Goal: Task Accomplishment & Management: Manage account settings

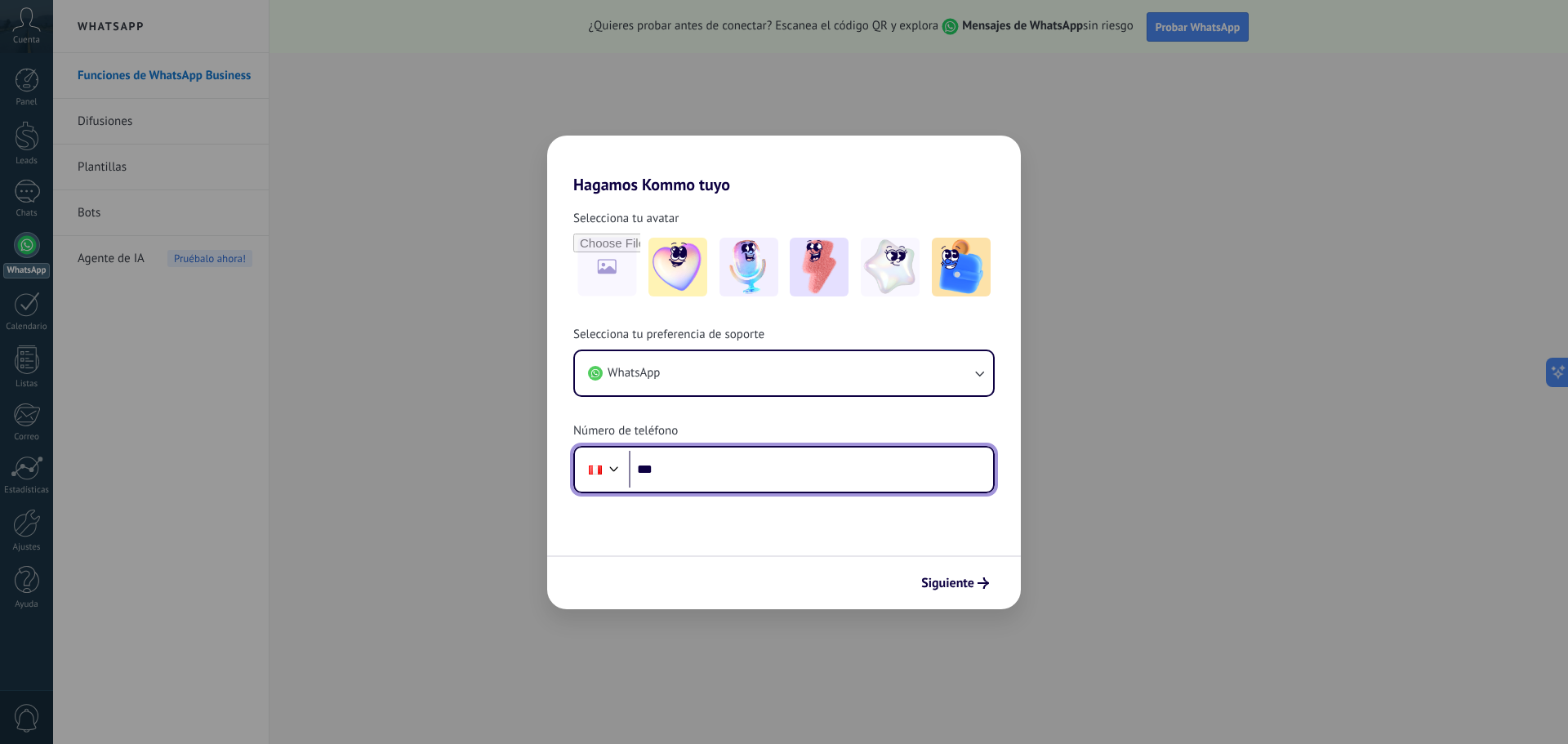
click at [759, 464] on input "***" at bounding box center [811, 469] width 364 height 38
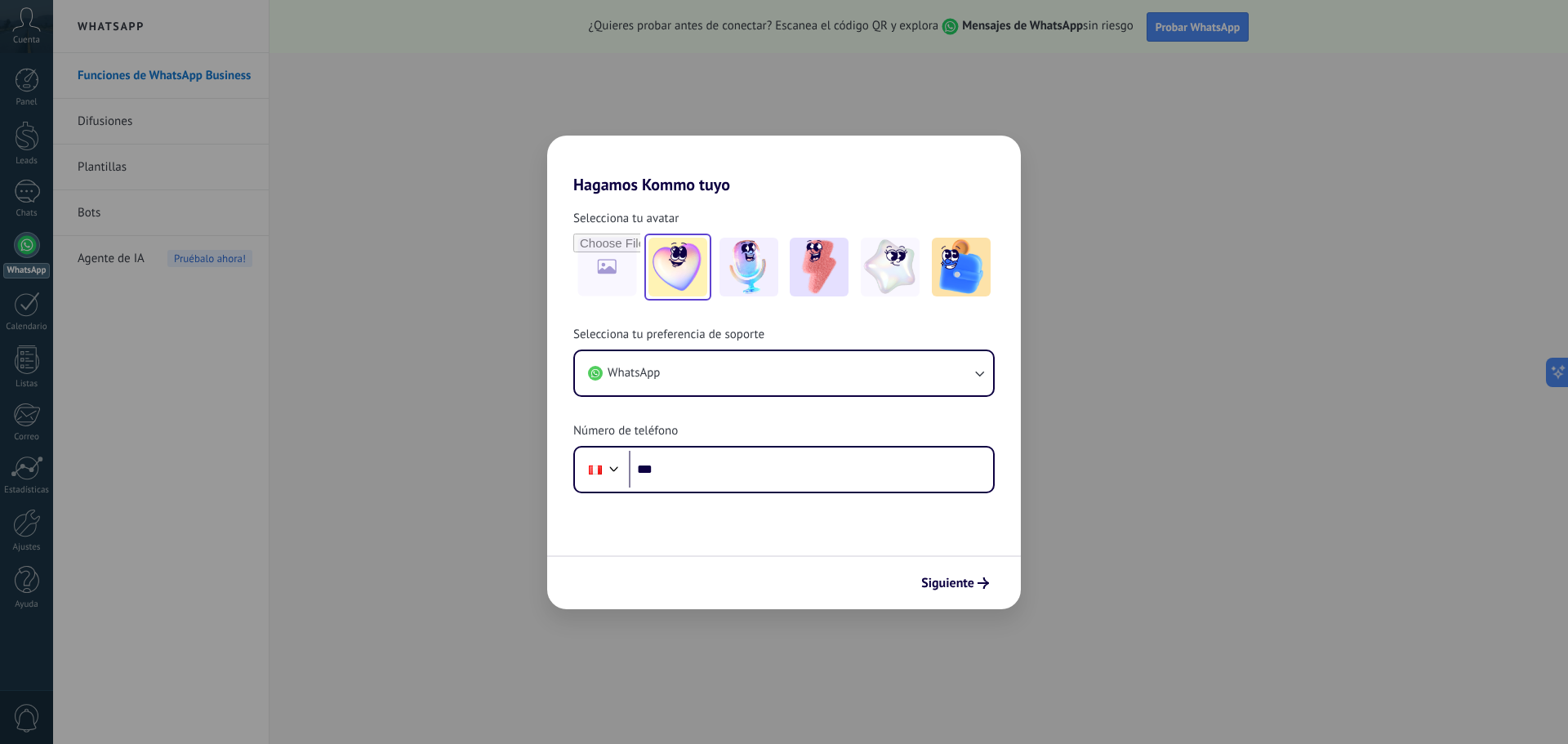
click at [695, 260] on img at bounding box center [678, 267] width 59 height 59
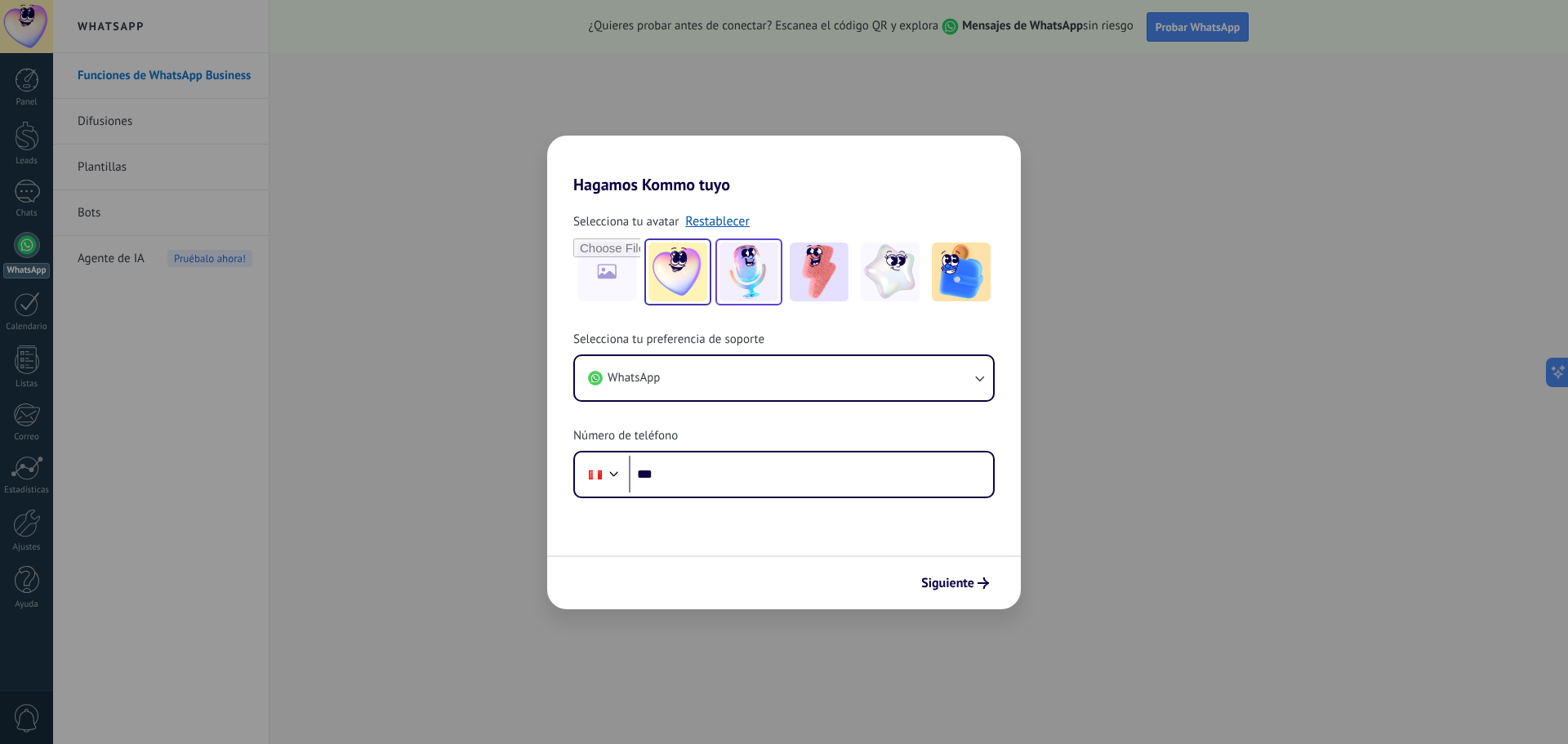
click at [749, 266] on img at bounding box center [748, 272] width 59 height 59
click at [824, 271] on img at bounding box center [819, 272] width 59 height 59
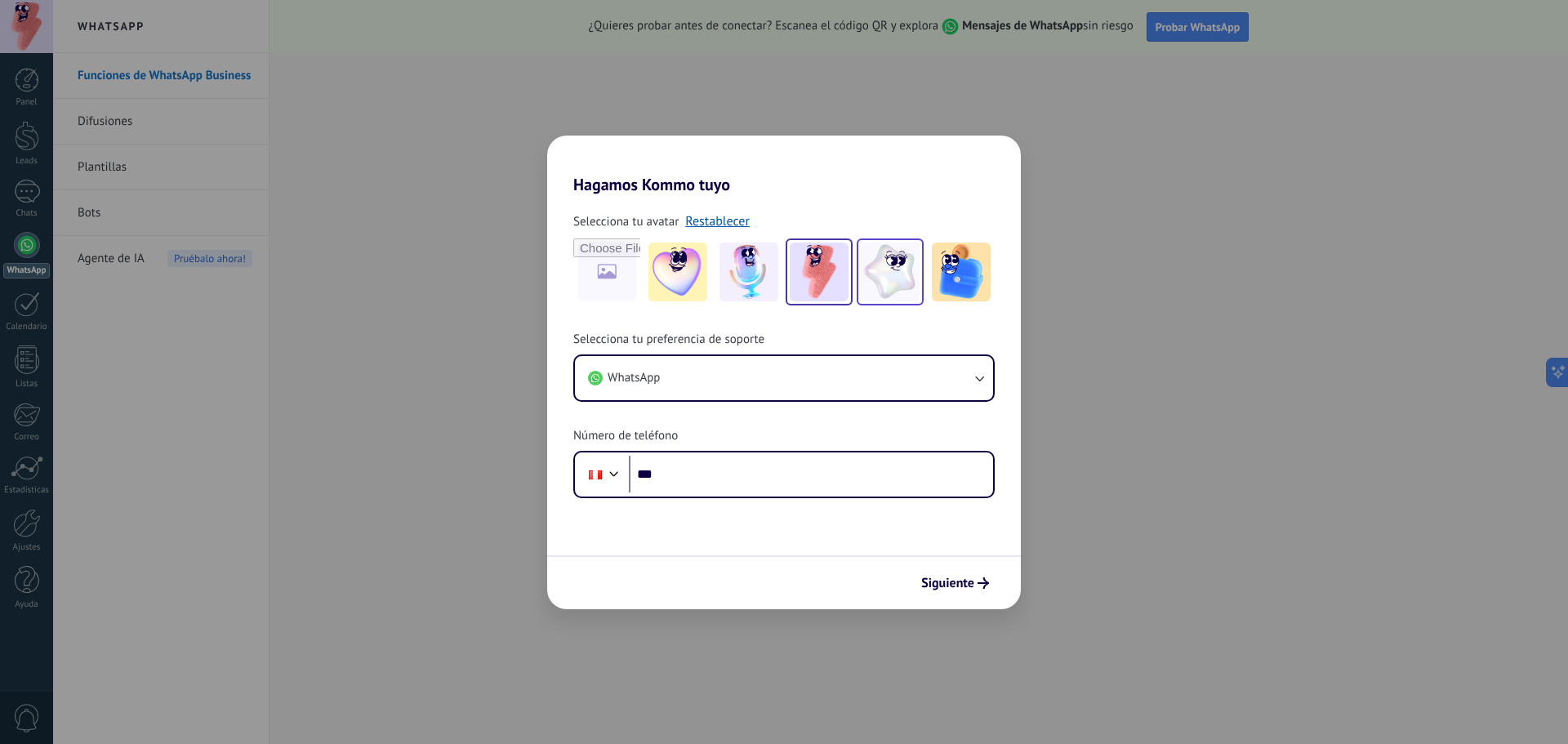
click at [890, 274] on img at bounding box center [889, 272] width 59 height 59
click at [960, 281] on img at bounding box center [961, 272] width 59 height 59
click at [906, 281] on img at bounding box center [889, 272] width 59 height 59
click at [694, 270] on img at bounding box center [678, 272] width 59 height 59
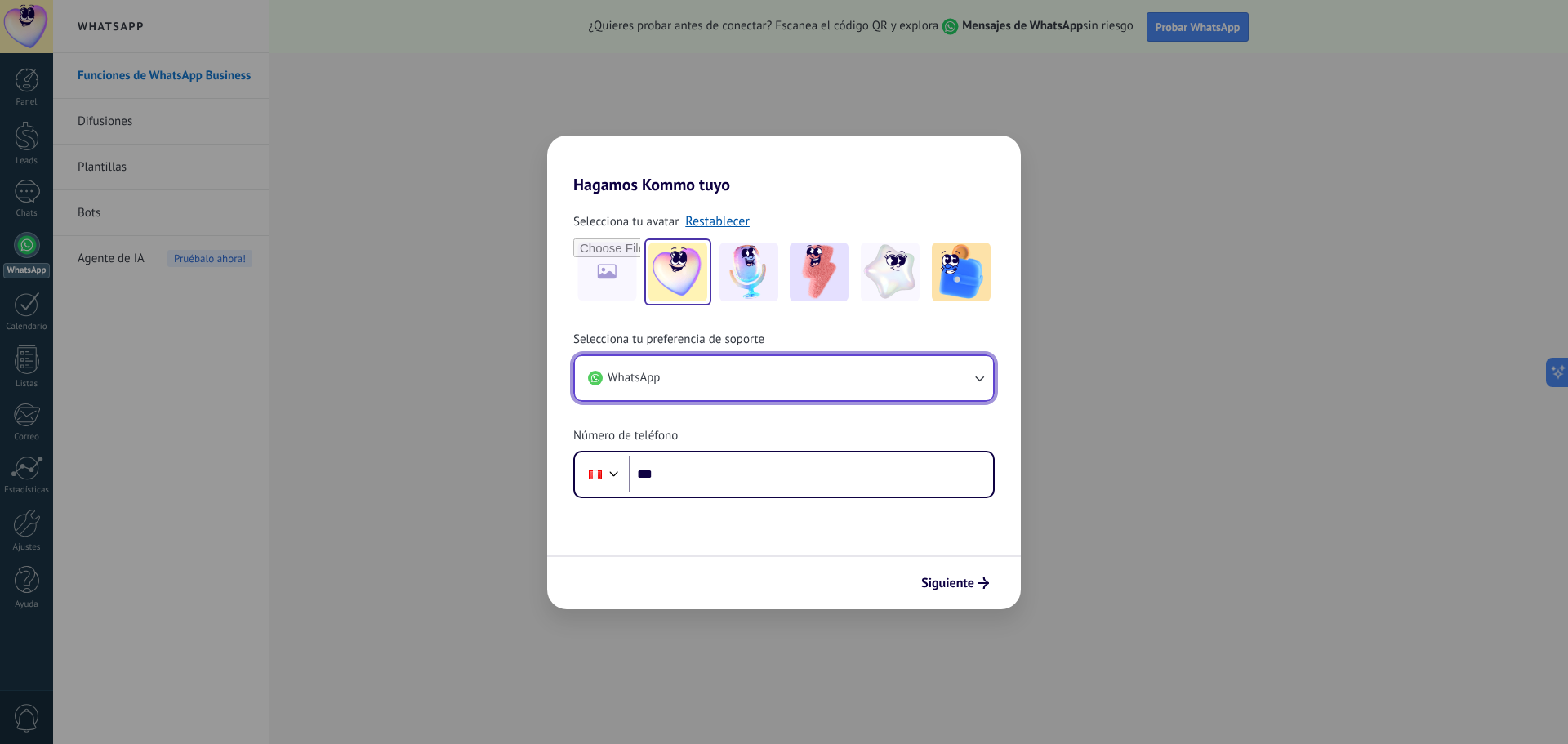
click at [710, 372] on button "WhatsApp" at bounding box center [784, 378] width 419 height 44
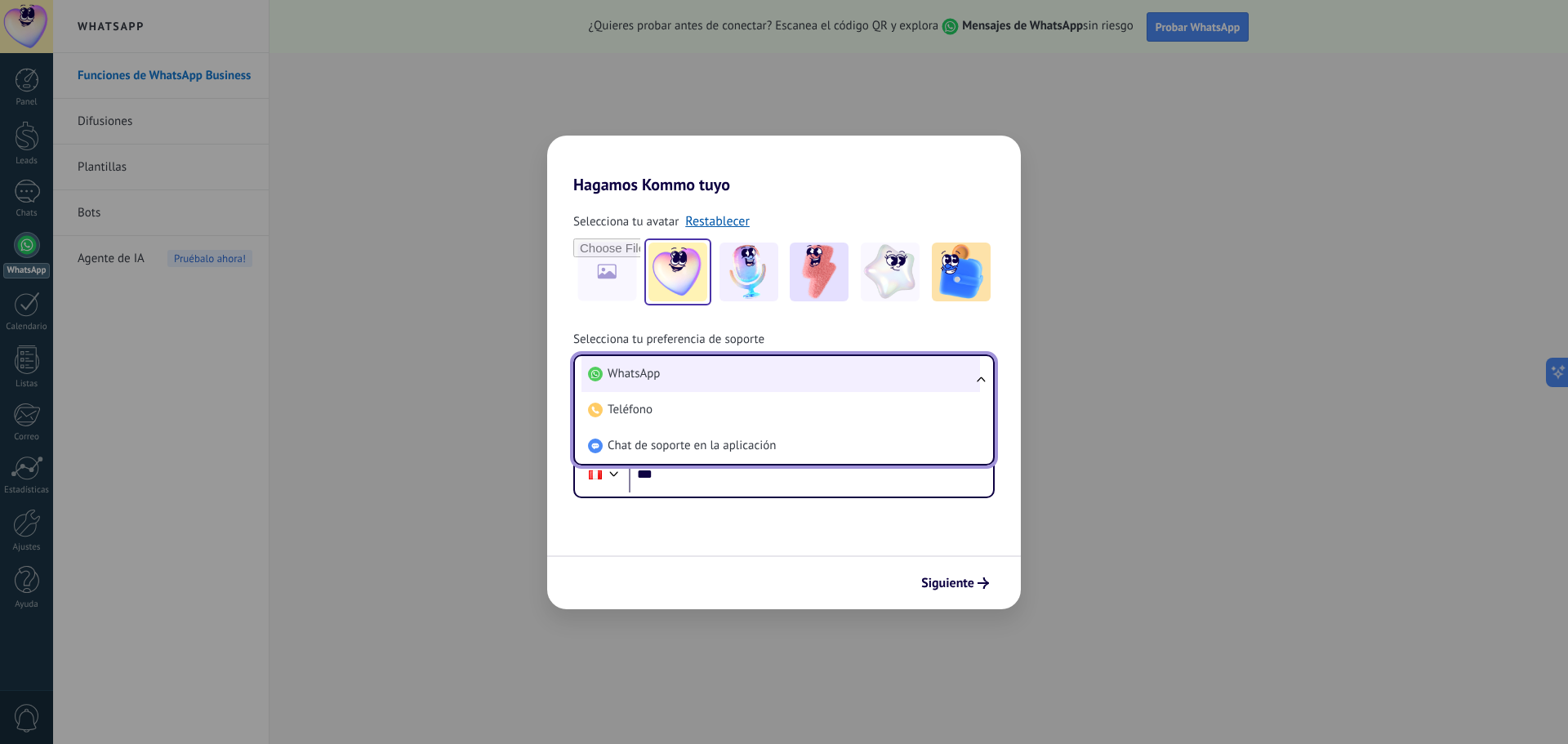
click at [683, 369] on li "WhatsApp" at bounding box center [781, 373] width 398 height 36
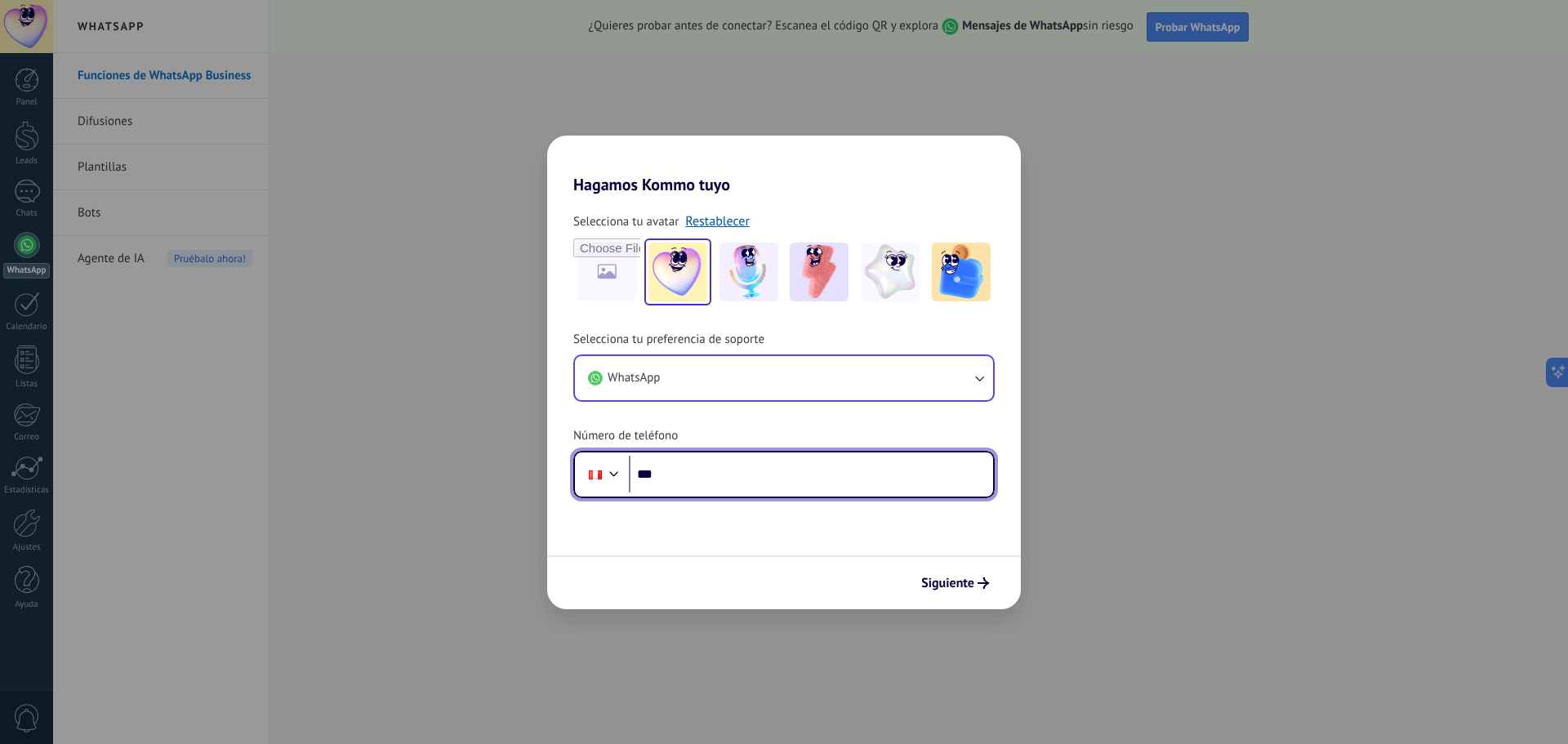
click at [688, 472] on input "***" at bounding box center [811, 473] width 364 height 38
type input "**********"
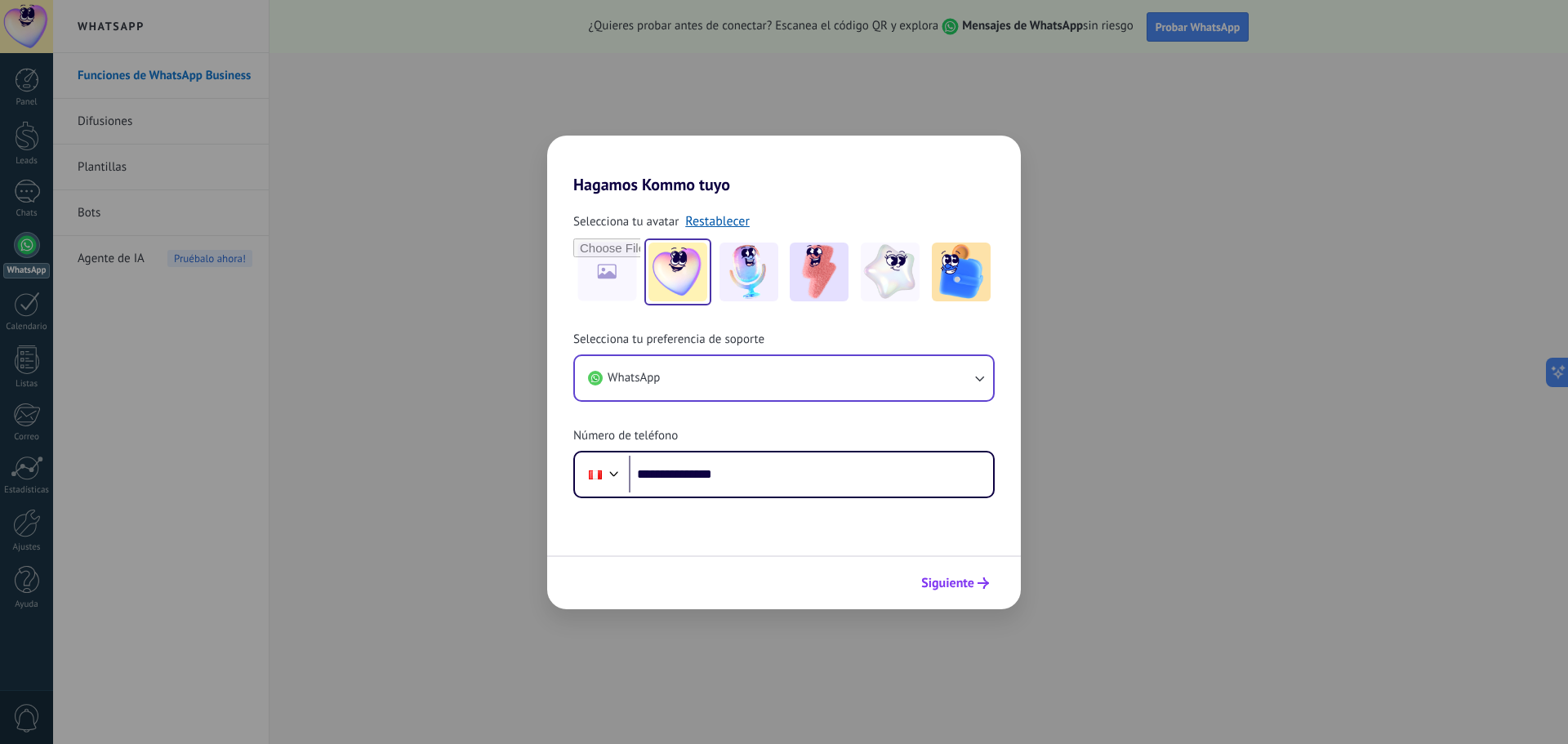
click at [955, 588] on span "Siguiente" at bounding box center [947, 583] width 53 height 12
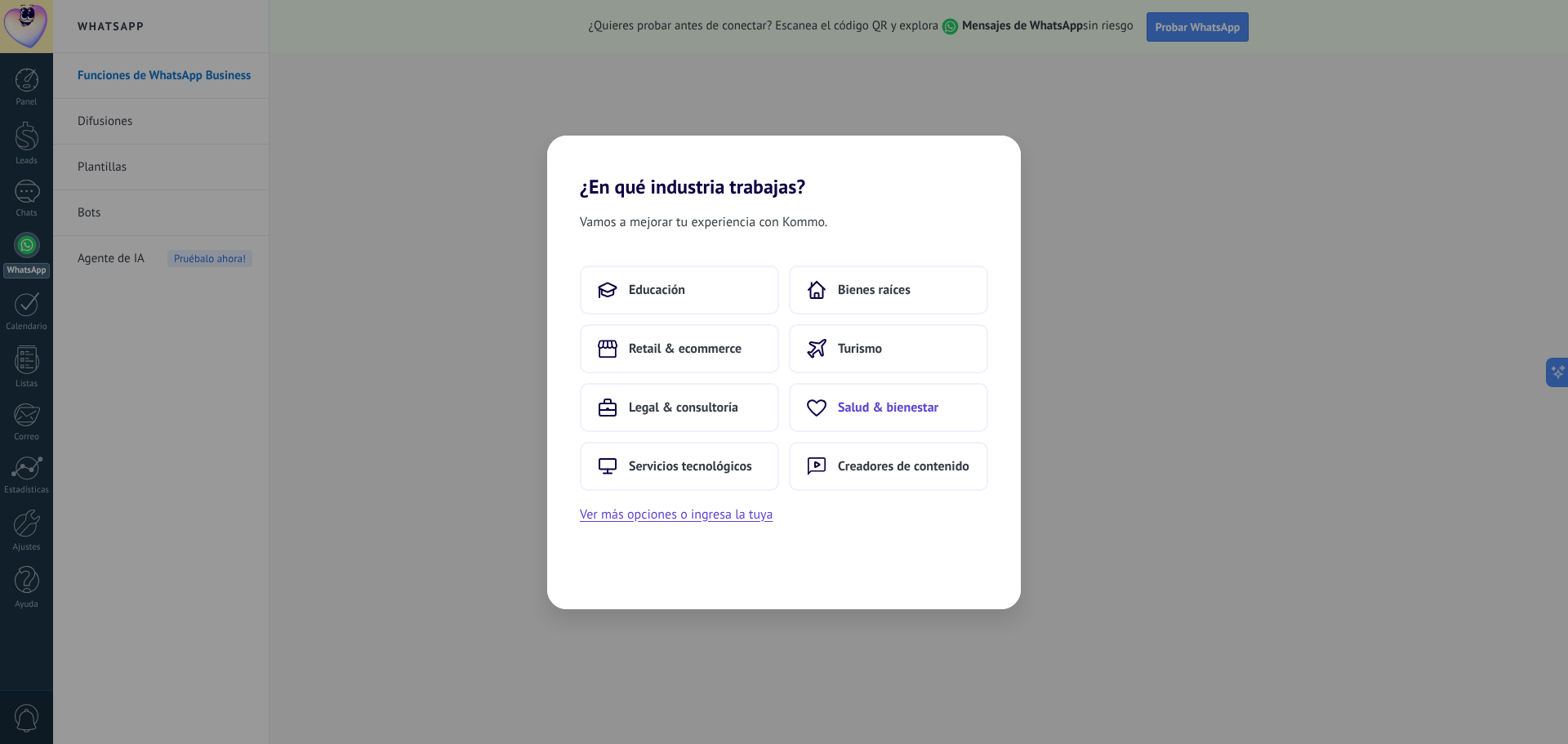
click at [852, 399] on span "Salud & bienestar" at bounding box center [888, 407] width 101 height 16
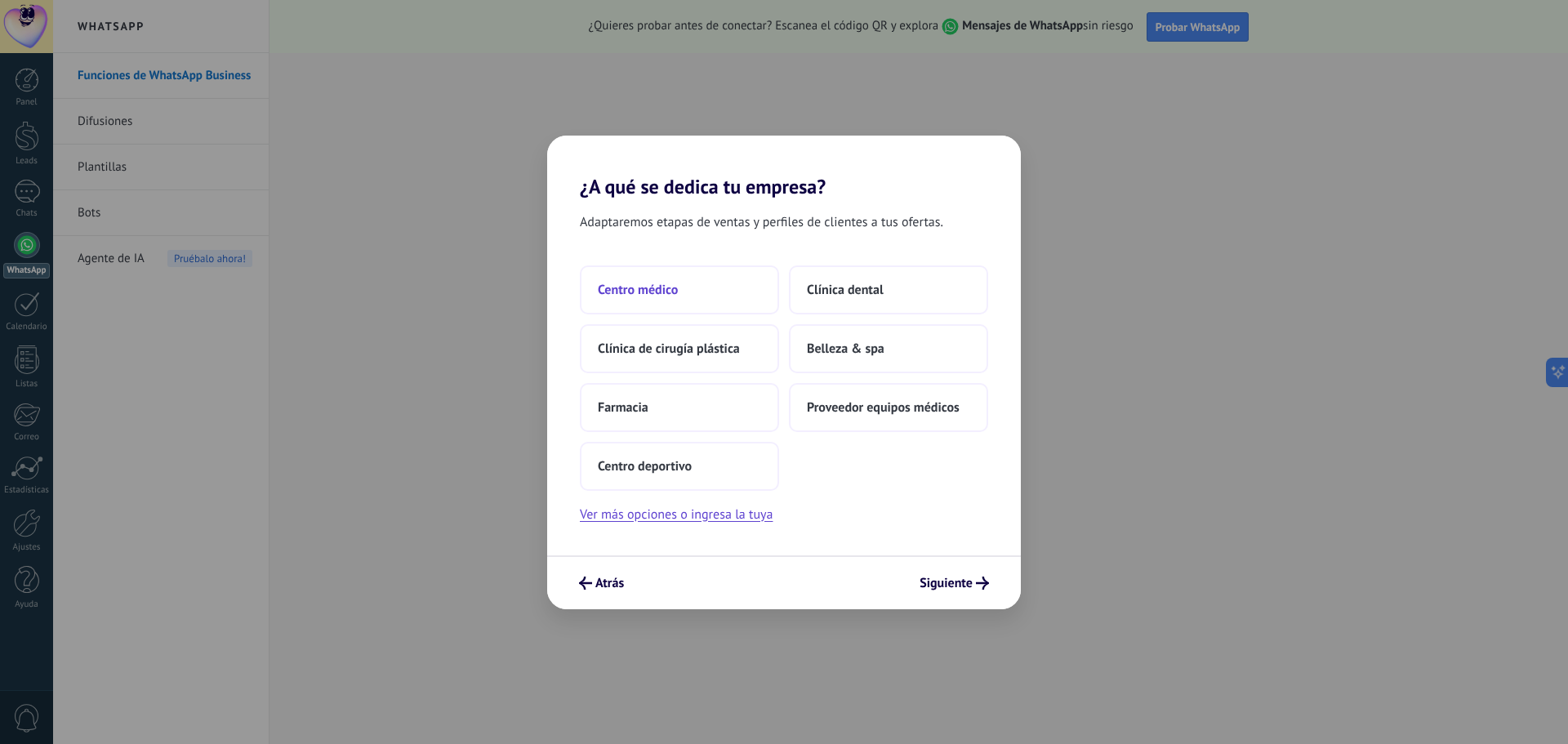
click at [650, 293] on span "Centro médico" at bounding box center [637, 289] width 80 height 16
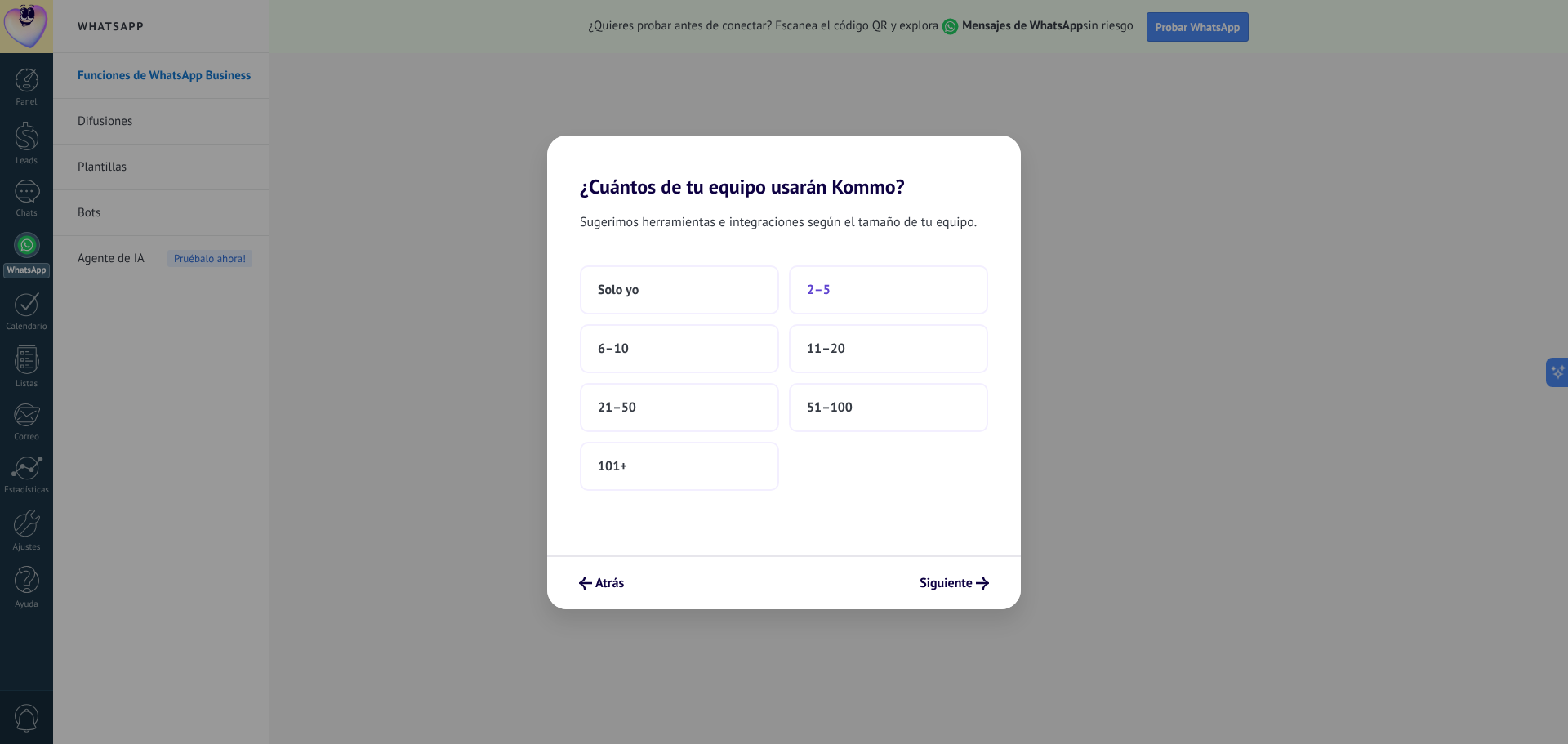
click at [828, 292] on span "2–5" at bounding box center [819, 289] width 24 height 16
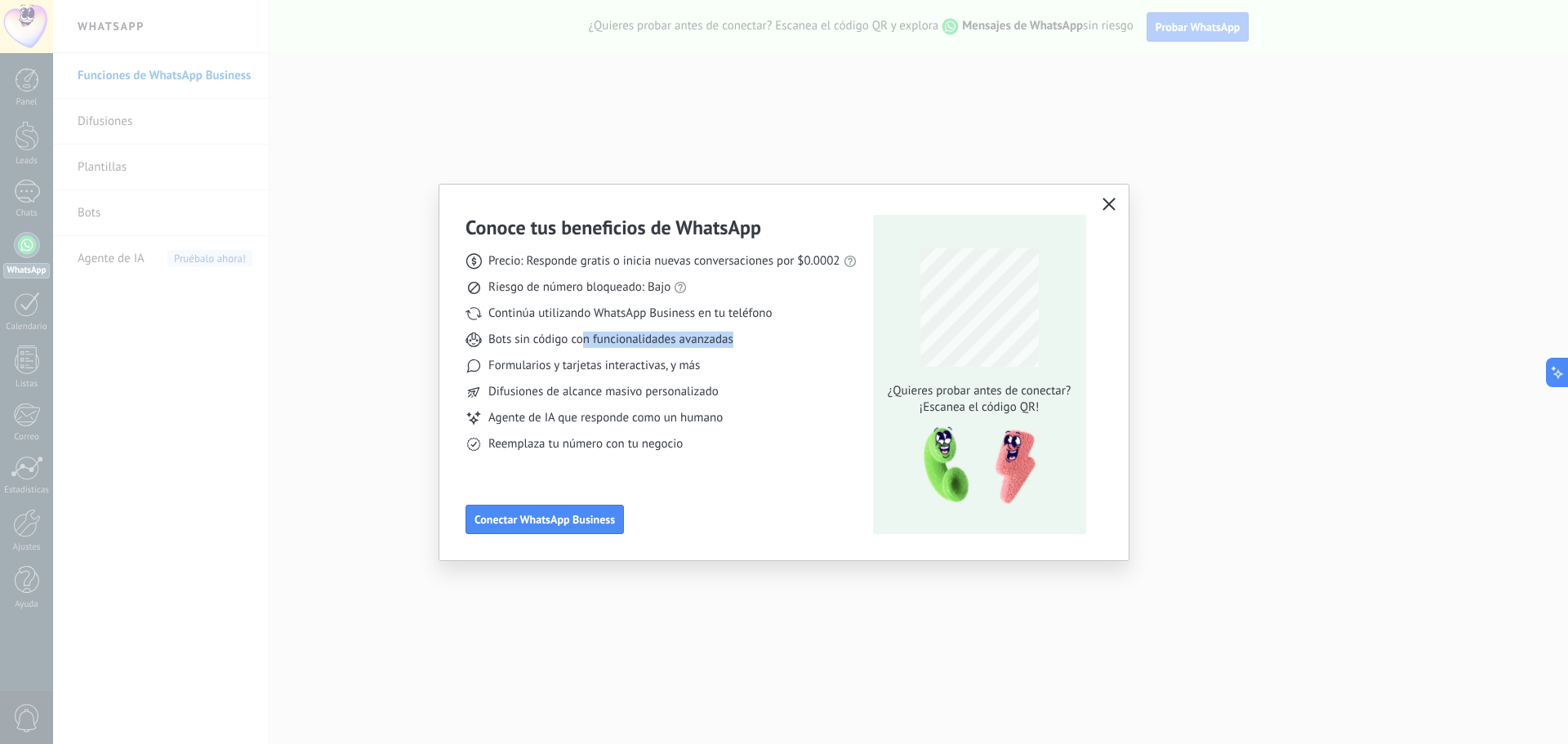
drag, startPoint x: 582, startPoint y: 340, endPoint x: 752, endPoint y: 336, distance: 170.0
click at [751, 336] on div "Bots sin código con funcionalidades avanzadas" at bounding box center [661, 339] width 392 height 16
click at [708, 361] on div "Formularios y tarjetas interactivas, y más" at bounding box center [661, 365] width 392 height 16
drag, startPoint x: 688, startPoint y: 334, endPoint x: 709, endPoint y: 346, distance: 24.2
click at [709, 341] on span "Bots sin código con funcionalidades avanzadas" at bounding box center [610, 339] width 245 height 16
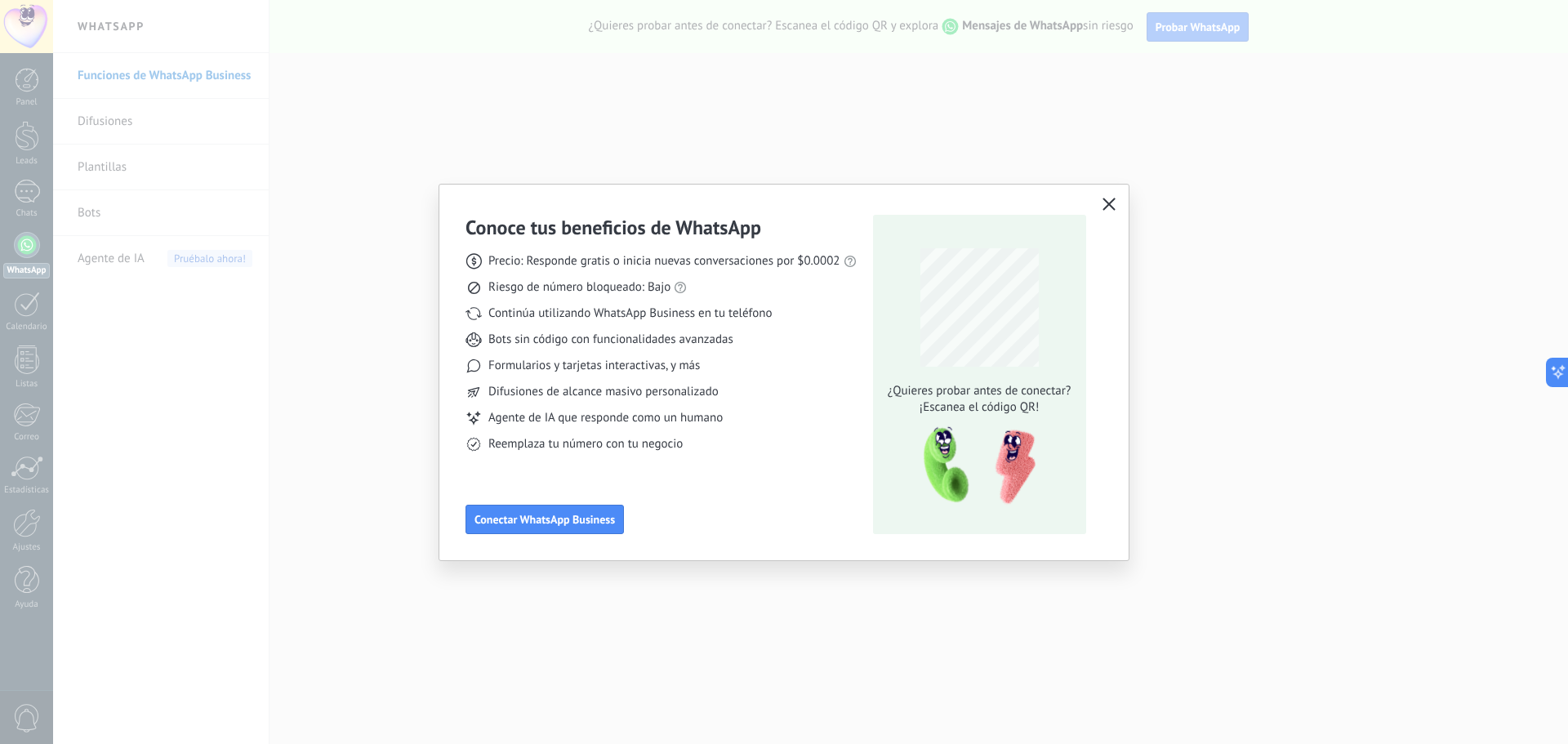
click at [624, 360] on span "Formularios y tarjetas interactivas, y más" at bounding box center [594, 365] width 212 height 16
drag, startPoint x: 631, startPoint y: 371, endPoint x: 697, endPoint y: 375, distance: 66.1
click at [692, 371] on span "Formularios y tarjetas interactivas, y más" at bounding box center [594, 365] width 212 height 16
click at [713, 402] on div "Precio: Responde gratis o inicia nuevas conversaciones por $0.0002 Riesgo de nú…" at bounding box center [661, 346] width 392 height 213
drag, startPoint x: 653, startPoint y: 392, endPoint x: 733, endPoint y: 408, distance: 81.6
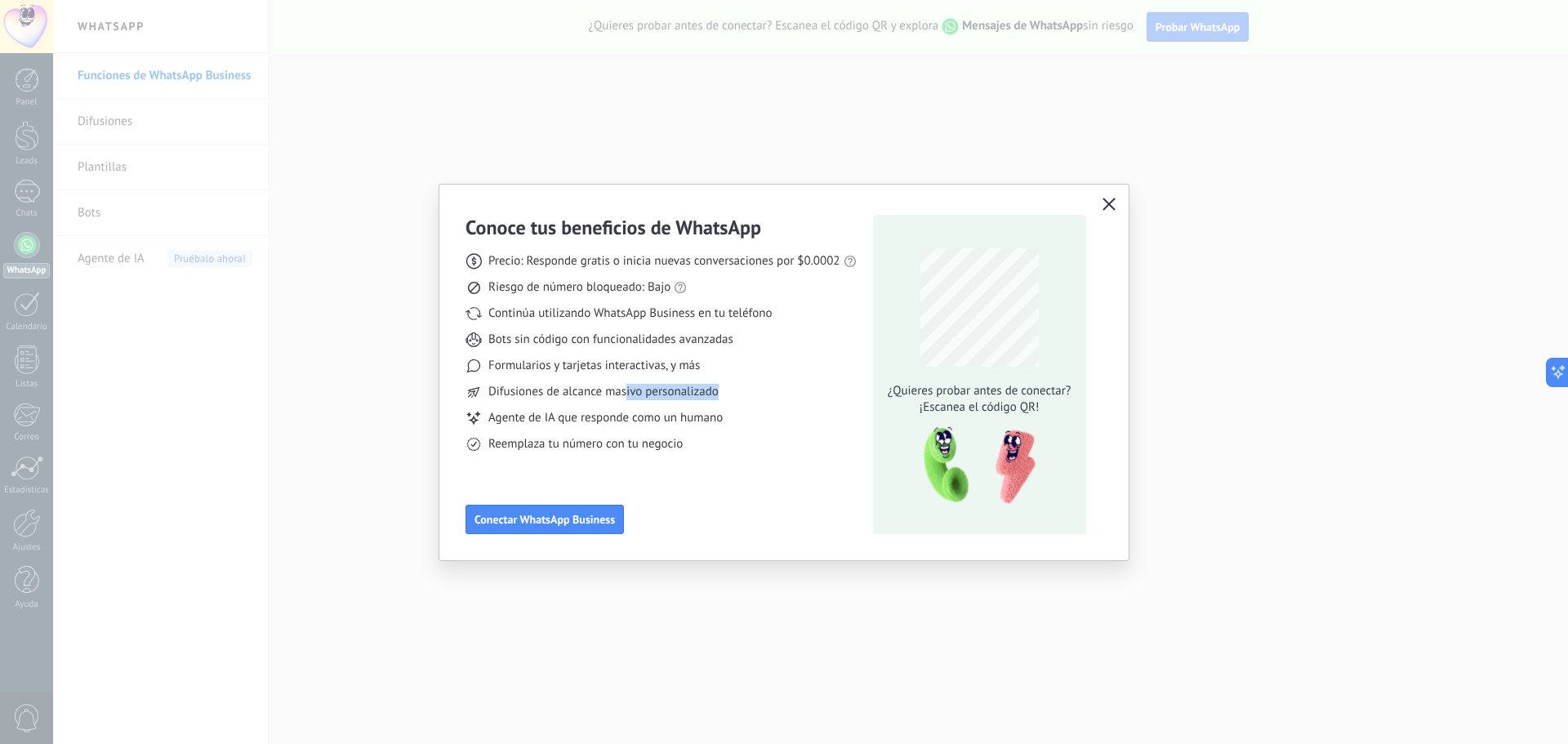
click at [723, 398] on div "Difusiones de alcance masivo personalizado" at bounding box center [661, 391] width 392 height 16
drag, startPoint x: 744, startPoint y: 420, endPoint x: 751, endPoint y: 444, distance: 25.0
click at [745, 422] on div "Agente de IA que responde como un humano" at bounding box center [661, 417] width 392 height 16
click at [1112, 200] on icon "button" at bounding box center [1110, 204] width 14 height 14
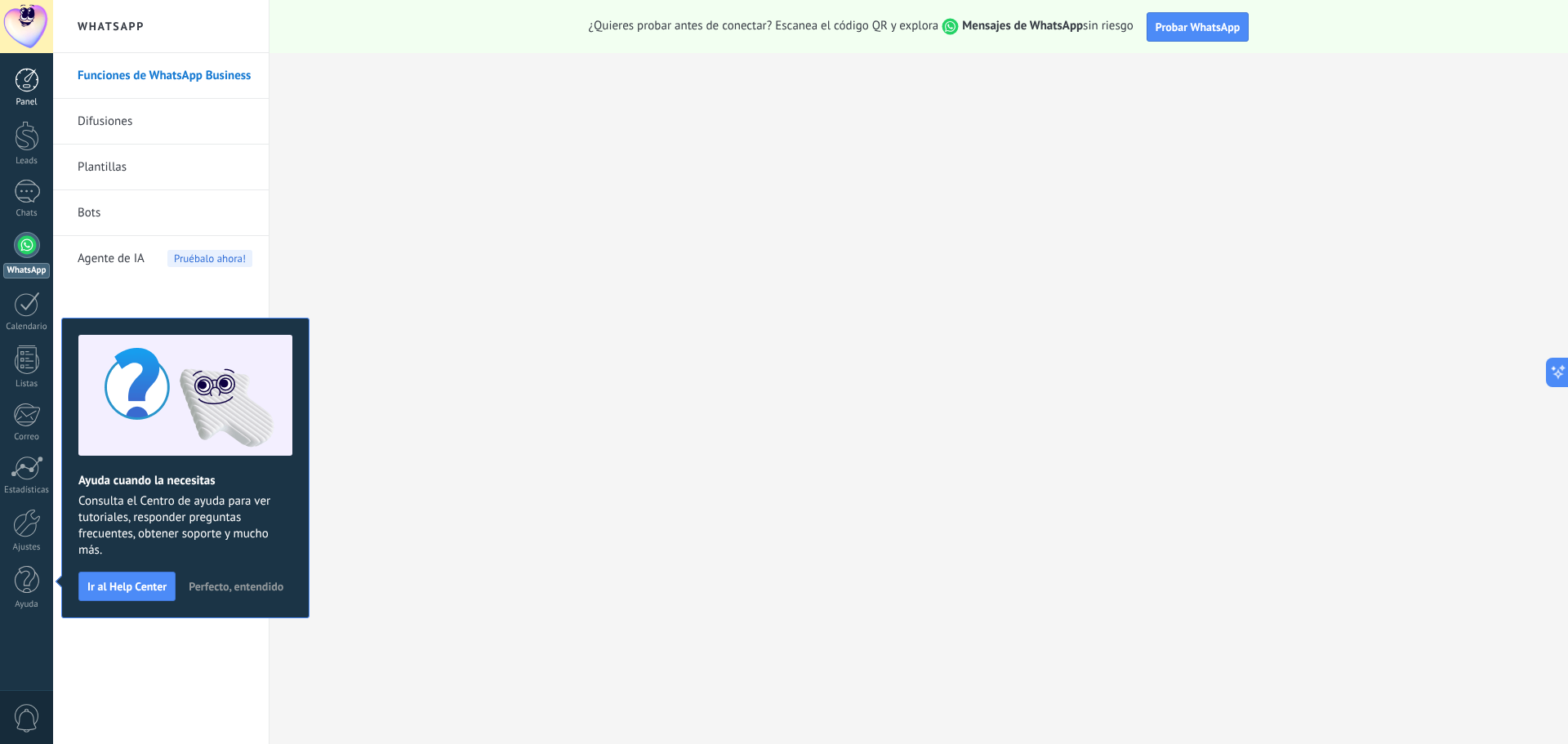
click at [20, 88] on div at bounding box center [26, 79] width 24 height 24
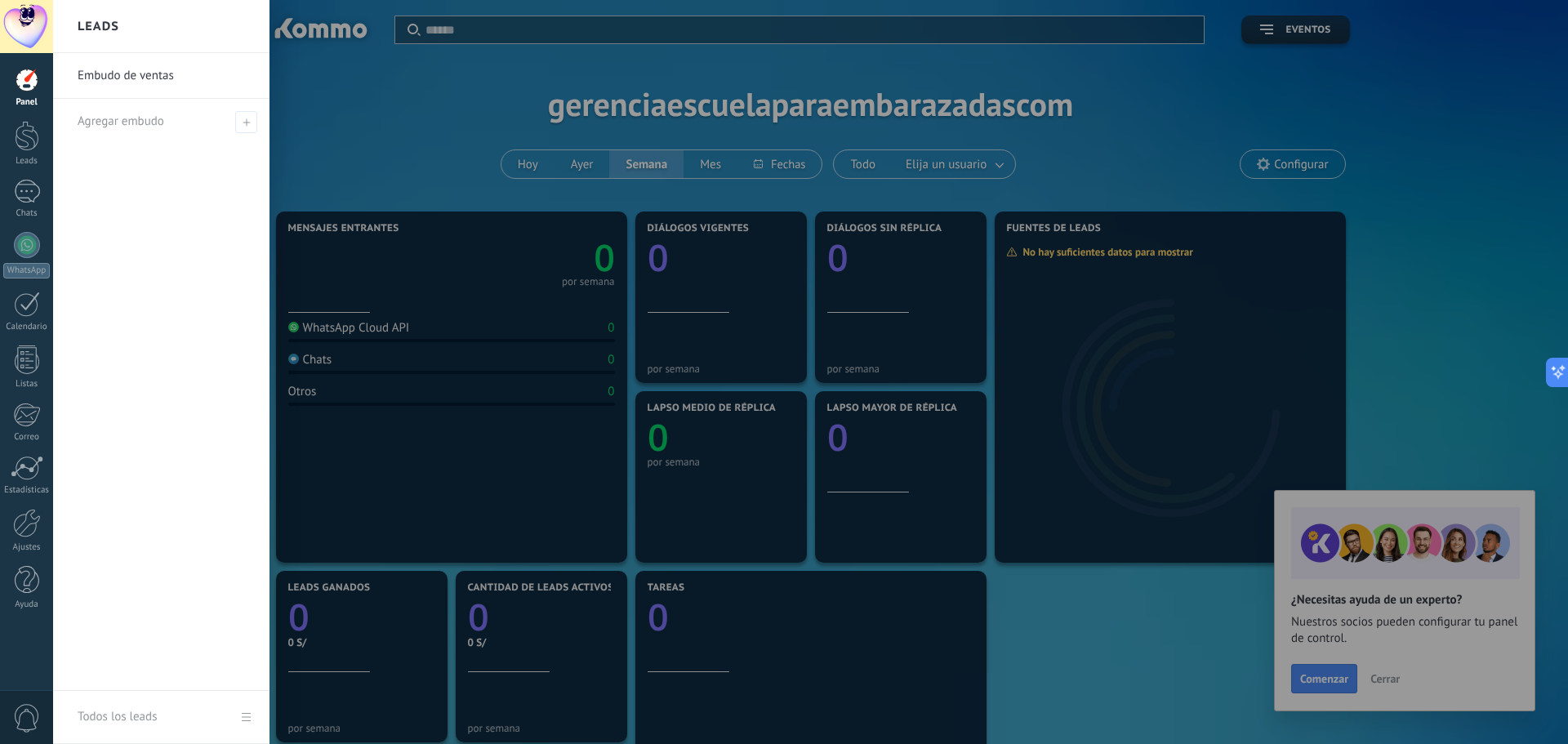
click at [1507, 373] on div at bounding box center [837, 372] width 1568 height 744
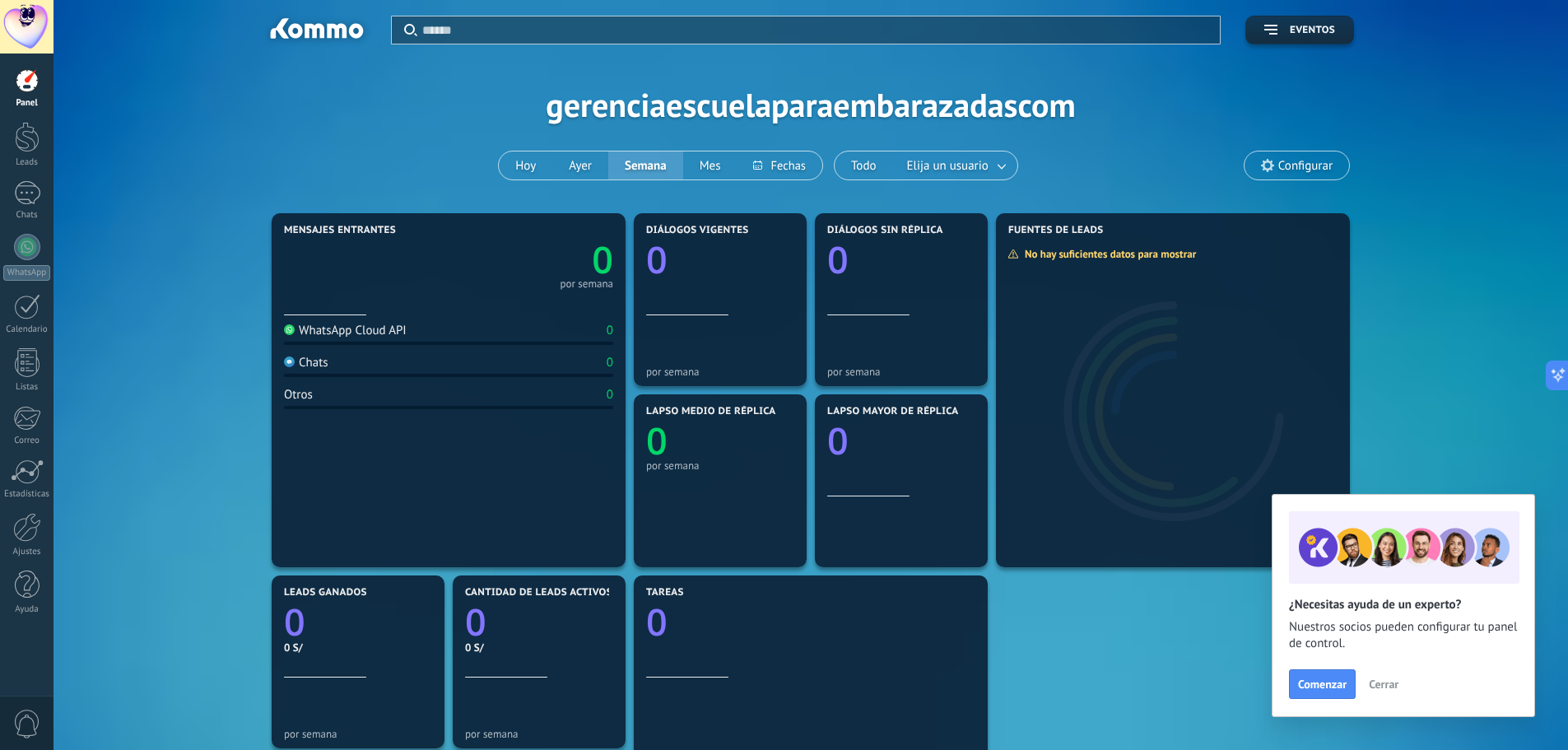
click at [1458, 283] on div "Mensajes entrantes 0 por semana WhatsApp Cloud API 0 Chats 0 Otros 0 Diálogos v…" at bounding box center [811, 661] width 1466 height 905
click at [1297, 163] on span "Configurar" at bounding box center [1306, 166] width 55 height 14
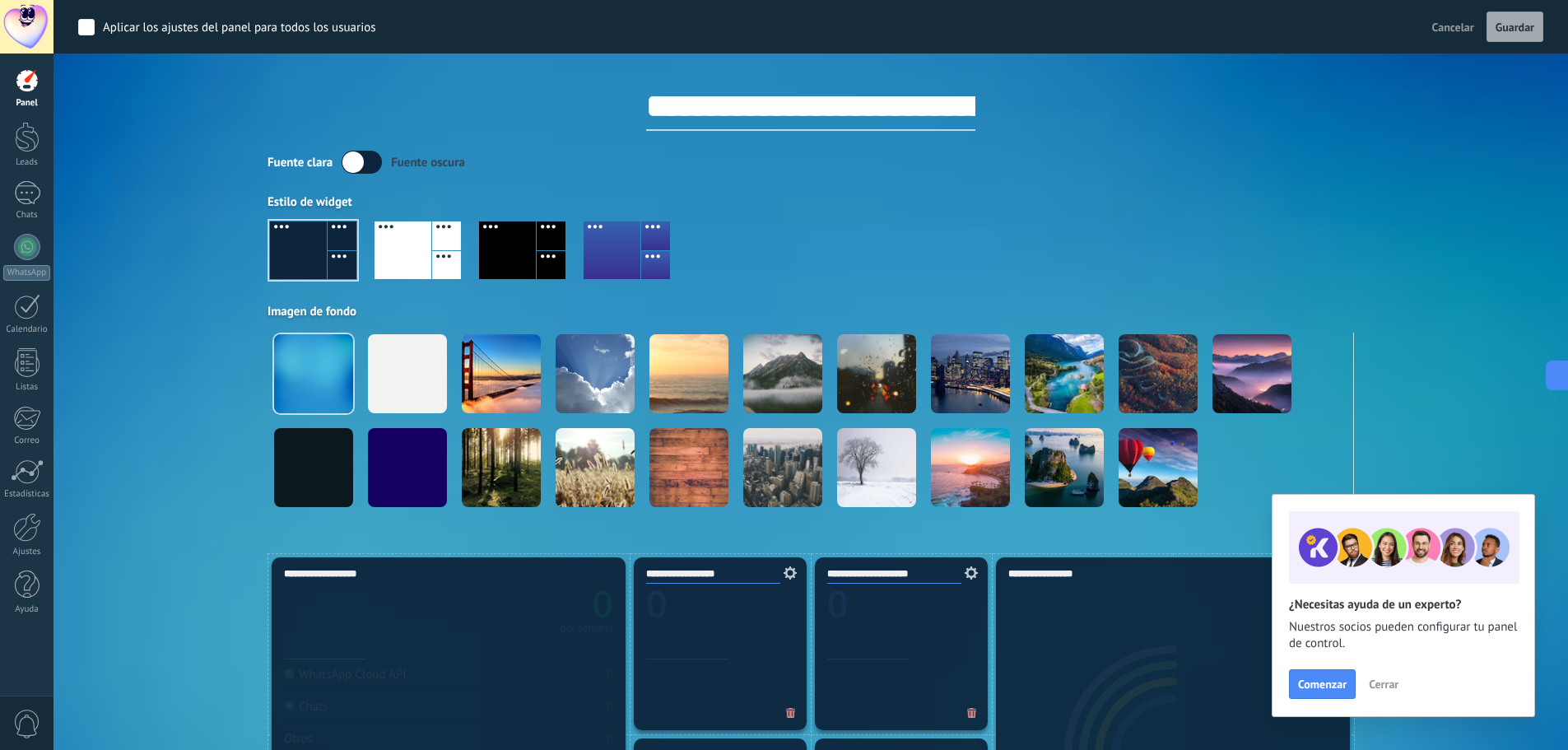
click at [431, 244] on div at bounding box center [402, 249] width 57 height 57
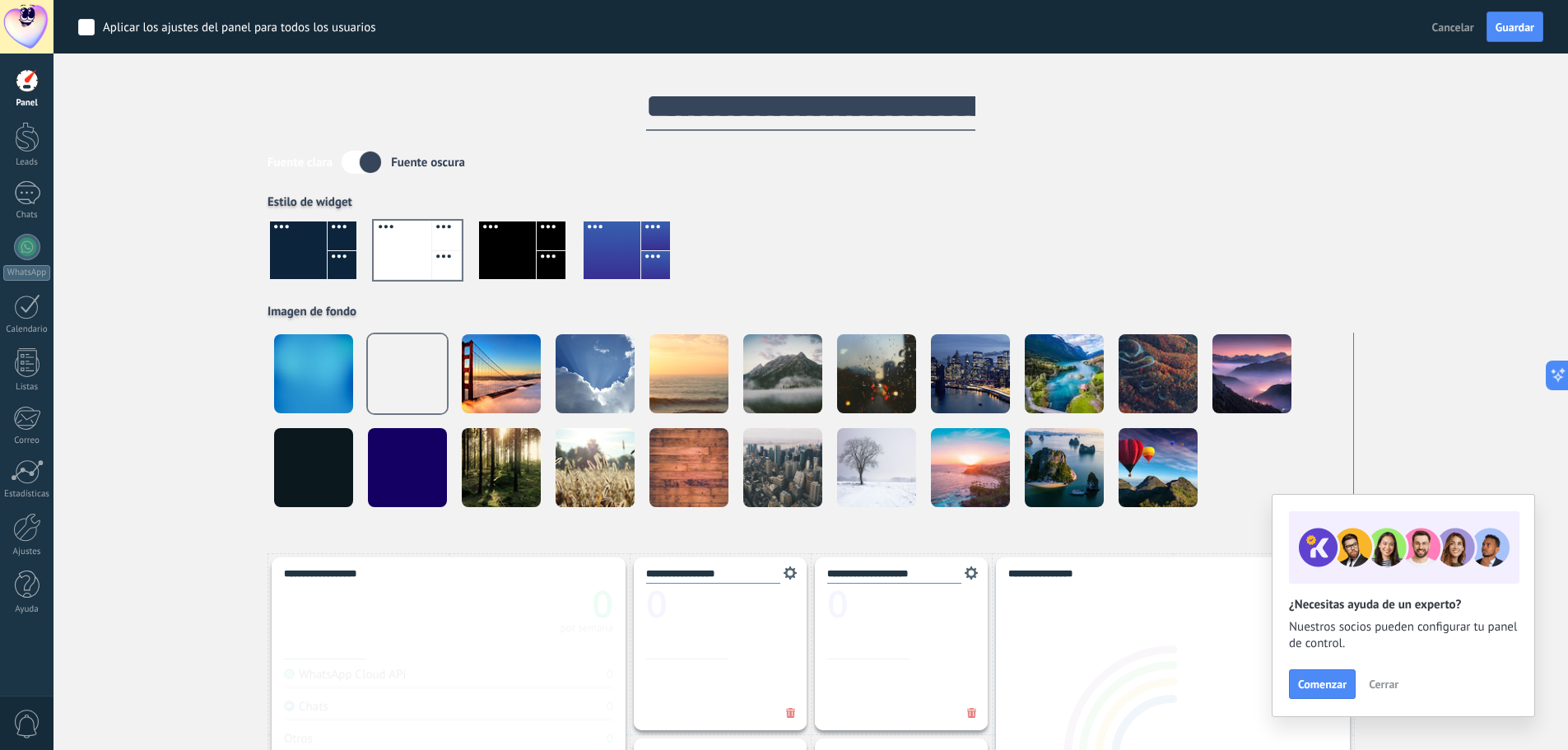
click at [522, 249] on div at bounding box center [508, 249] width 57 height 57
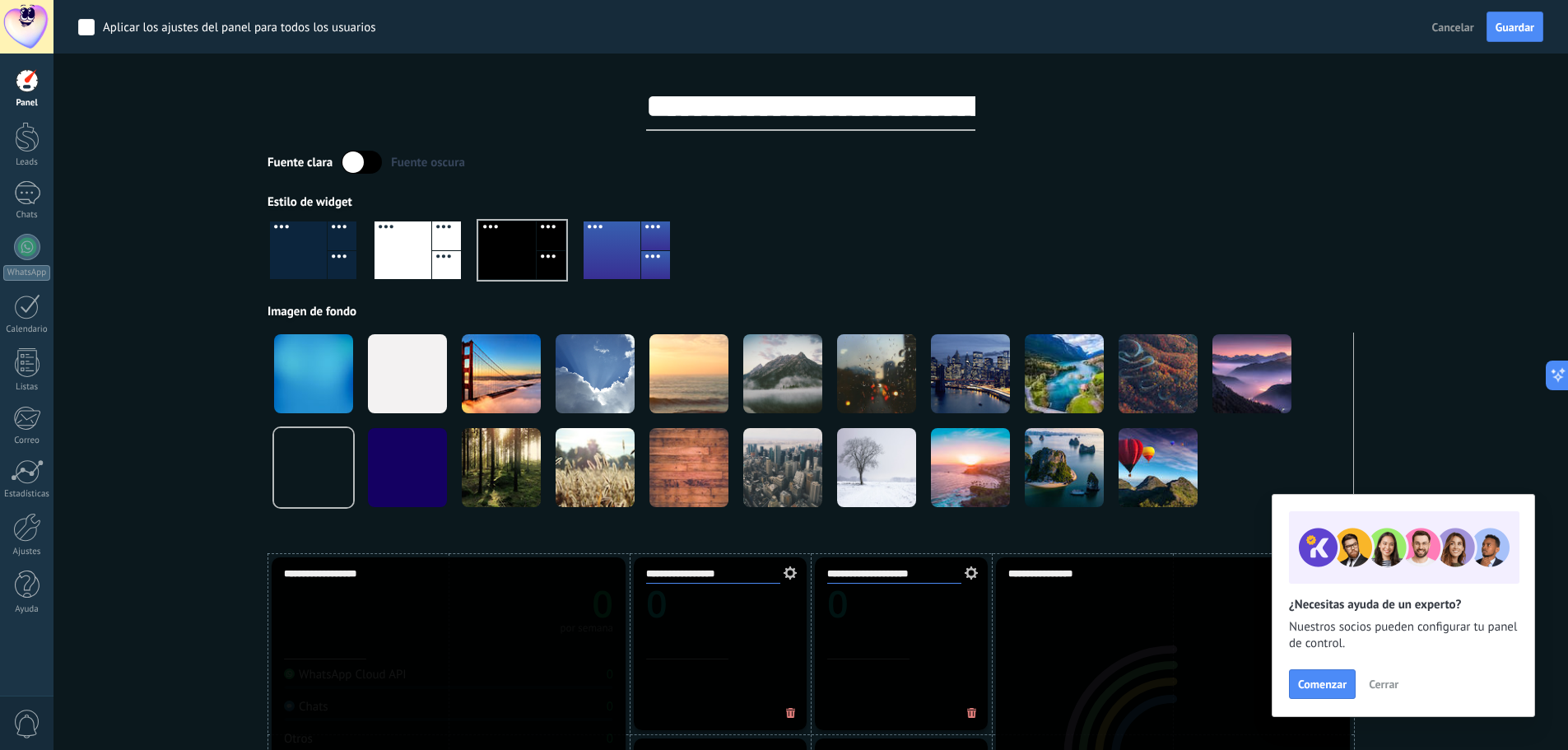
click at [445, 251] on div at bounding box center [447, 266] width 29 height 29
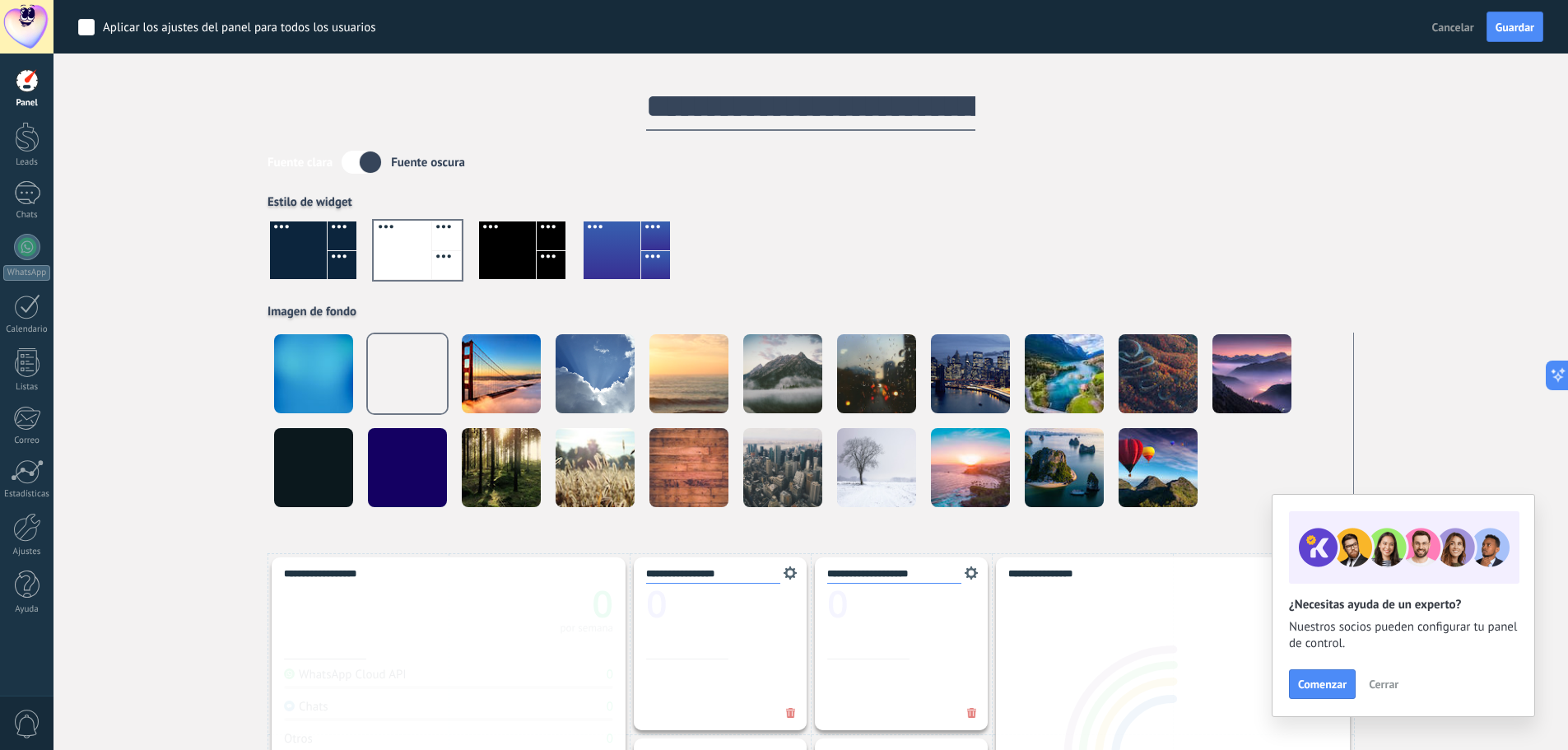
click at [1170, 300] on div at bounding box center [811, 256] width 1087 height 94
click at [862, 118] on input "**********" at bounding box center [811, 106] width 329 height 50
drag, startPoint x: 629, startPoint y: 113, endPoint x: 1216, endPoint y: 127, distance: 587.2
click at [1217, 128] on div "**********" at bounding box center [811, 92] width 1087 height 77
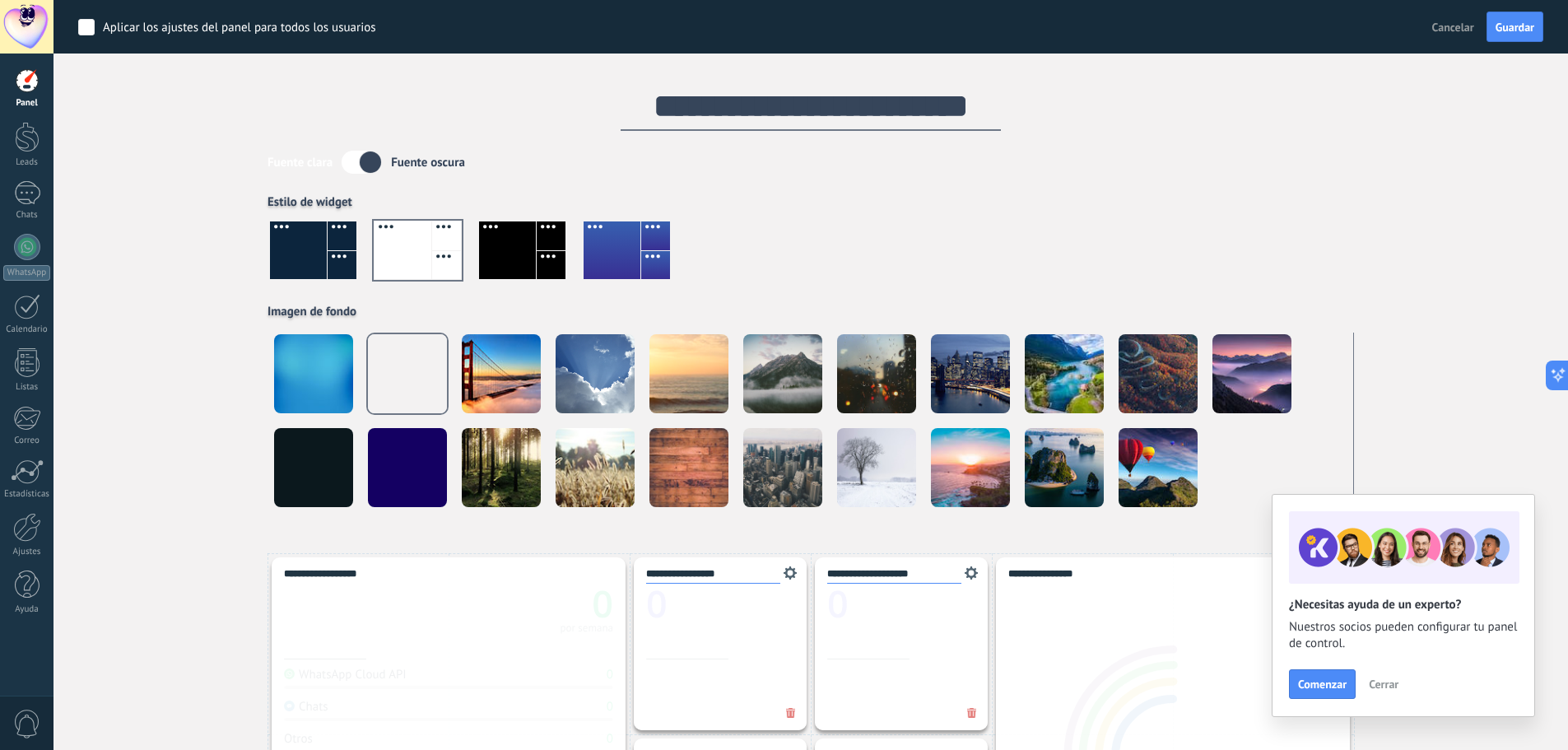
scroll to position [0, 51]
type input "**********"
drag, startPoint x: 1175, startPoint y: 205, endPoint x: 1182, endPoint y: 186, distance: 20.2
click at [1177, 199] on div "Estilo de widget" at bounding box center [811, 202] width 1087 height 16
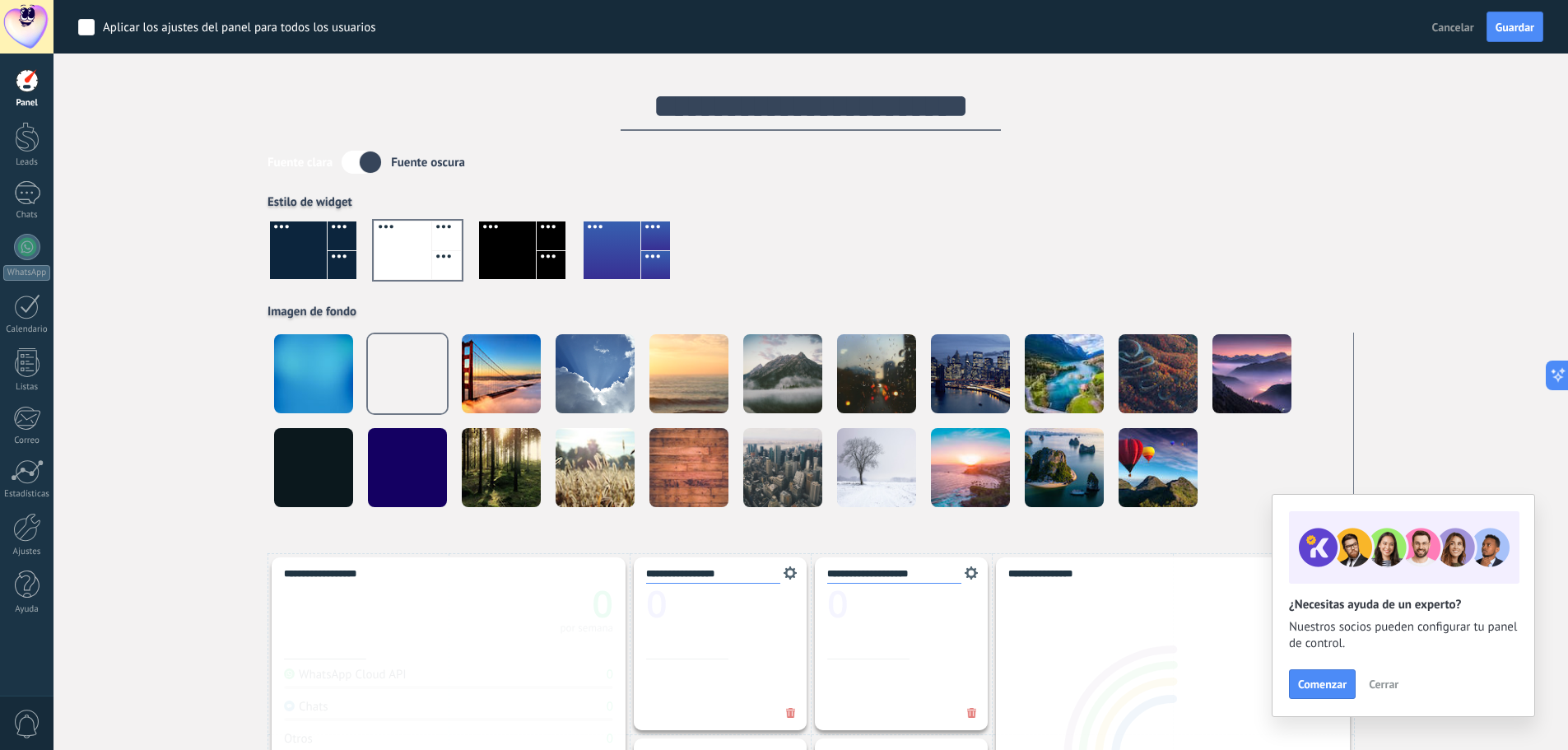
click at [756, 98] on input "**********" at bounding box center [811, 106] width 380 height 50
click at [857, 200] on div "Estilo de widget" at bounding box center [811, 202] width 1087 height 16
click at [363, 153] on label at bounding box center [362, 163] width 40 height 23
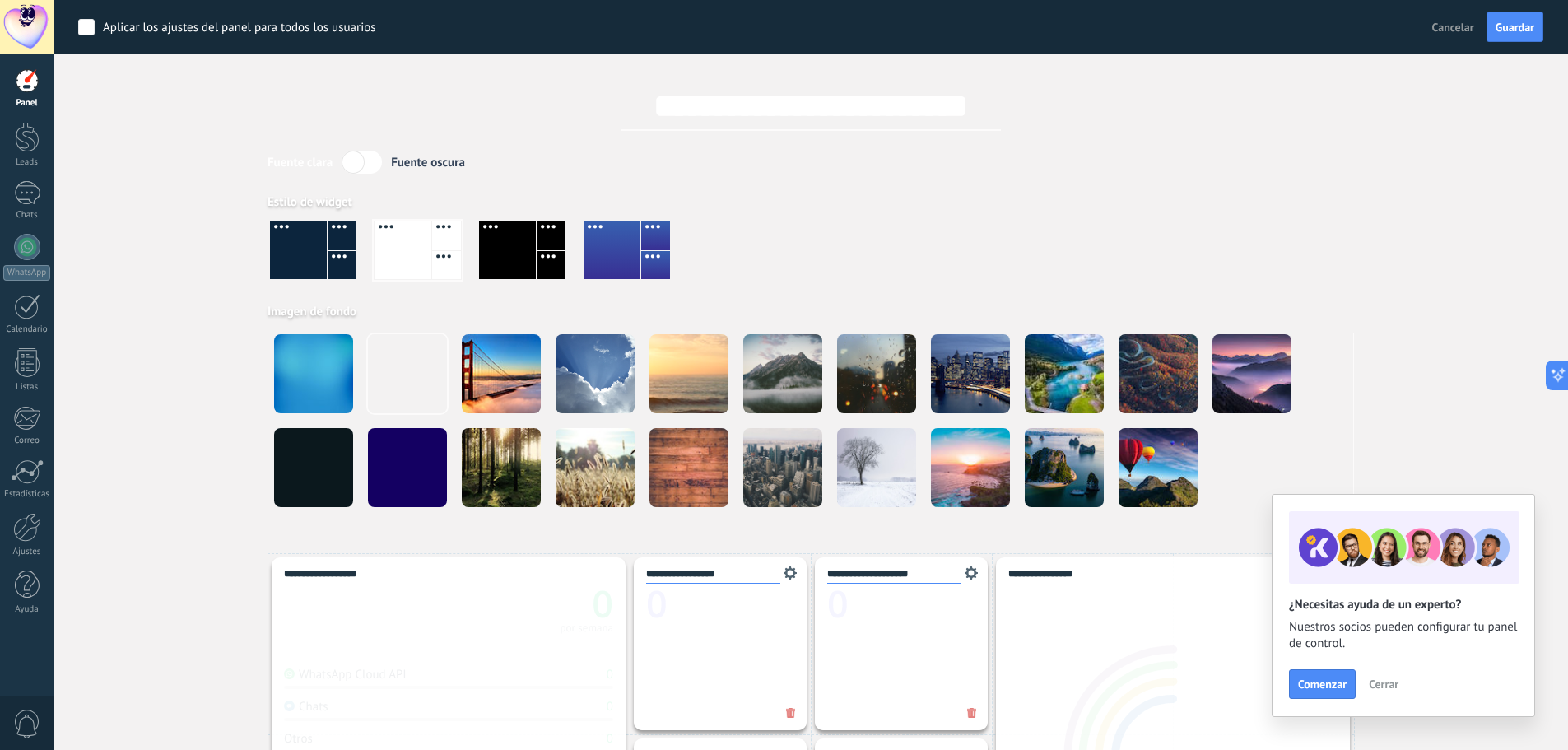
click at [363, 166] on label at bounding box center [362, 163] width 40 height 23
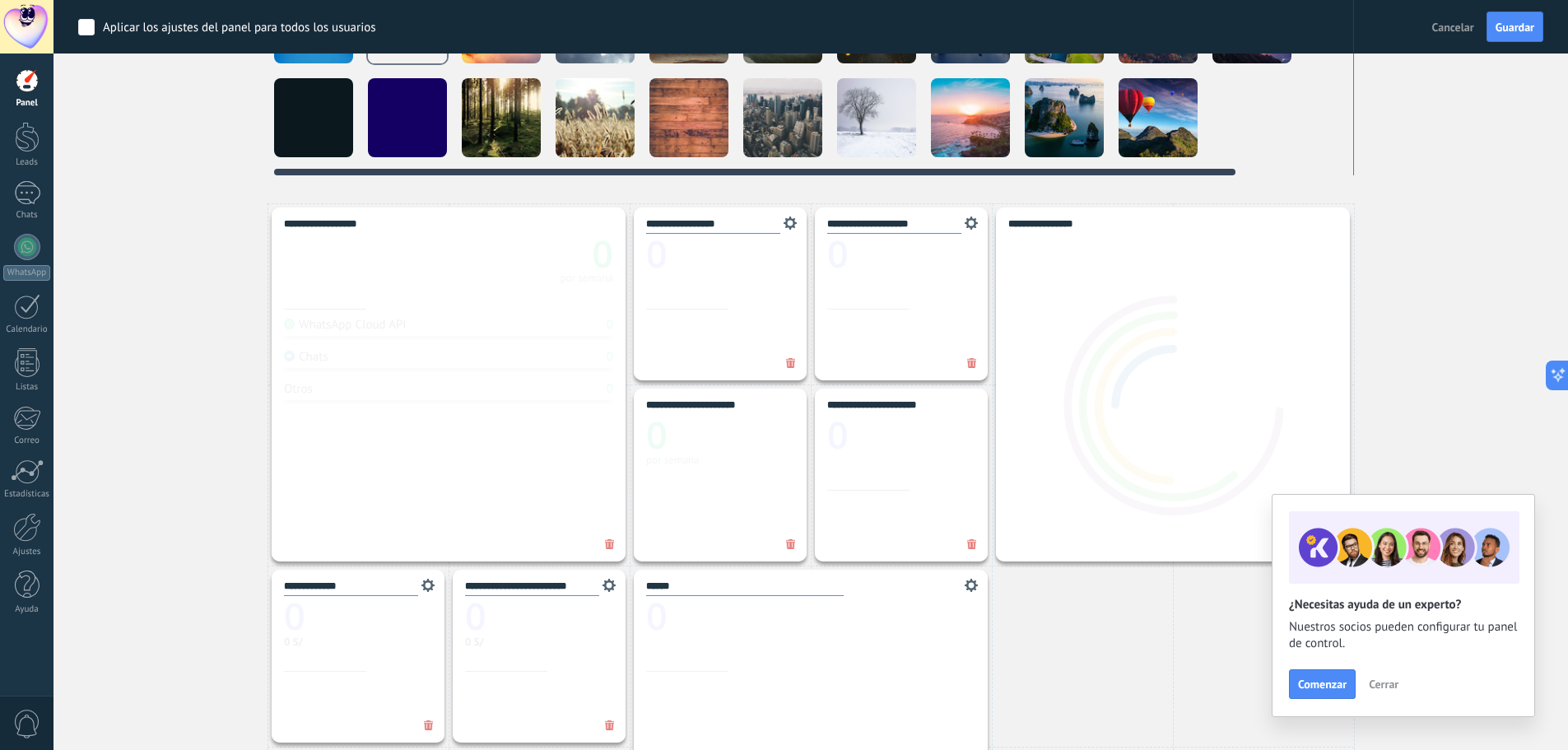
scroll to position [82, 0]
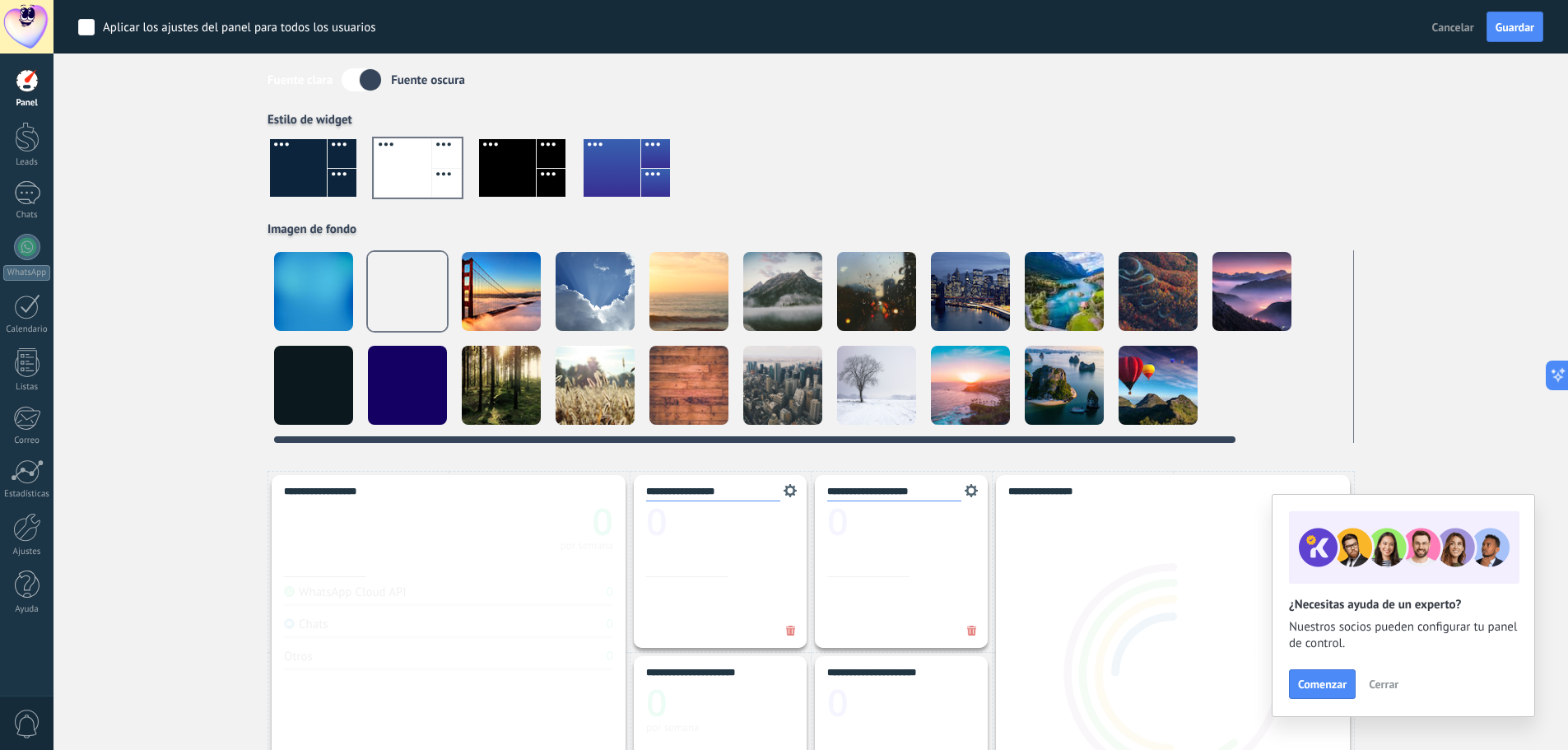
click at [378, 353] on div at bounding box center [407, 385] width 79 height 79
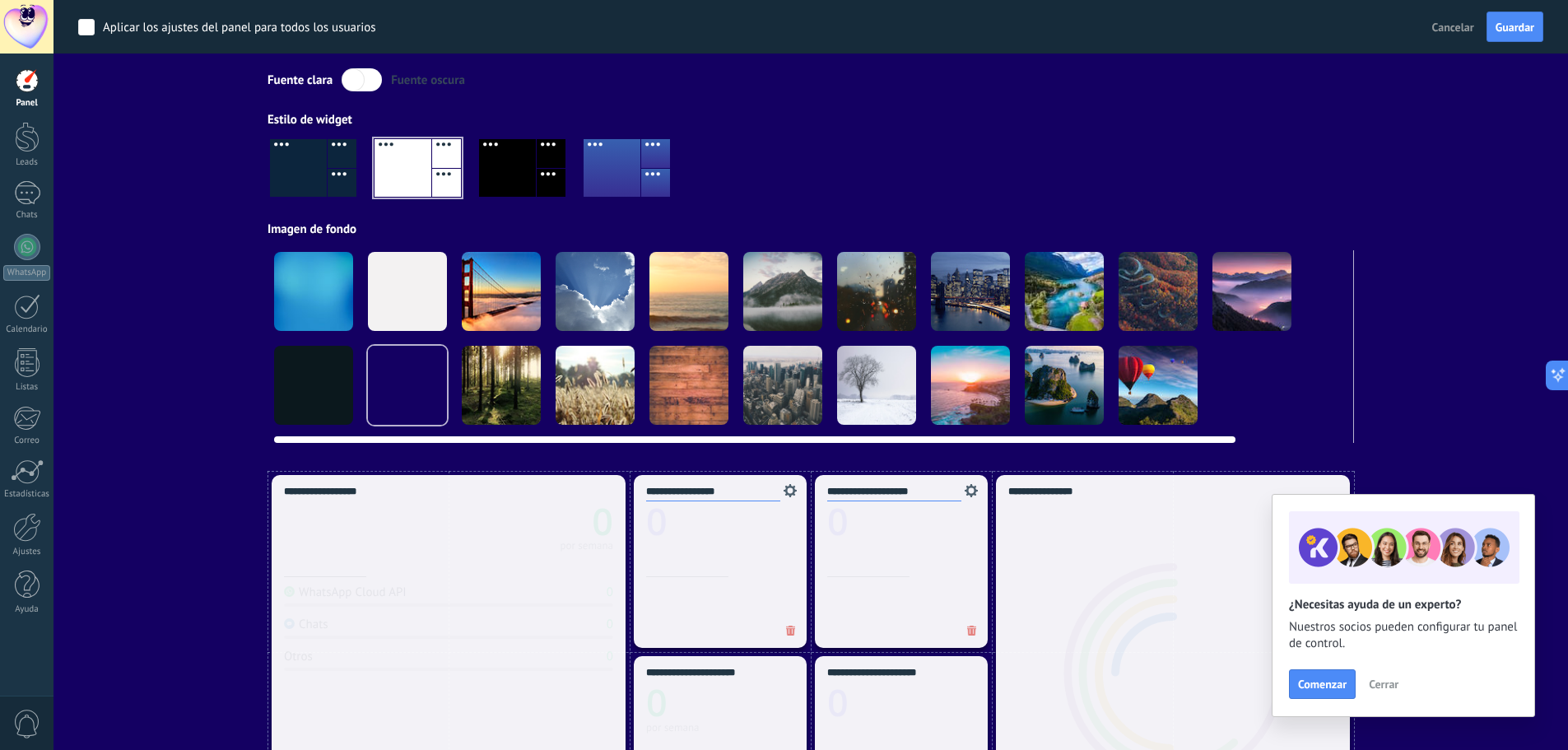
click at [308, 280] on div at bounding box center [313, 291] width 79 height 79
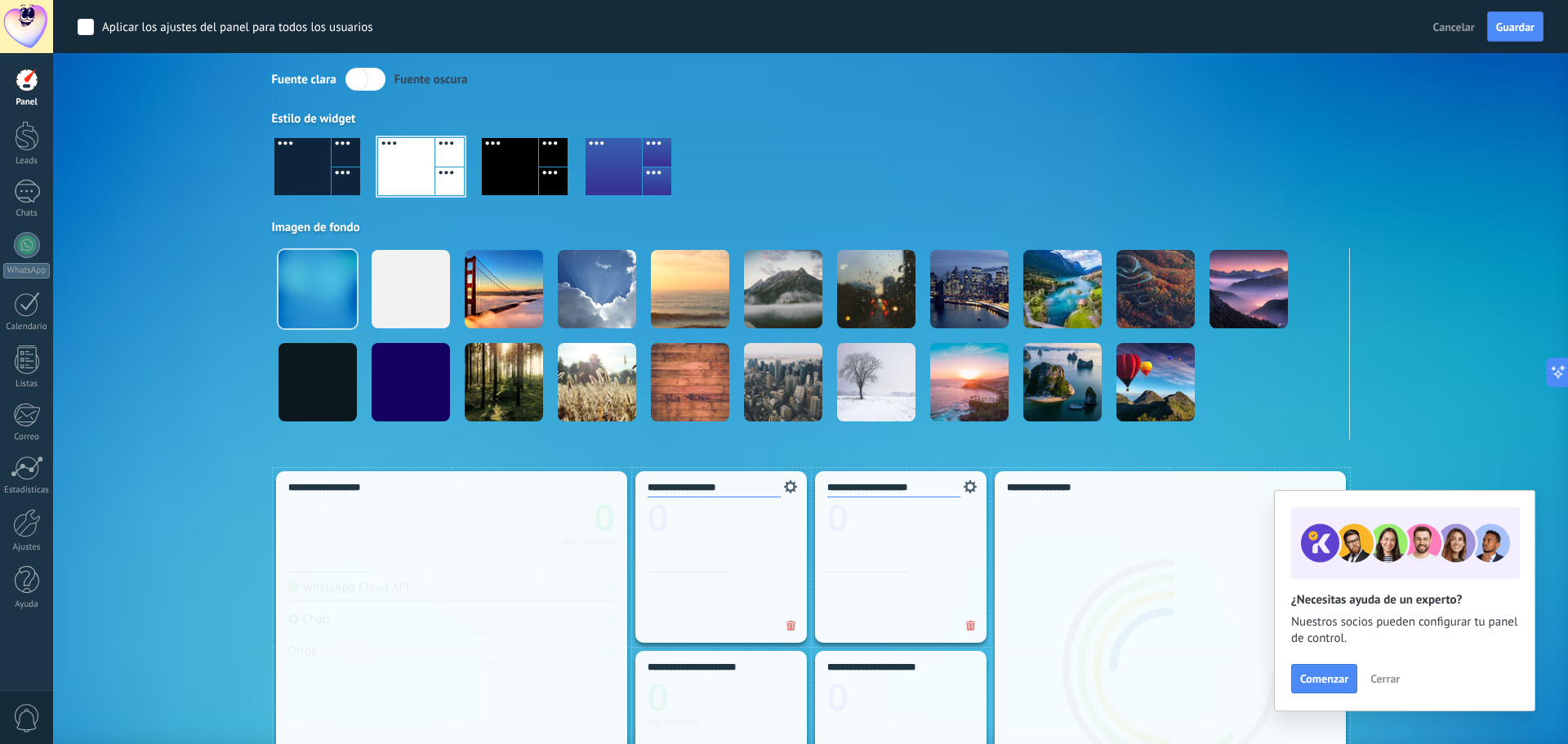
click at [381, 284] on div at bounding box center [410, 289] width 78 height 78
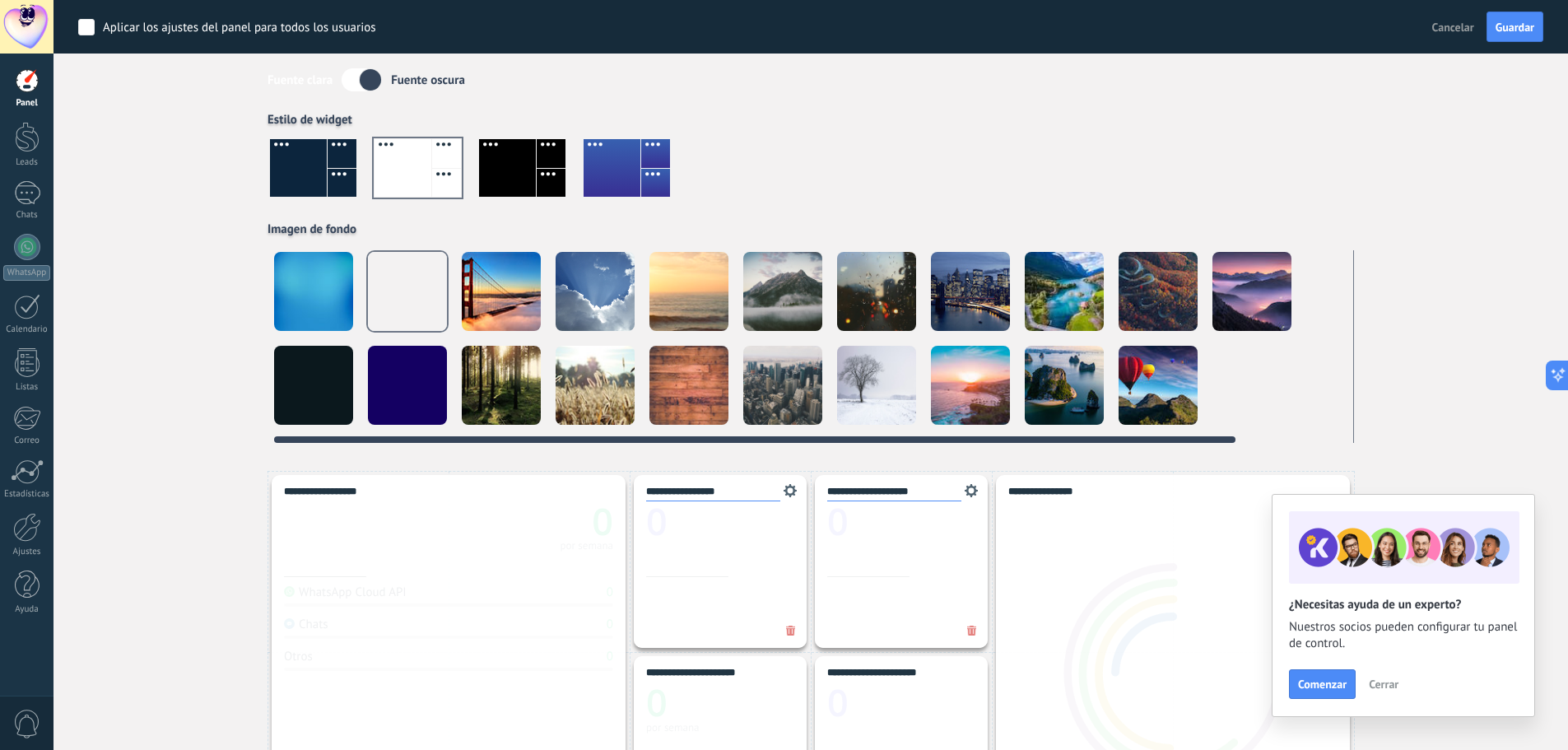
click at [1243, 394] on video at bounding box center [1251, 385] width 79 height 79
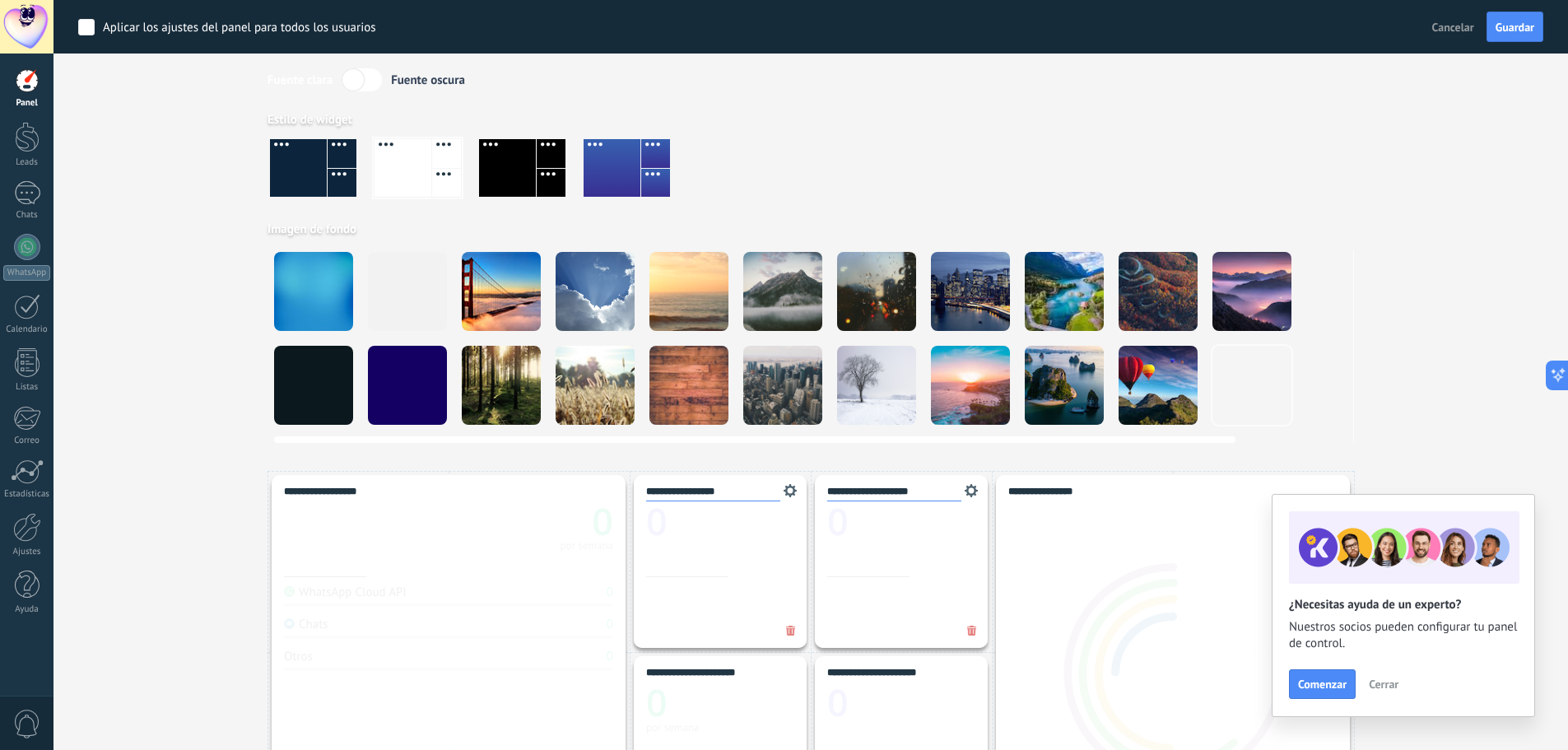
click at [406, 301] on div at bounding box center [407, 291] width 79 height 79
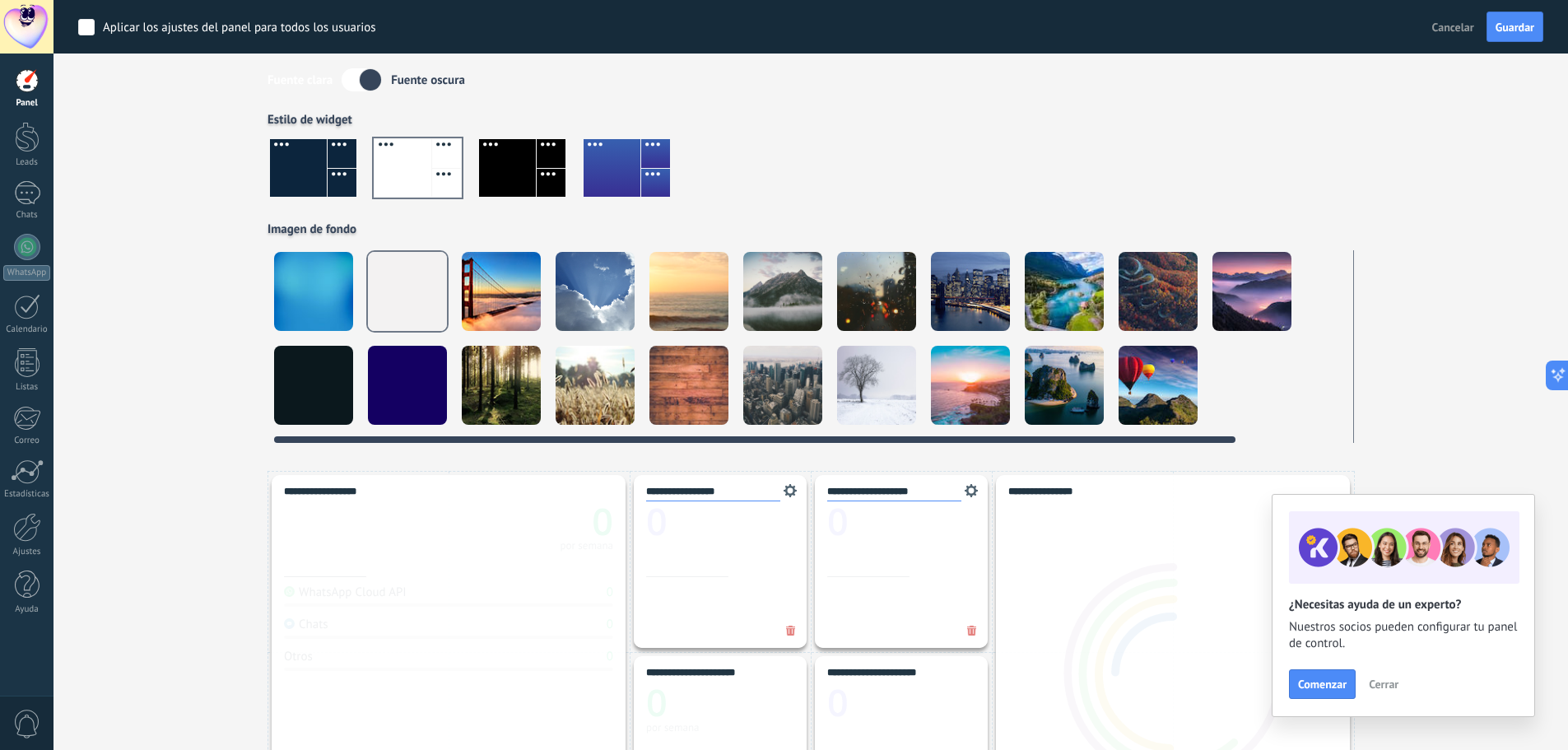
drag, startPoint x: 778, startPoint y: 459, endPoint x: 1308, endPoint y: 419, distance: 531.5
click at [1130, 456] on div "Aplicar Eventos gerenciaescuelaparaembarazadascom [DATE] [DATE] Semana Mes Todo…" at bounding box center [811, 195] width 1466 height 553
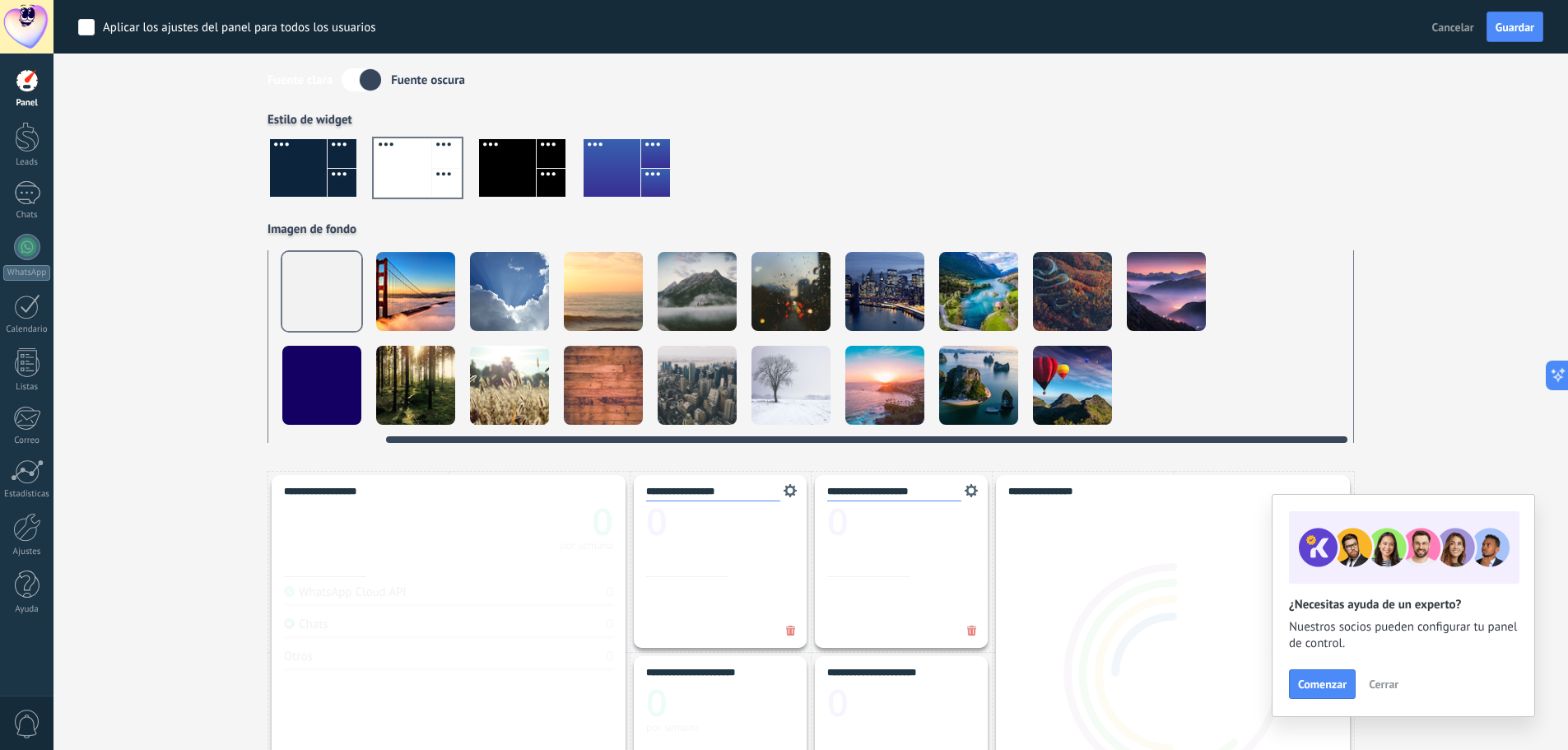
scroll to position [0, 127]
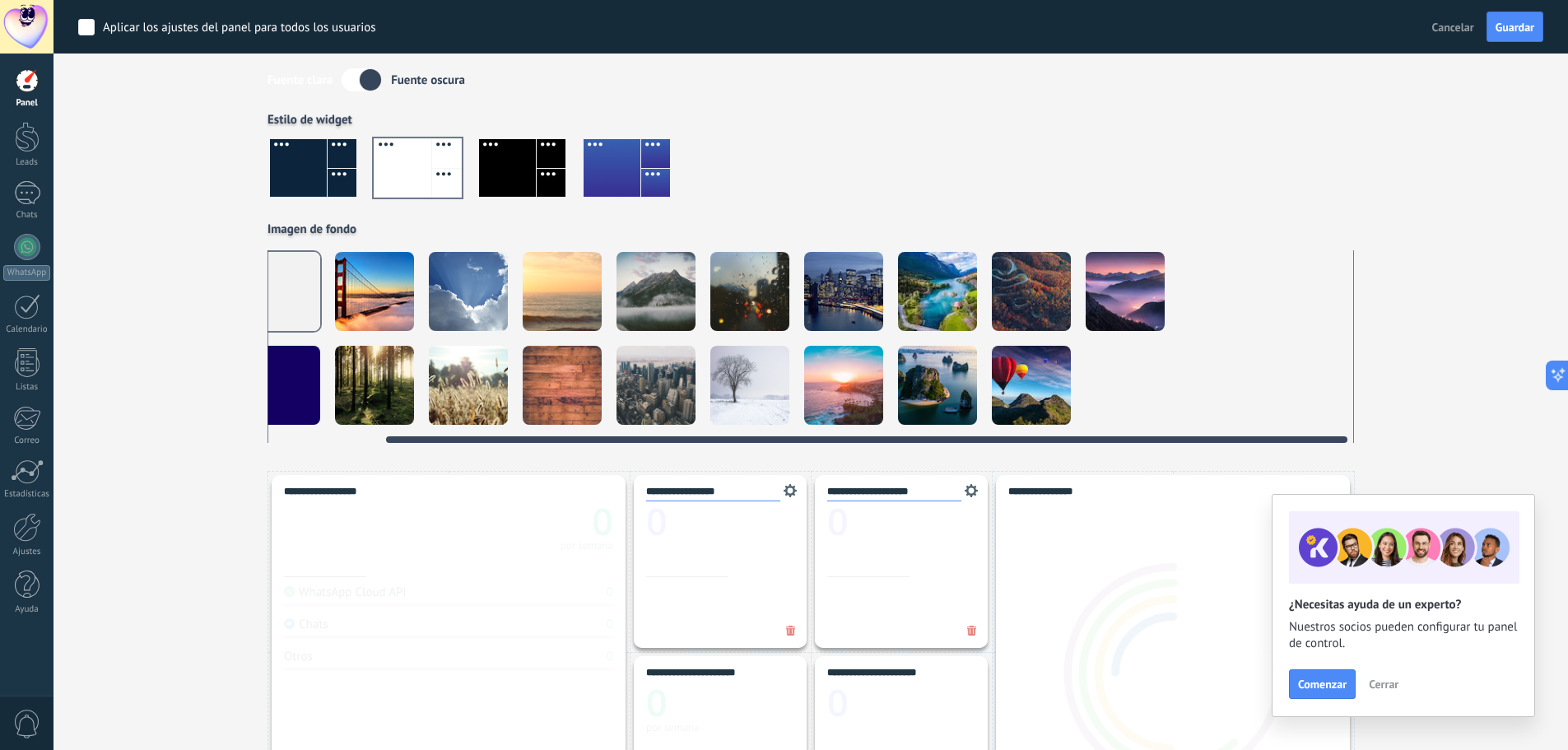
drag, startPoint x: 1207, startPoint y: 436, endPoint x: 1426, endPoint y: 448, distance: 219.3
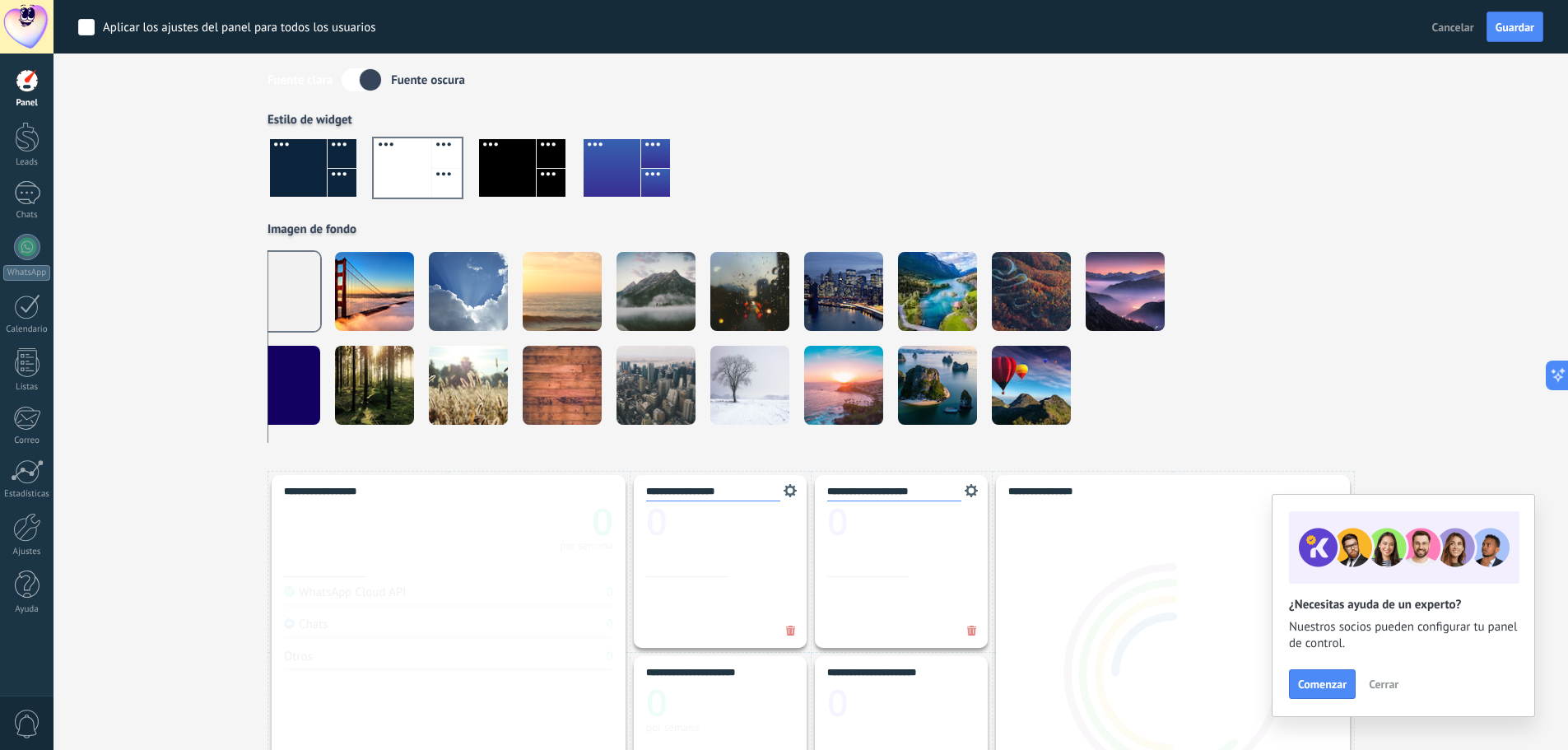
click at [1505, 370] on div "Aplicar Eventos gerenciaescuelaparaembarazadascom [DATE] [DATE] Semana Mes Todo…" at bounding box center [811, 195] width 1466 height 553
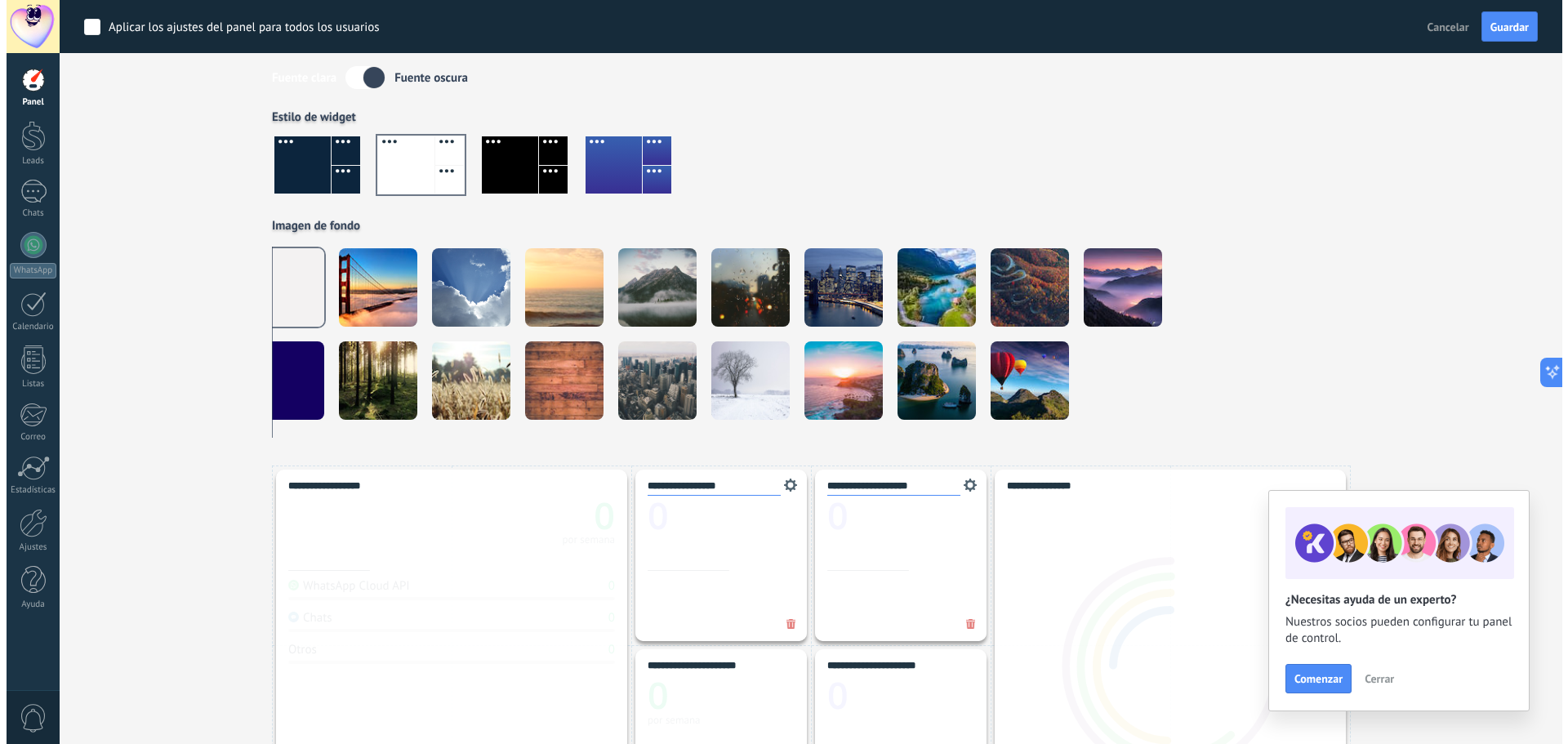
scroll to position [490, 0]
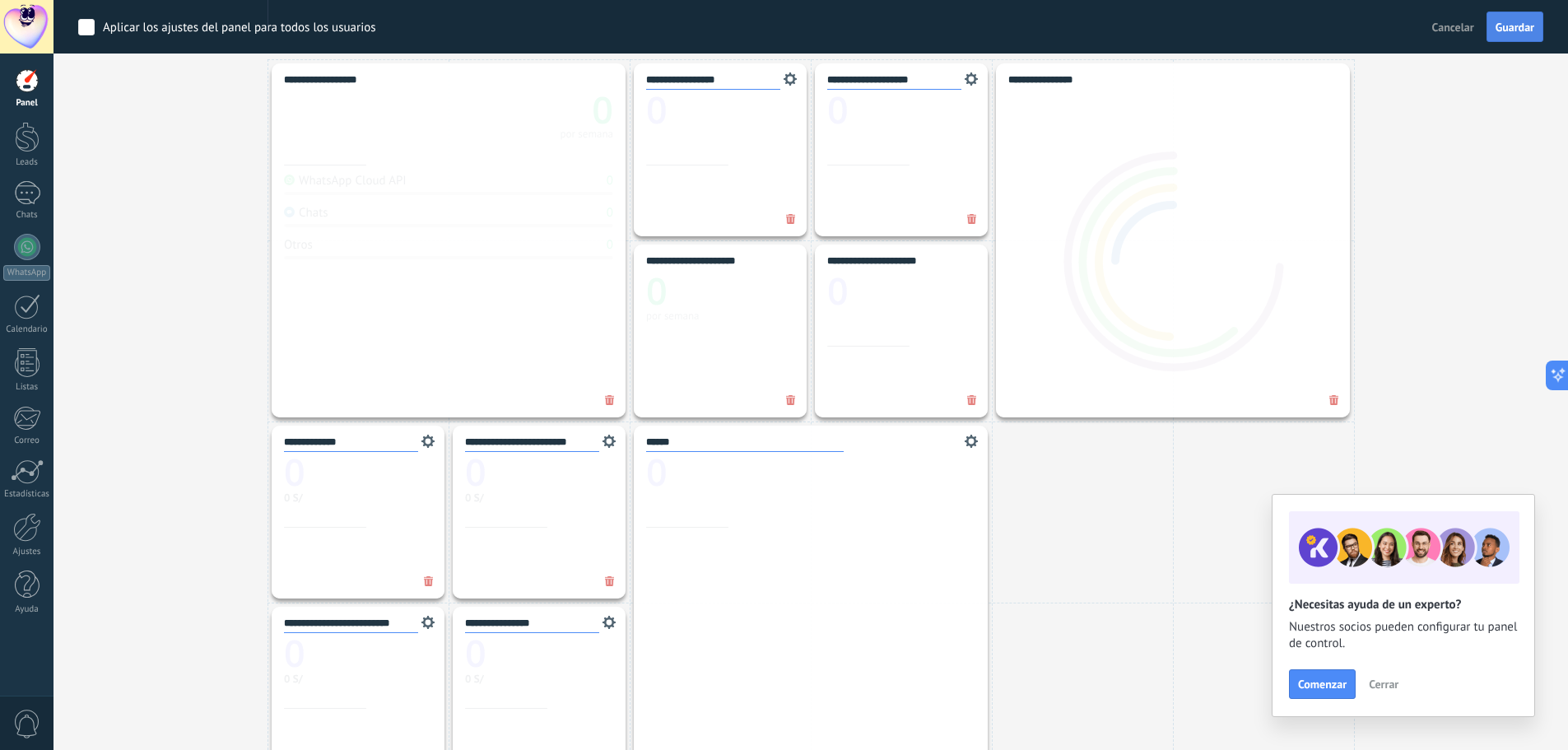
click at [1526, 21] on span "Guardar" at bounding box center [1515, 27] width 39 height 12
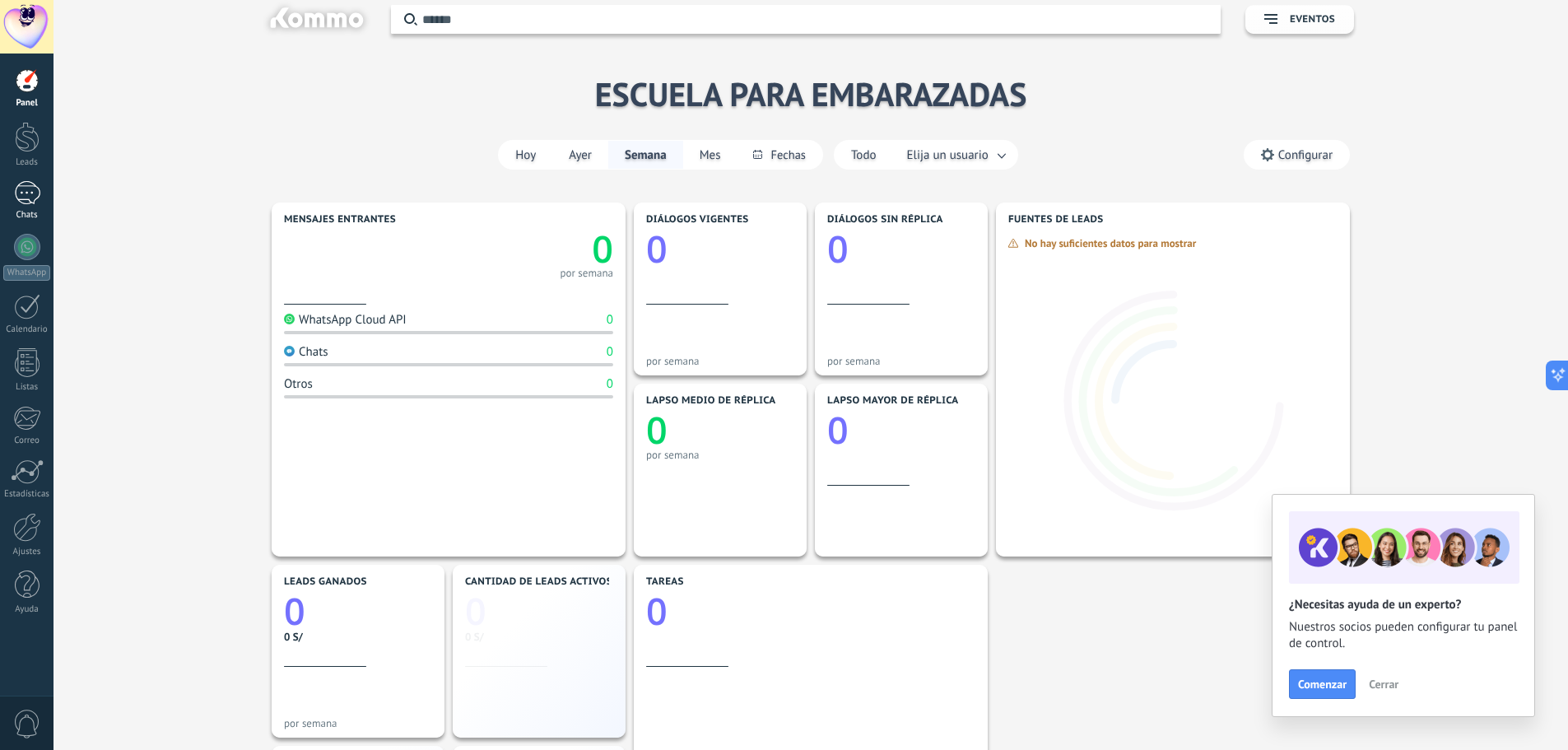
scroll to position [0, 0]
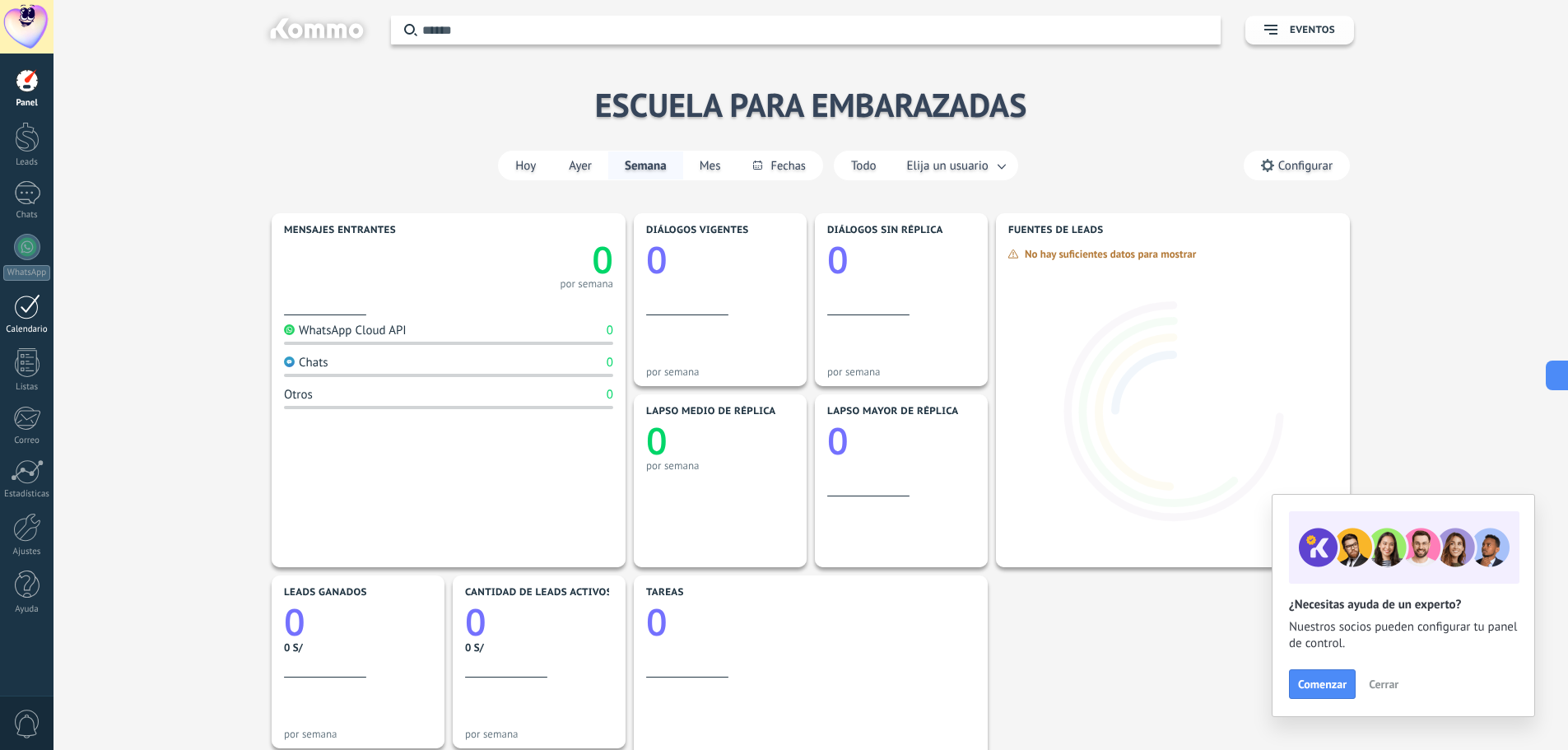
click at [35, 314] on div at bounding box center [26, 307] width 26 height 25
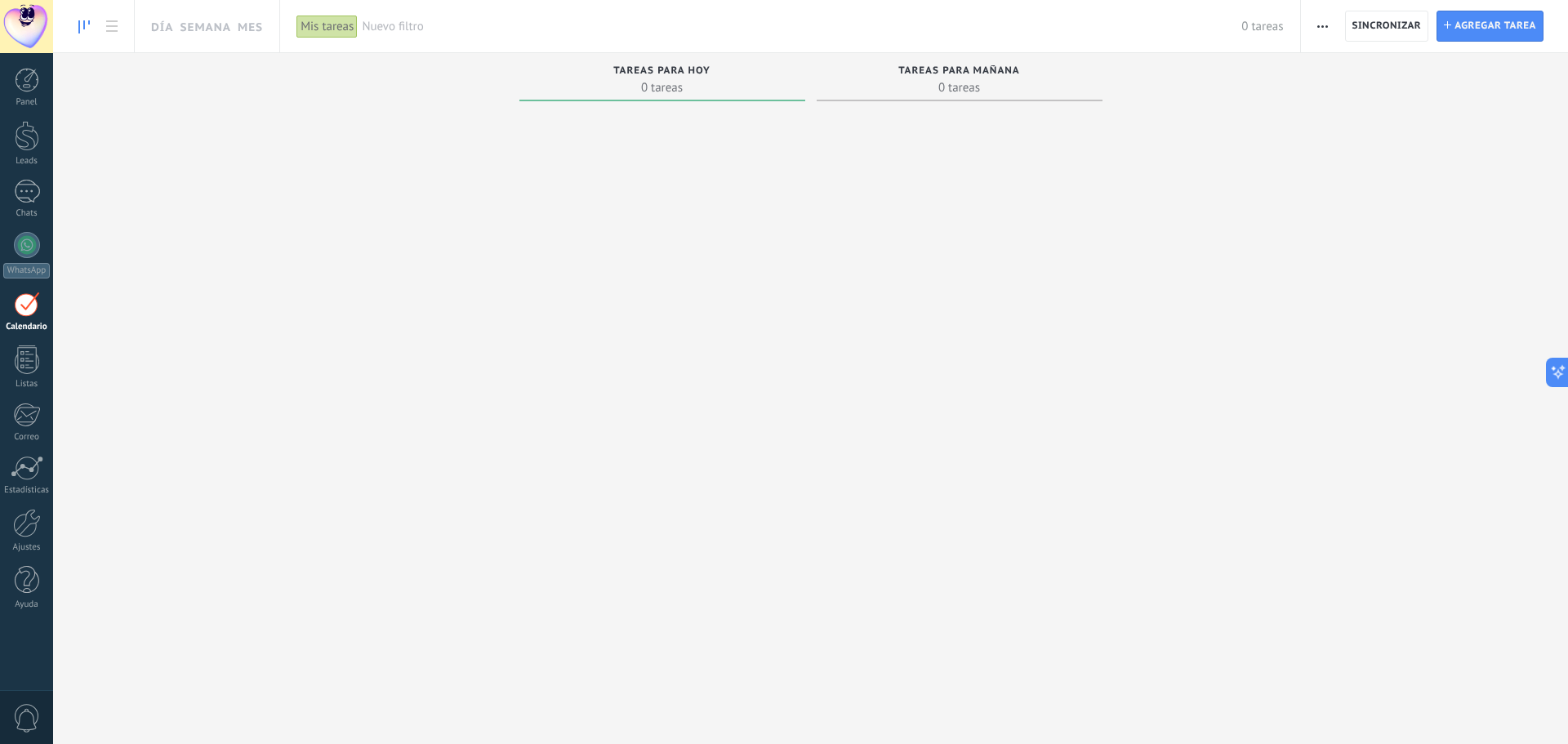
click at [401, 24] on span "Nuevo filtro" at bounding box center [801, 26] width 880 height 15
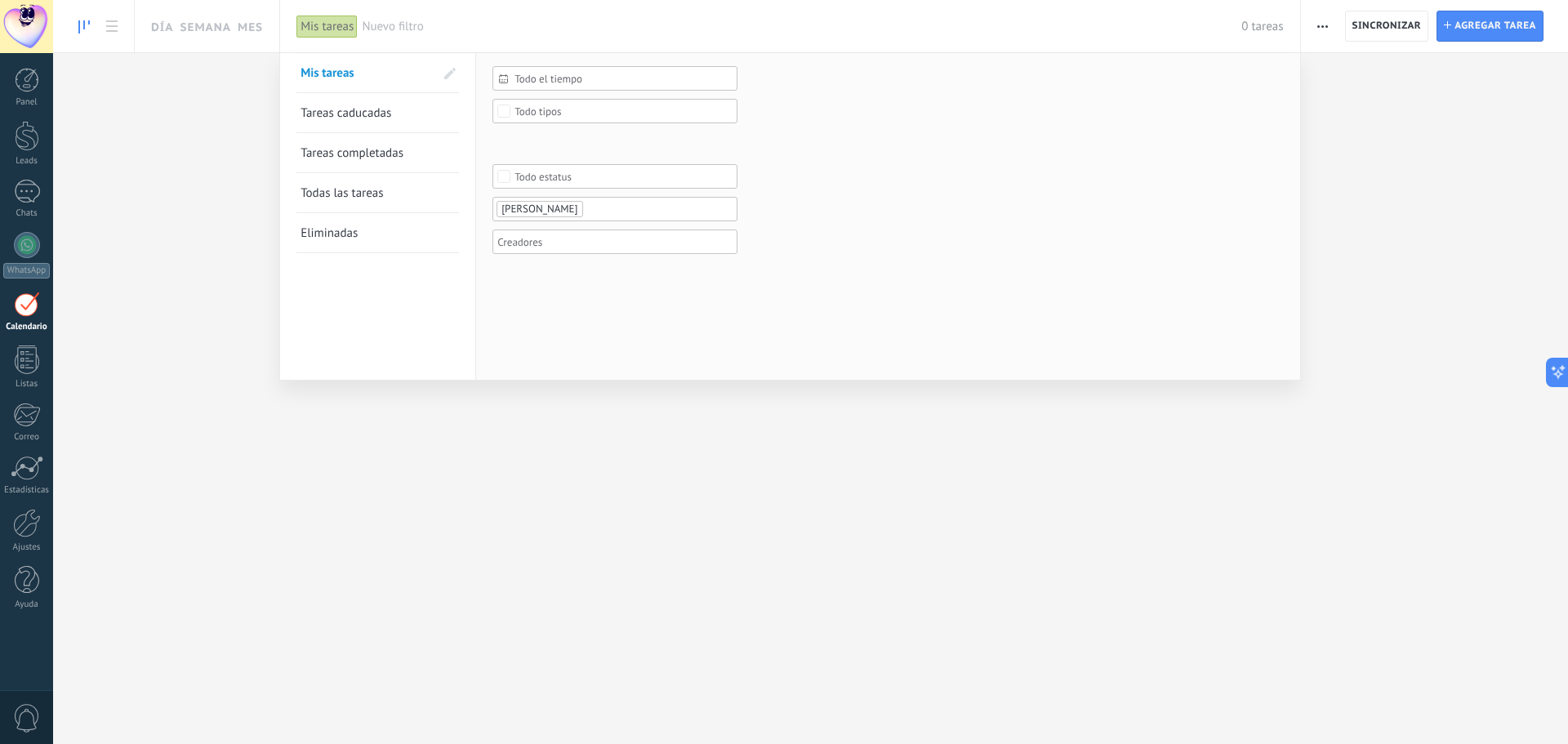
click at [187, 189] on div at bounding box center [784, 372] width 1568 height 744
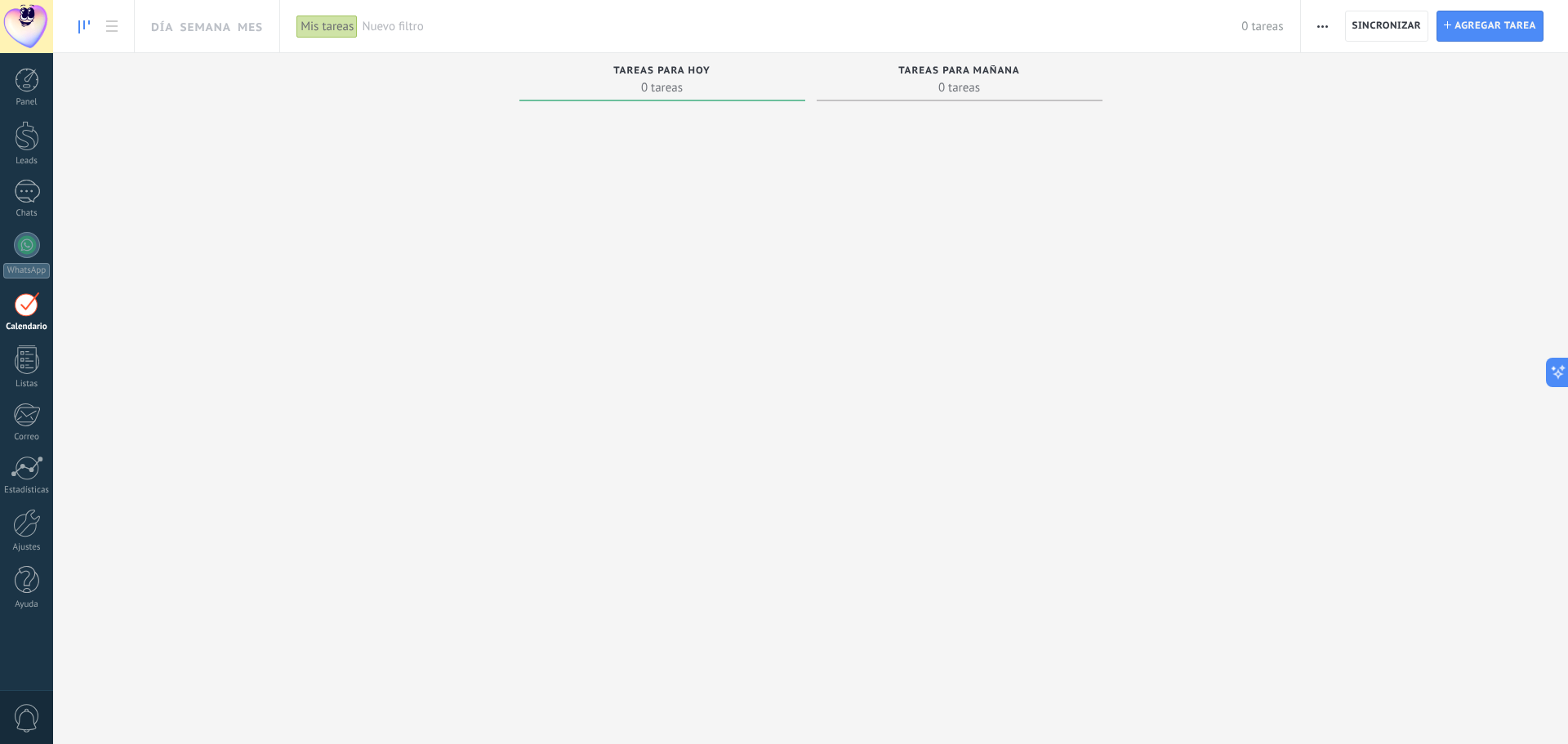
click at [27, 177] on div "Panel Leads Chats WhatsApp Clientes" at bounding box center [26, 347] width 53 height 558
click at [25, 191] on div at bounding box center [26, 191] width 26 height 24
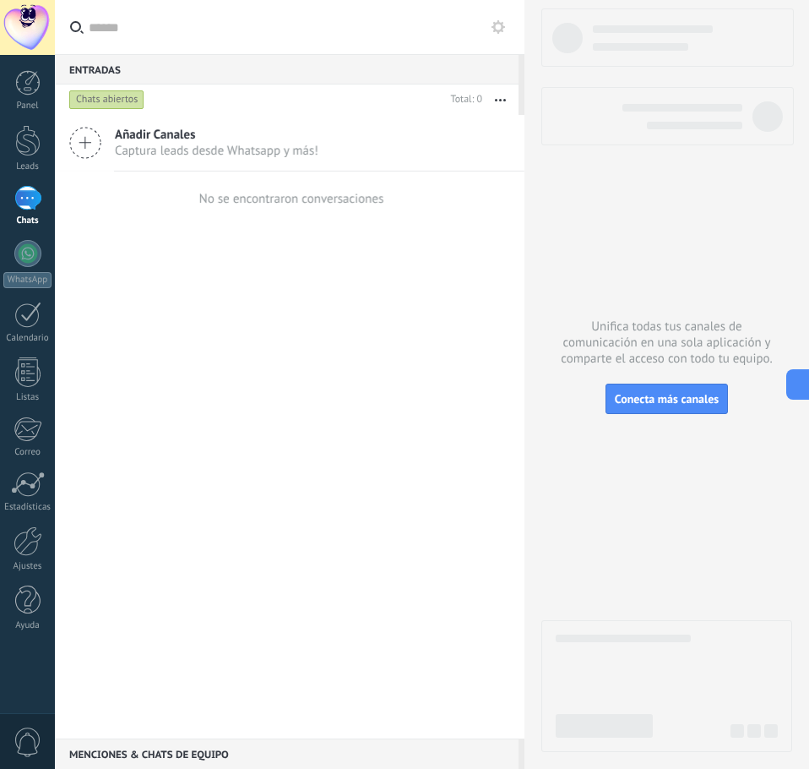
click at [585, 226] on div at bounding box center [667, 379] width 251 height 743
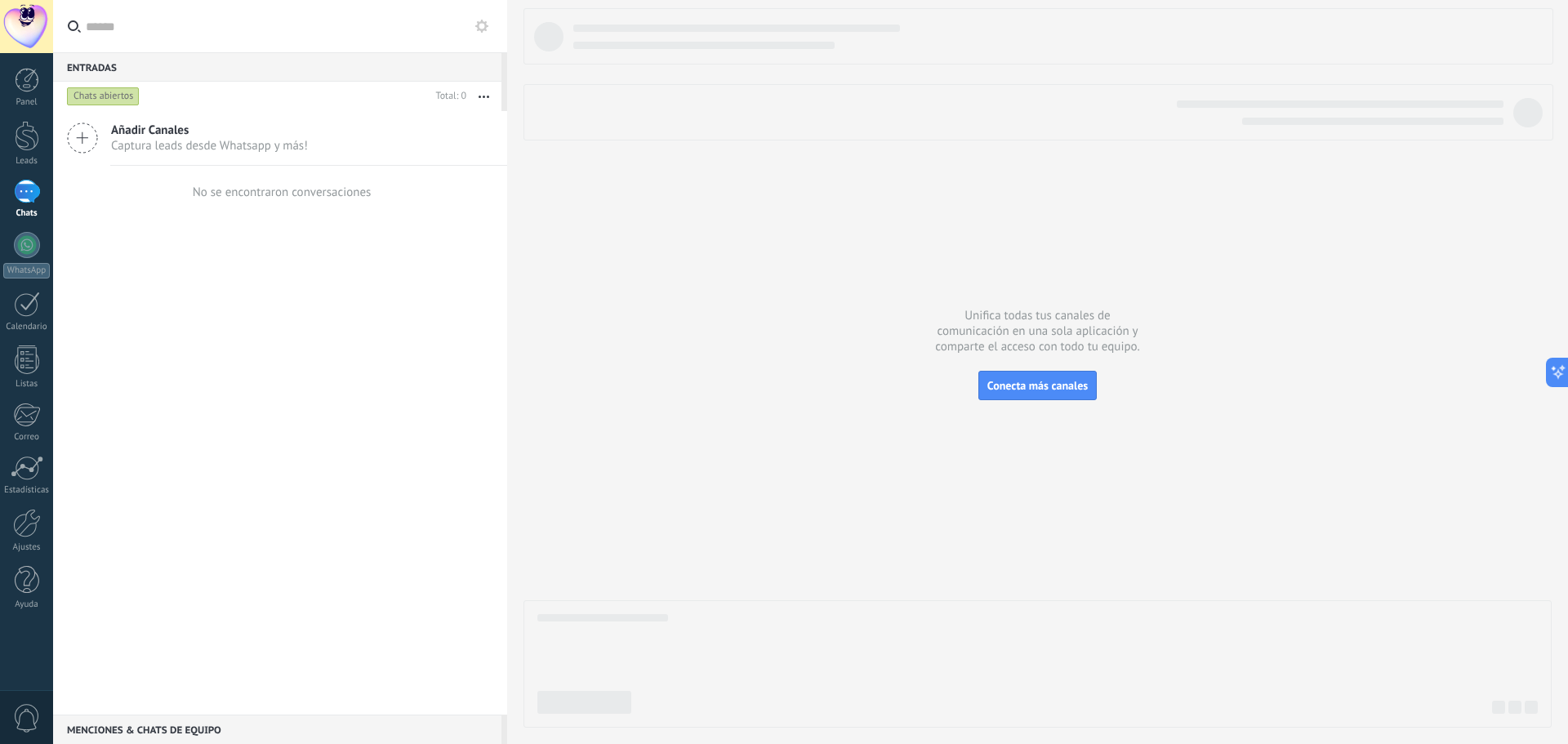
click at [368, 287] on div "Añadir Canales Captura leads desde Whatsapp y más! No se encontraron conversaci…" at bounding box center [280, 413] width 454 height 603
click at [32, 253] on div at bounding box center [26, 244] width 26 height 26
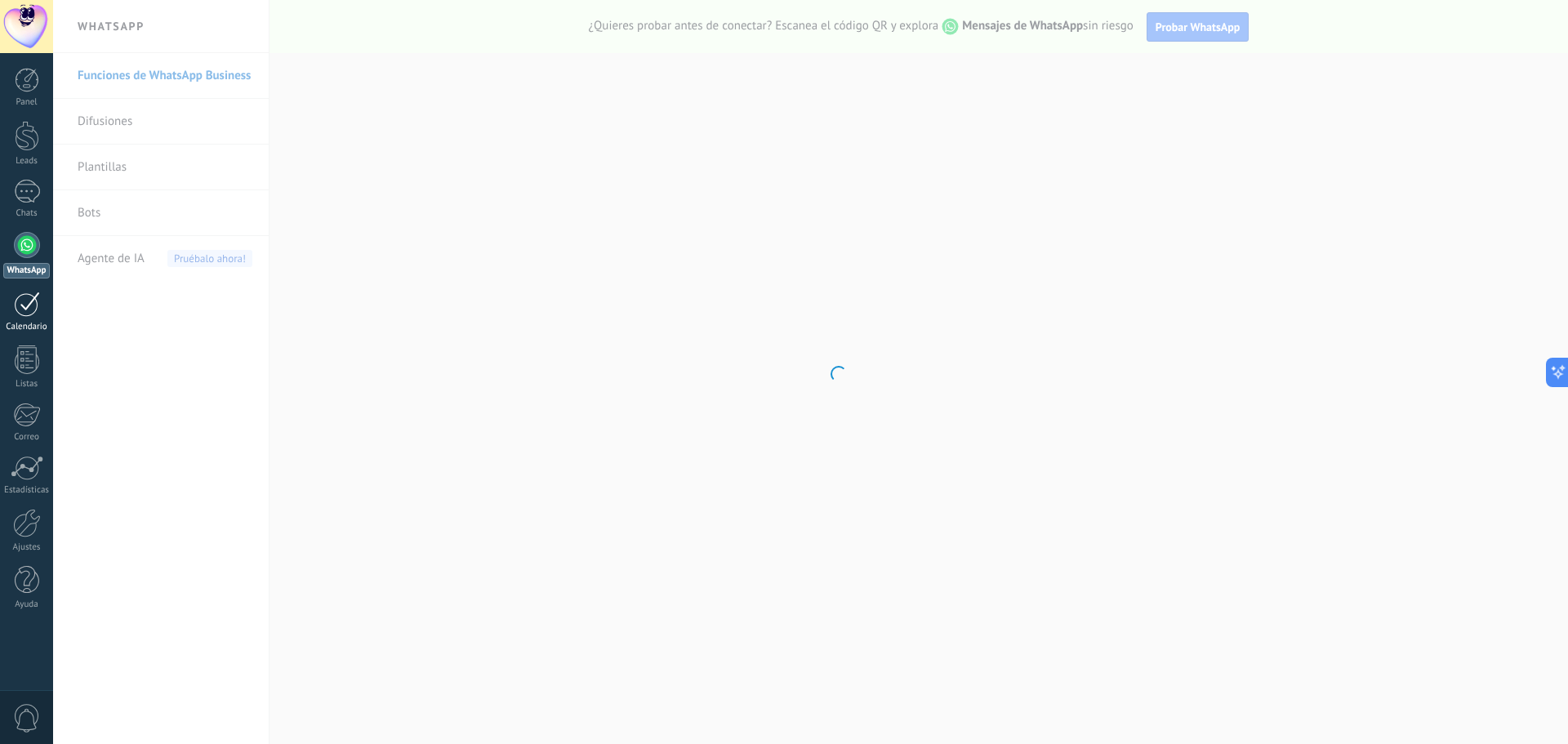
click at [27, 294] on div at bounding box center [26, 304] width 26 height 25
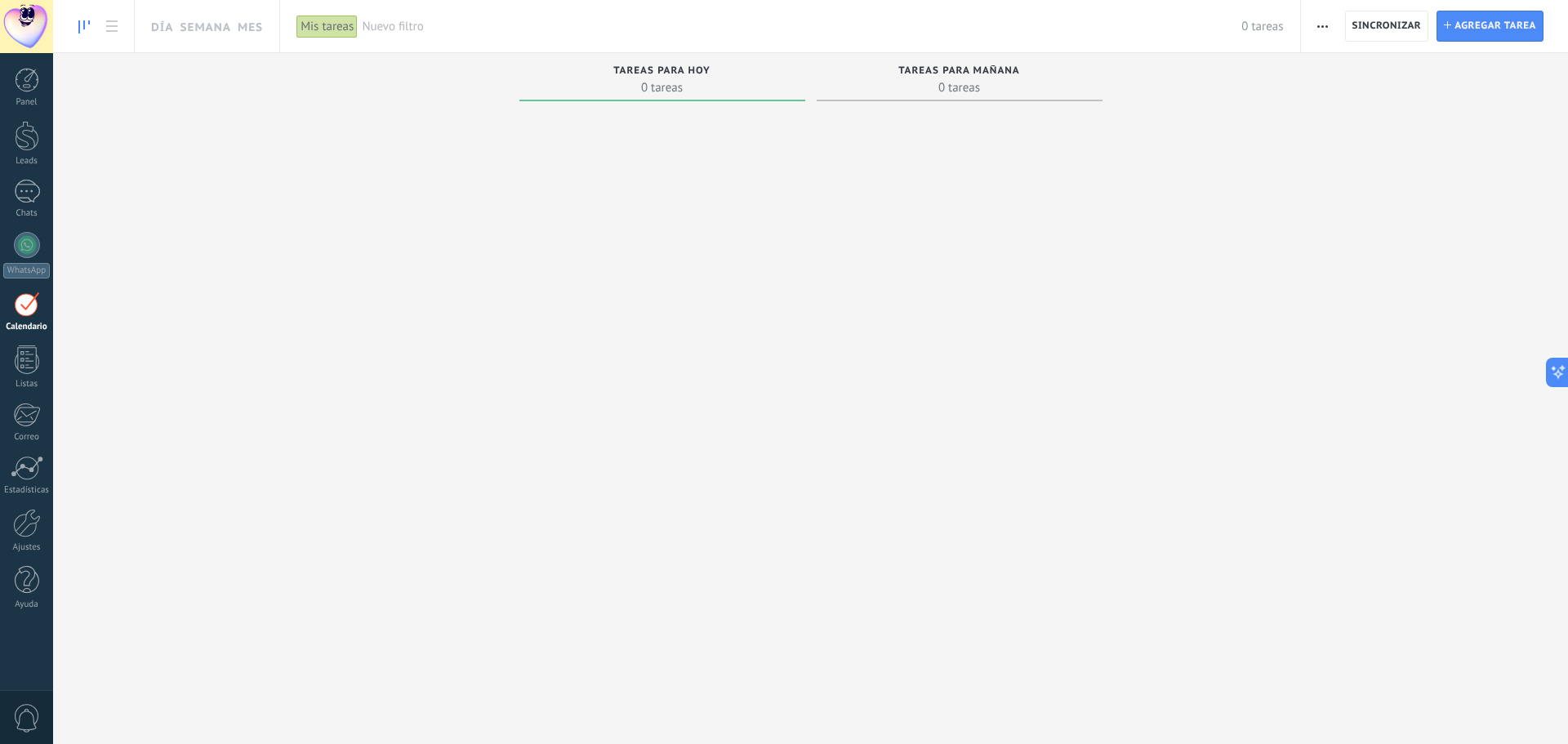
drag, startPoint x: 36, startPoint y: 334, endPoint x: 40, endPoint y: 343, distance: 9.8
click at [37, 334] on div "Panel Leads Chats WhatsApp Clientes" at bounding box center [26, 347] width 53 height 558
click at [37, 349] on div at bounding box center [26, 359] width 24 height 29
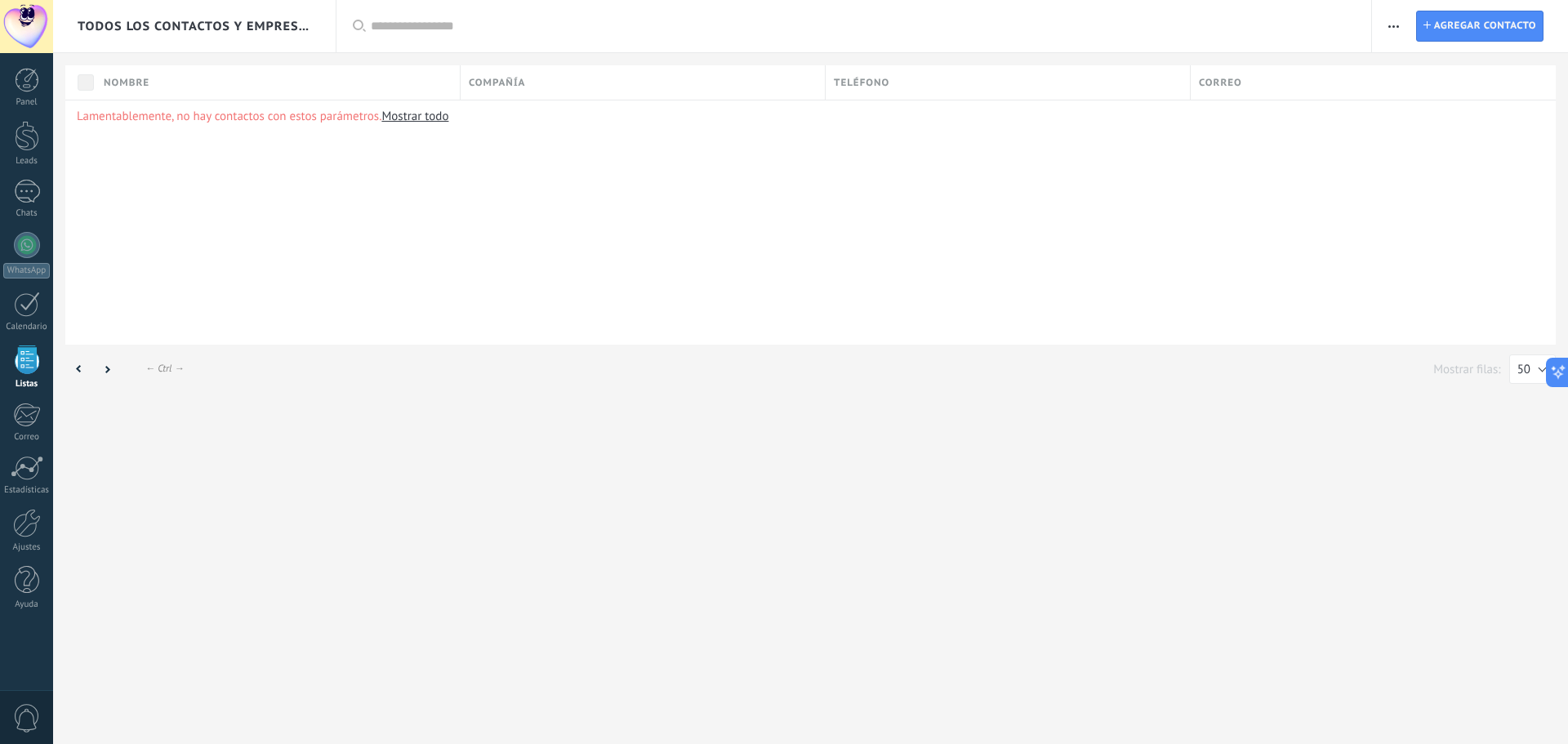
click at [452, 327] on div "Lamentablemente, no hay contactos con estos parámetros. Mostrar todo" at bounding box center [811, 221] width 1491 height 244
click at [492, 444] on div "Todos los contactos y empresas Lista completa Aplicar 0 elementos Lista complet…" at bounding box center [810, 372] width 1515 height 744
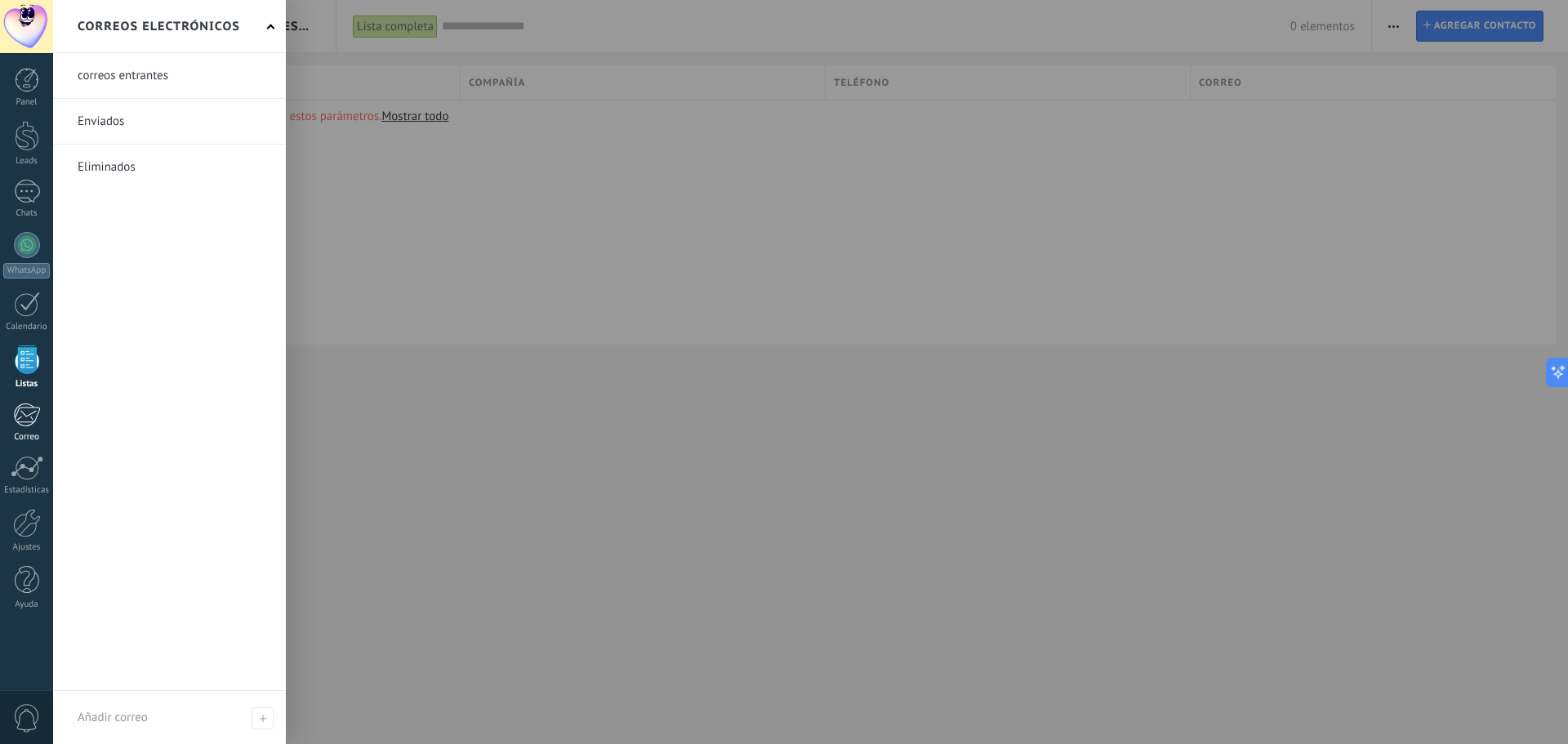
click at [24, 416] on div at bounding box center [27, 415] width 27 height 24
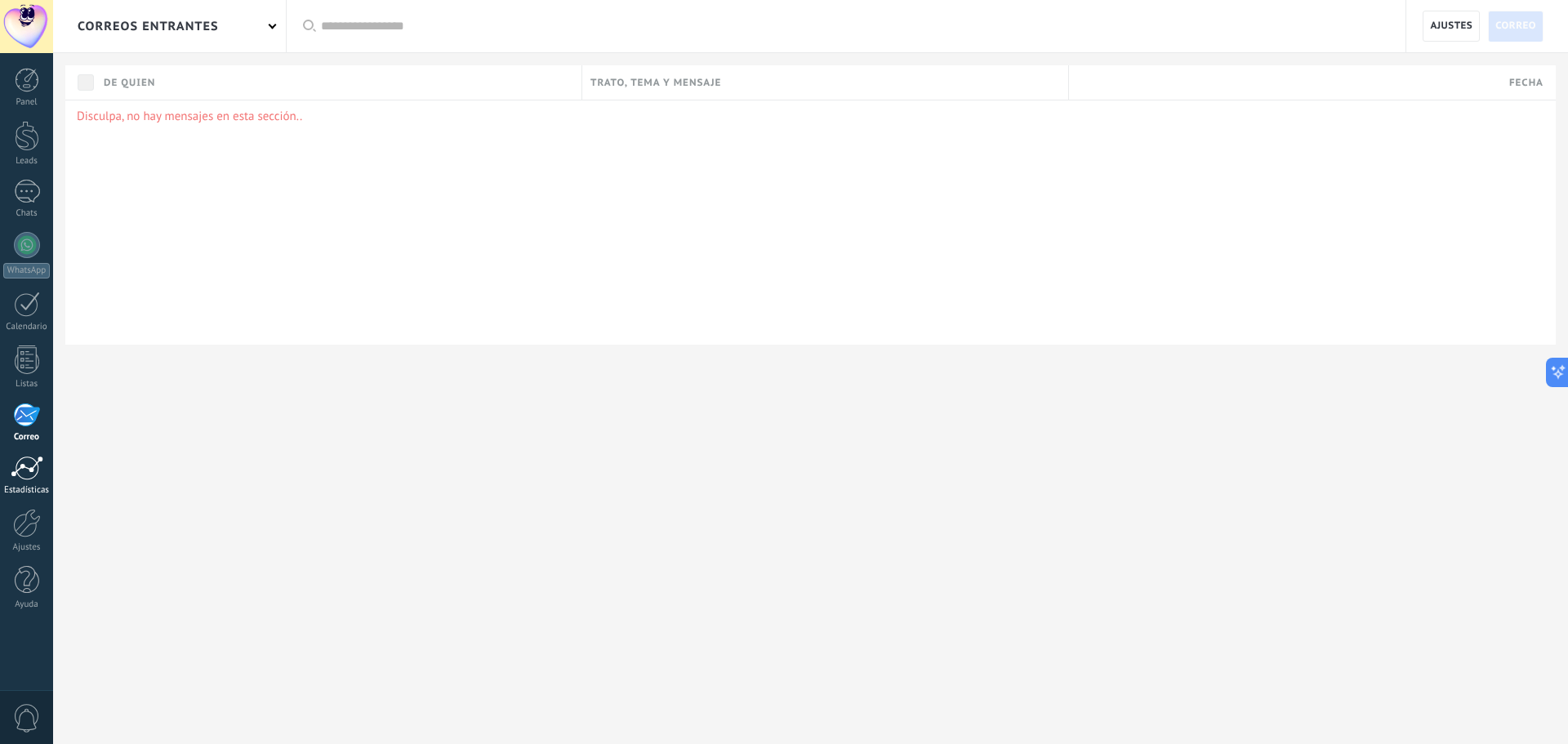
click at [35, 473] on div at bounding box center [27, 467] width 33 height 24
click at [30, 415] on div at bounding box center [27, 415] width 27 height 24
drag, startPoint x: 369, startPoint y: 113, endPoint x: 361, endPoint y: 121, distance: 11.3
click at [369, 115] on p "Disculpa, no hay mensajes en esta sección.." at bounding box center [810, 116] width 1467 height 15
click at [278, 122] on p "Disculpa, no hay mensajes en esta sección.." at bounding box center [810, 116] width 1467 height 15
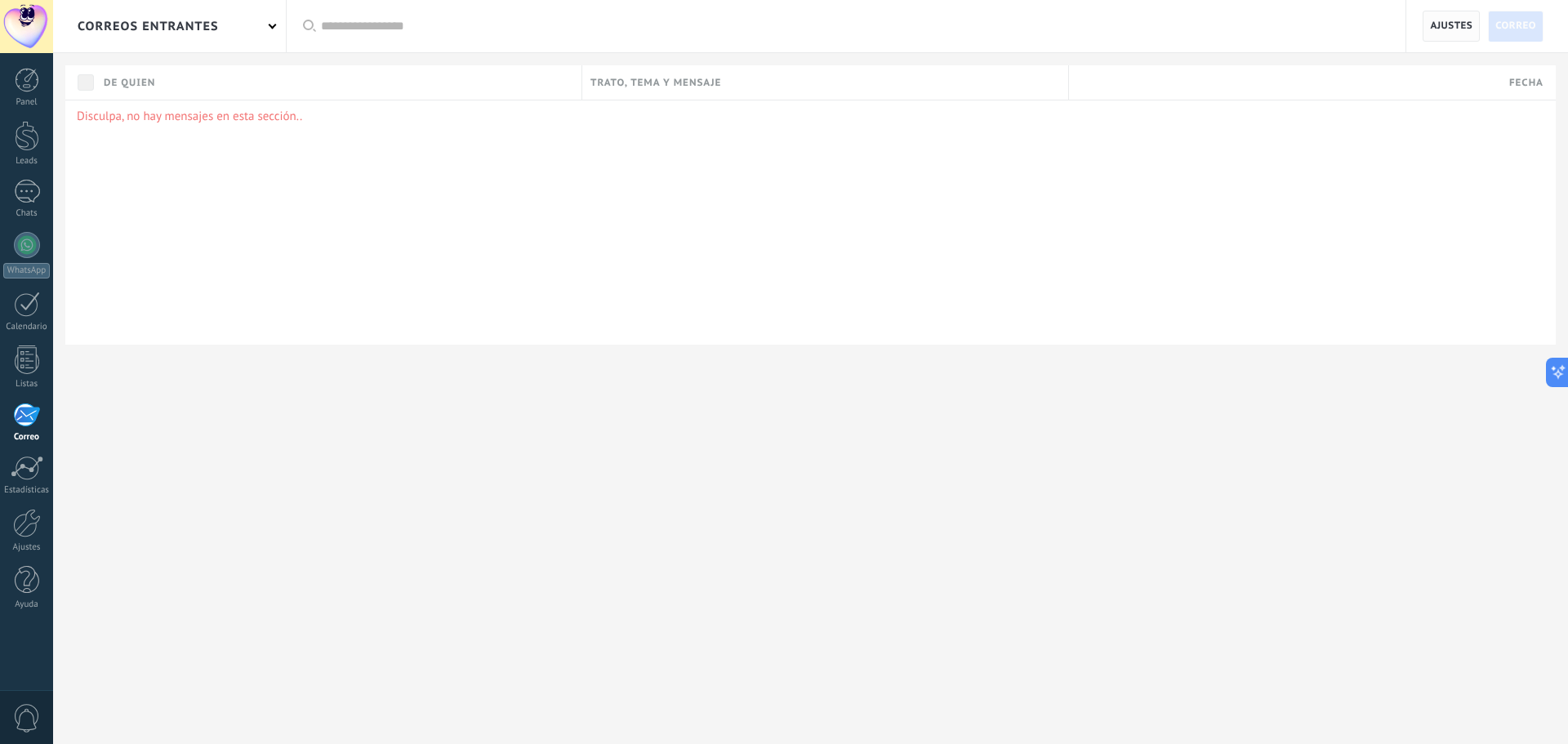
click at [1453, 33] on span "Ajustes" at bounding box center [1451, 26] width 43 height 29
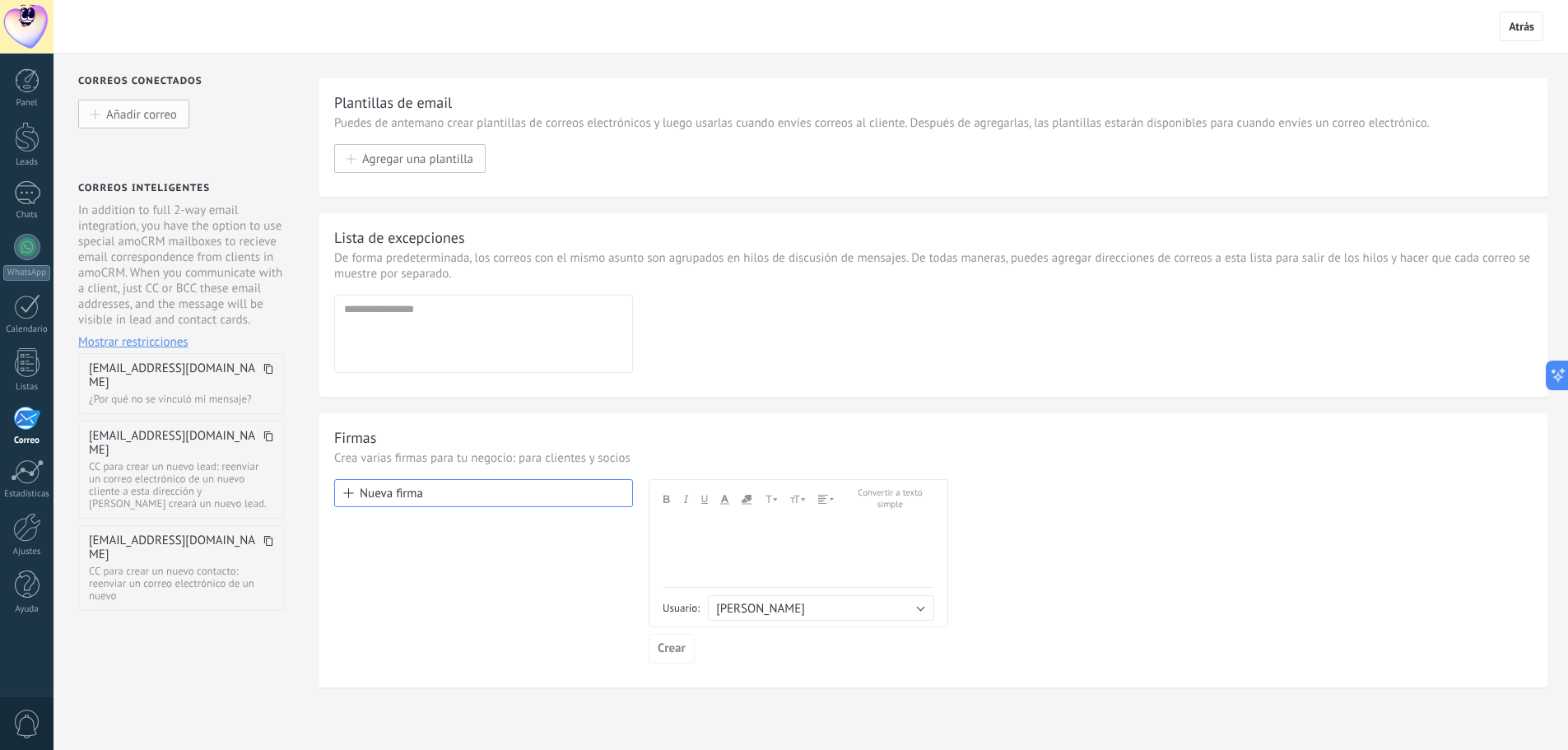
click at [132, 117] on span "Añadir correo" at bounding box center [141, 114] width 71 height 14
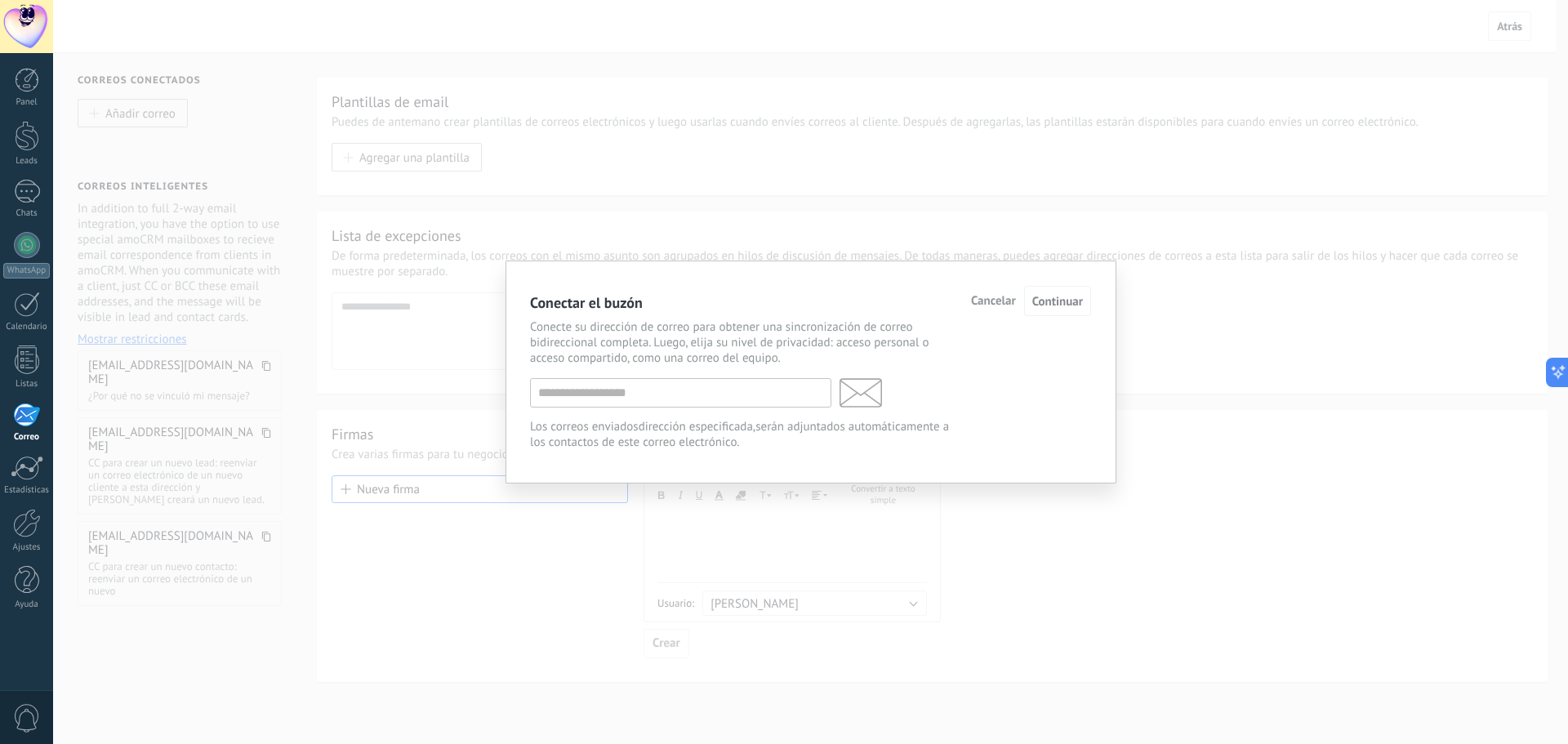
click at [686, 376] on div "Conecte su dirección de correo para obtener una sincronización de correo bidire…" at bounding box center [810, 384] width 561 height 130
drag, startPoint x: 677, startPoint y: 388, endPoint x: 682, endPoint y: 382, distance: 7.8
click at [678, 383] on input "text" at bounding box center [681, 392] width 302 height 29
drag, startPoint x: 982, startPoint y: 311, endPoint x: 992, endPoint y: 298, distance: 16.4
click at [986, 309] on div "Cancelar Continuar" at bounding box center [1031, 300] width 120 height 30
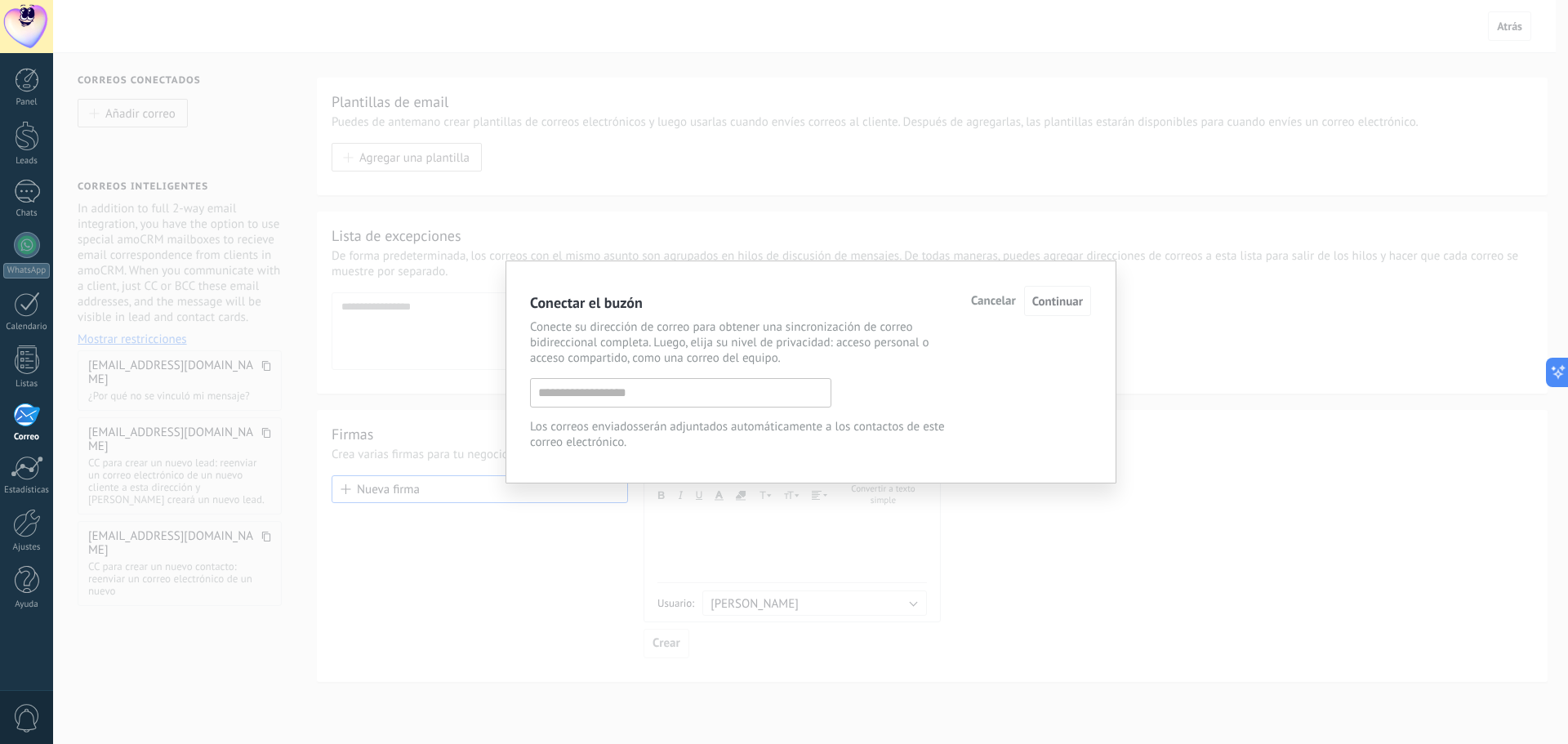
click at [992, 292] on div "Cancelar Continuar" at bounding box center [1031, 300] width 120 height 30
click at [991, 298] on span "Cancelar" at bounding box center [994, 301] width 44 height 12
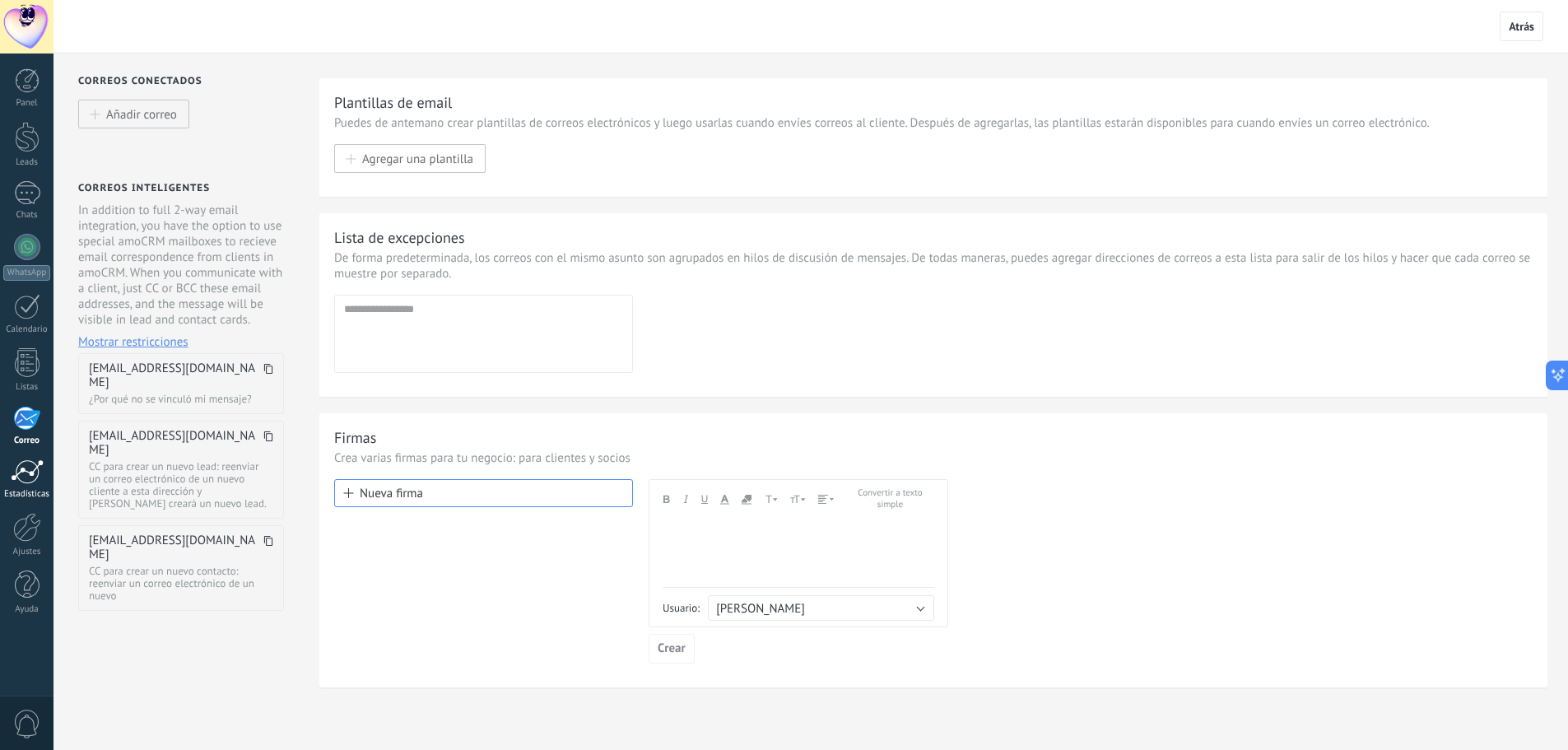
click at [35, 471] on div at bounding box center [27, 470] width 33 height 24
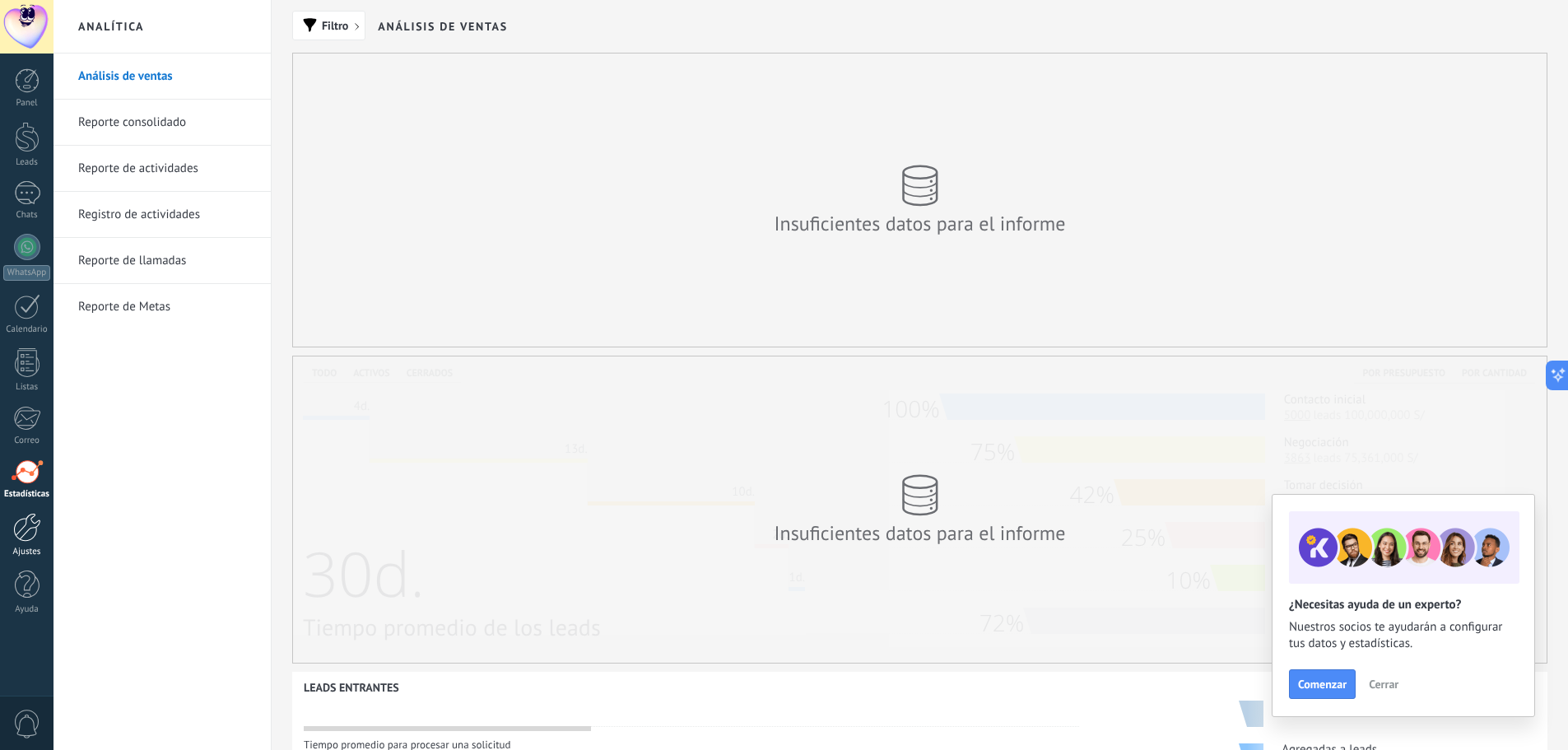
click at [33, 529] on div at bounding box center [27, 527] width 28 height 29
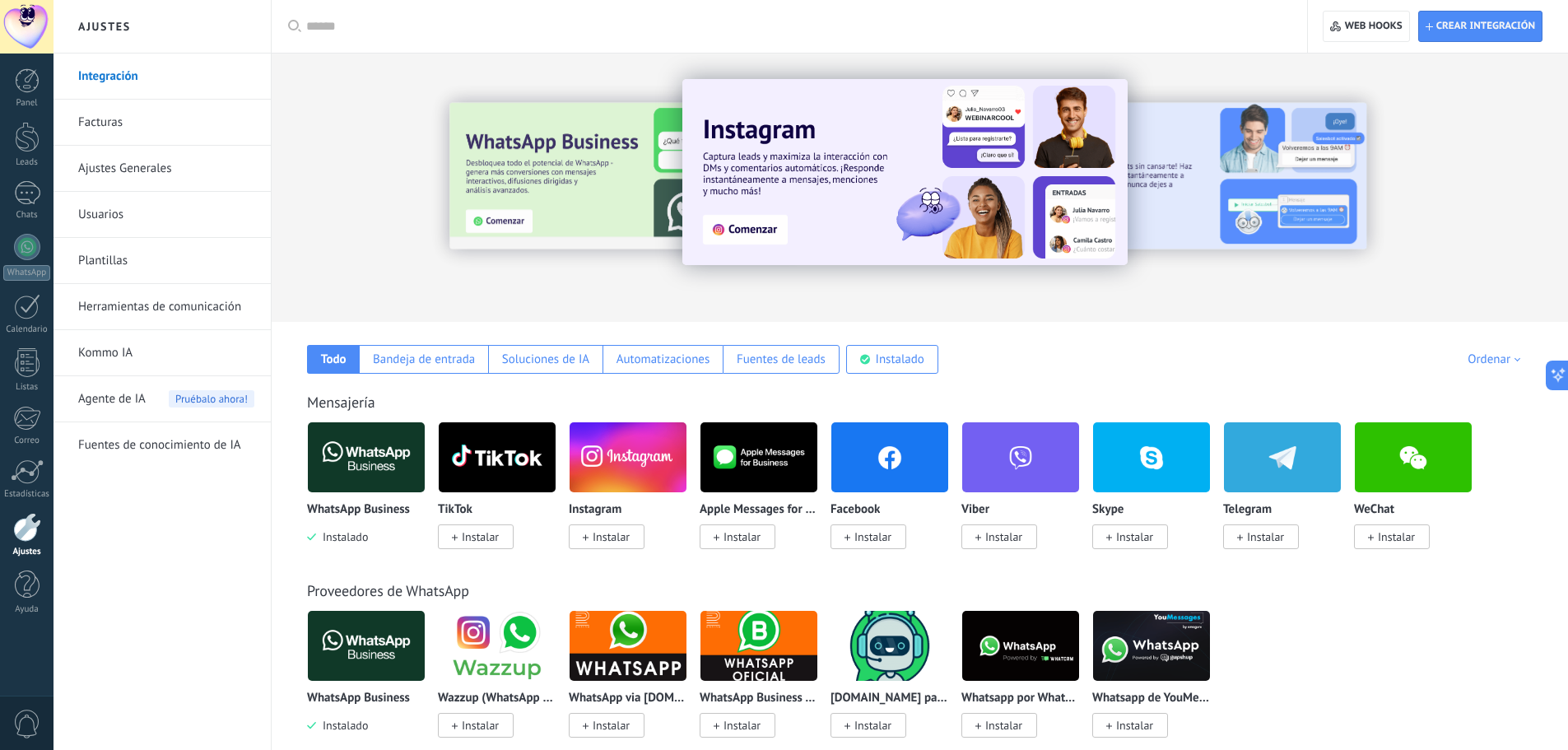
click at [602, 539] on span "Instalar" at bounding box center [611, 536] width 37 height 15
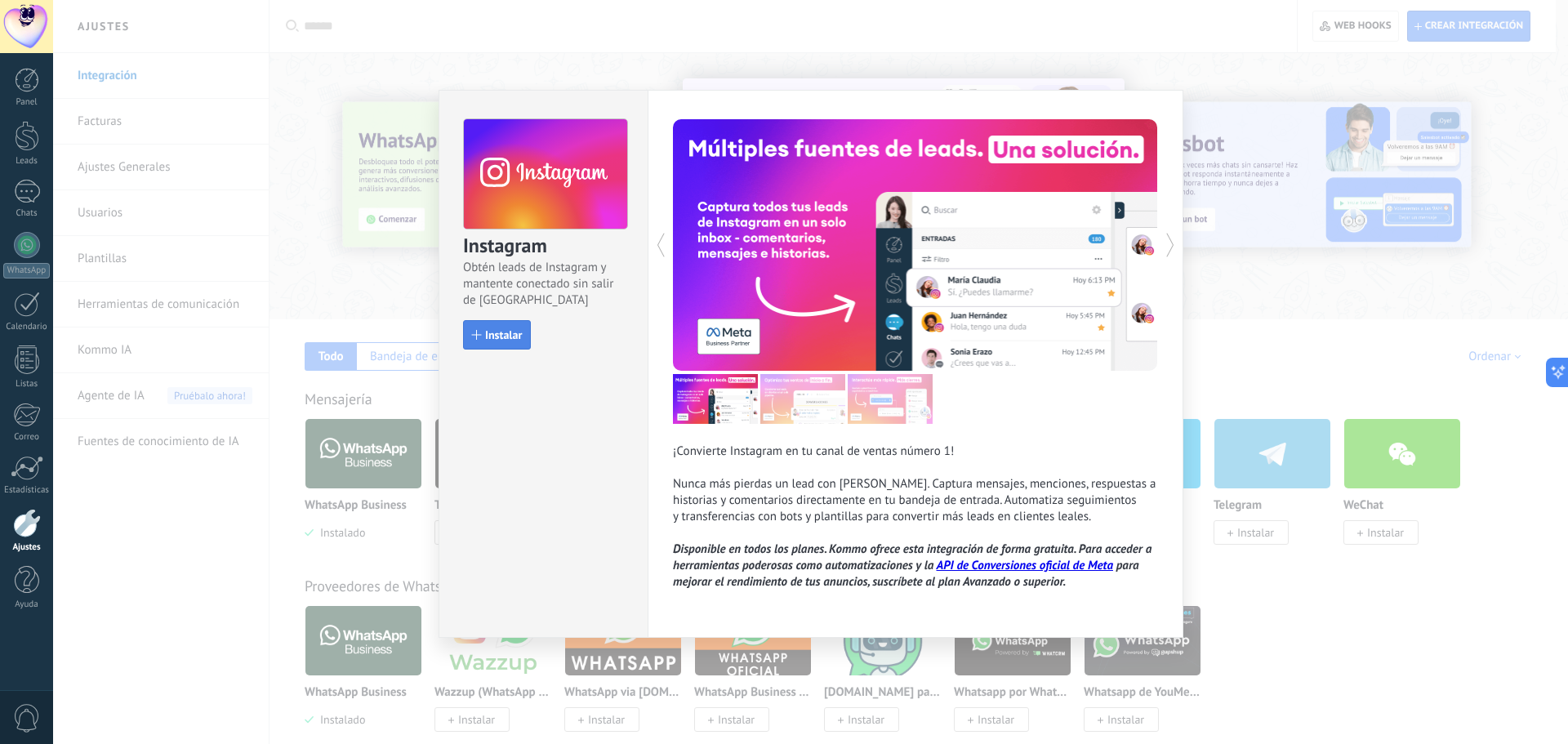
click at [490, 332] on span "Instalar" at bounding box center [504, 334] width 37 height 12
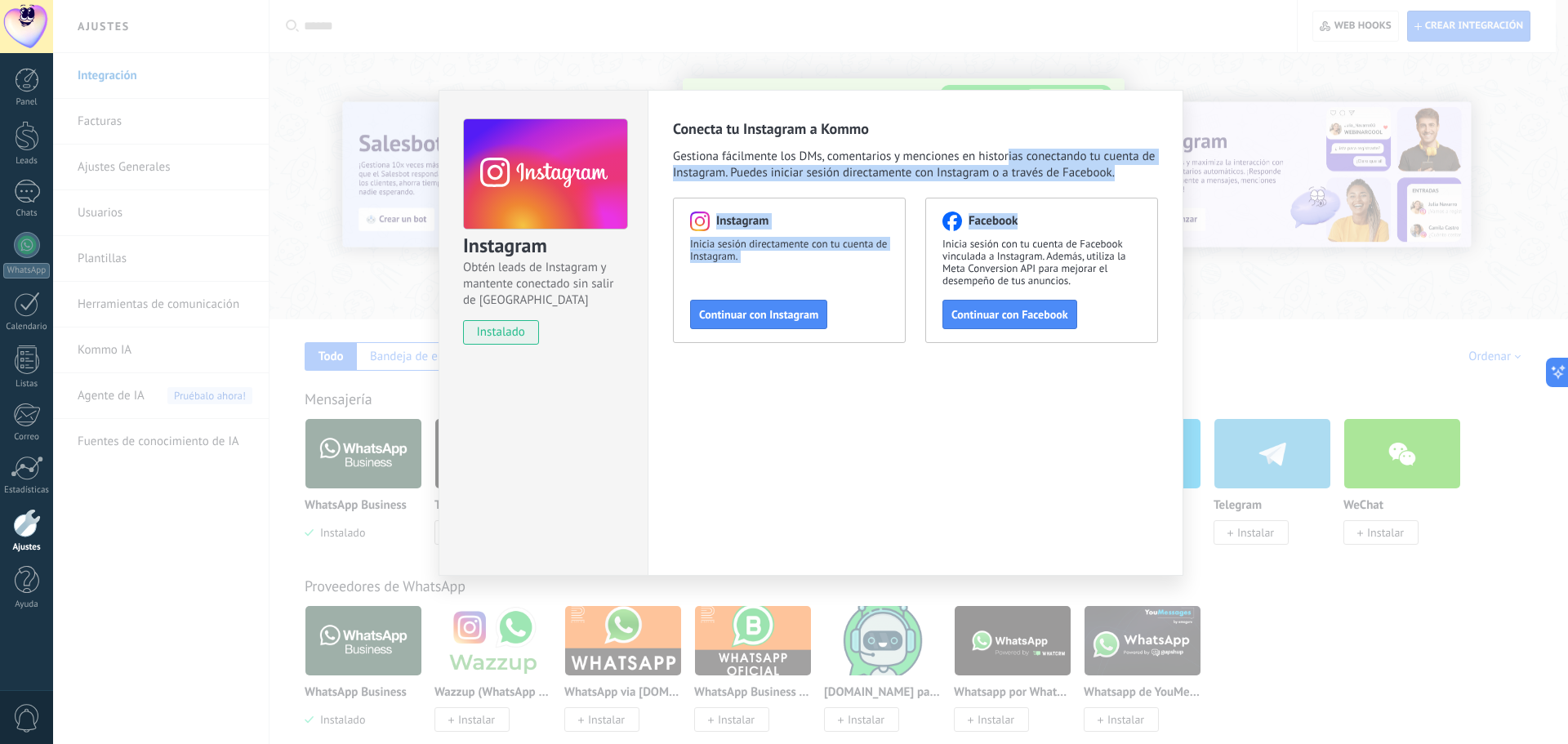
drag, startPoint x: 1007, startPoint y: 164, endPoint x: 1042, endPoint y: 183, distance: 39.8
click at [1041, 183] on div "Conecta tu Instagram a Kommo Gestiona fácilmente los DMs, comentarios y mencion…" at bounding box center [915, 230] width 485 height 223
click at [1102, 171] on span "Gestiona fácilmente los DMs, comentarios y menciones en historias conectando tu…" at bounding box center [915, 165] width 485 height 33
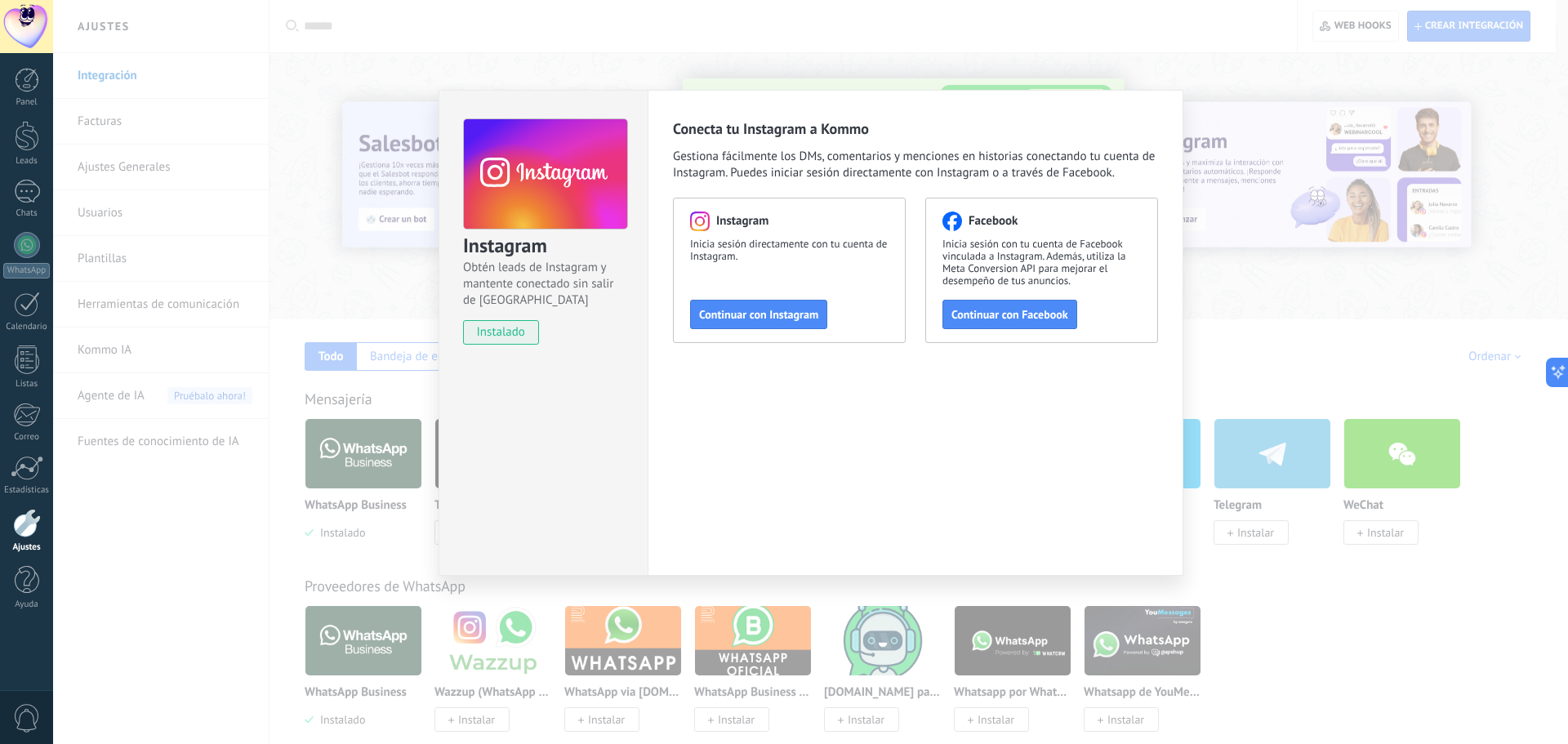
drag, startPoint x: 1198, startPoint y: 102, endPoint x: 1303, endPoint y: 91, distance: 105.6
click at [1213, 99] on div "Instagram Obtén leads de Instagram y mantente conectado sin salir de Kommo inst…" at bounding box center [810, 372] width 1515 height 744
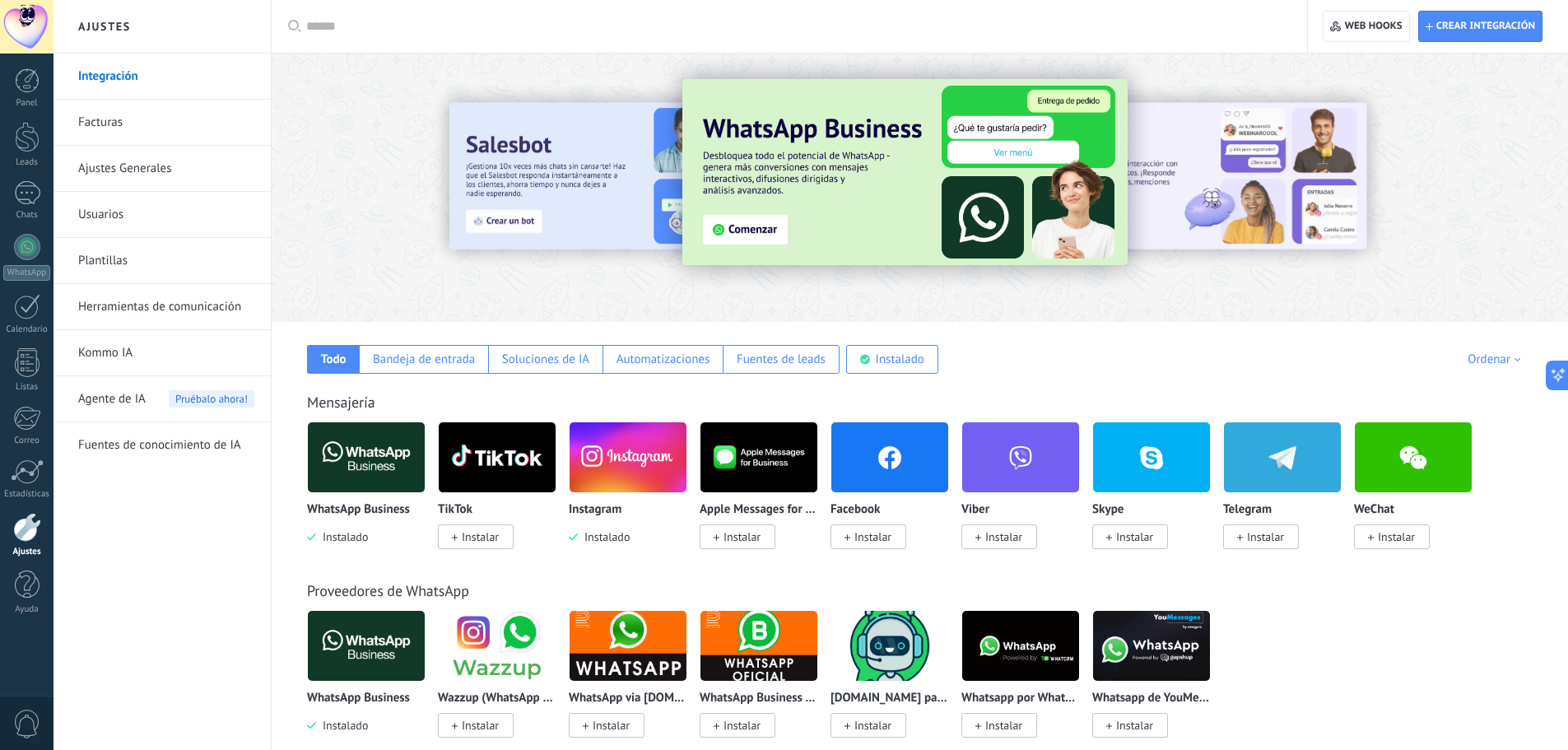
click at [488, 542] on span "Instalar" at bounding box center [480, 536] width 37 height 15
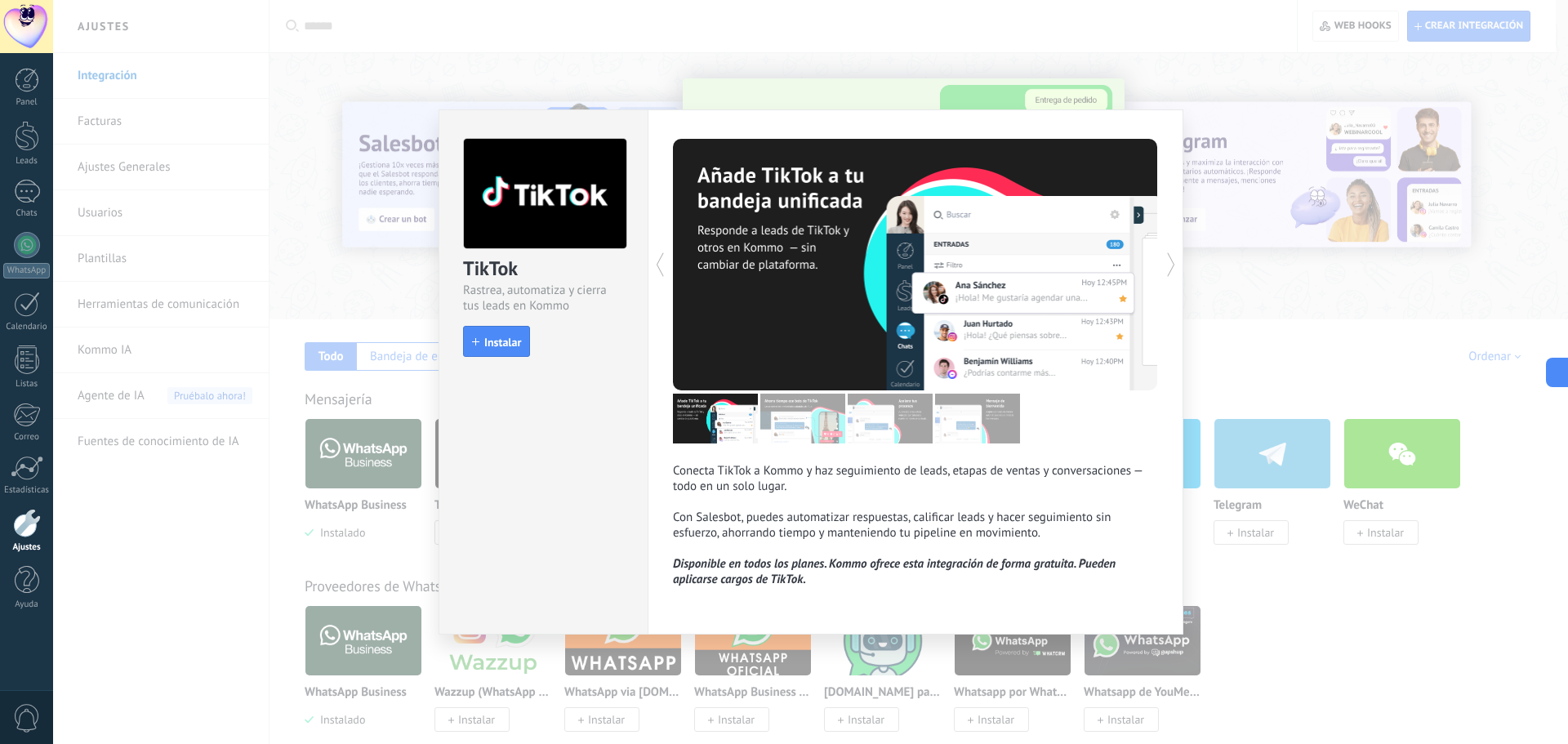
click at [498, 339] on span "Instalar" at bounding box center [503, 342] width 37 height 12
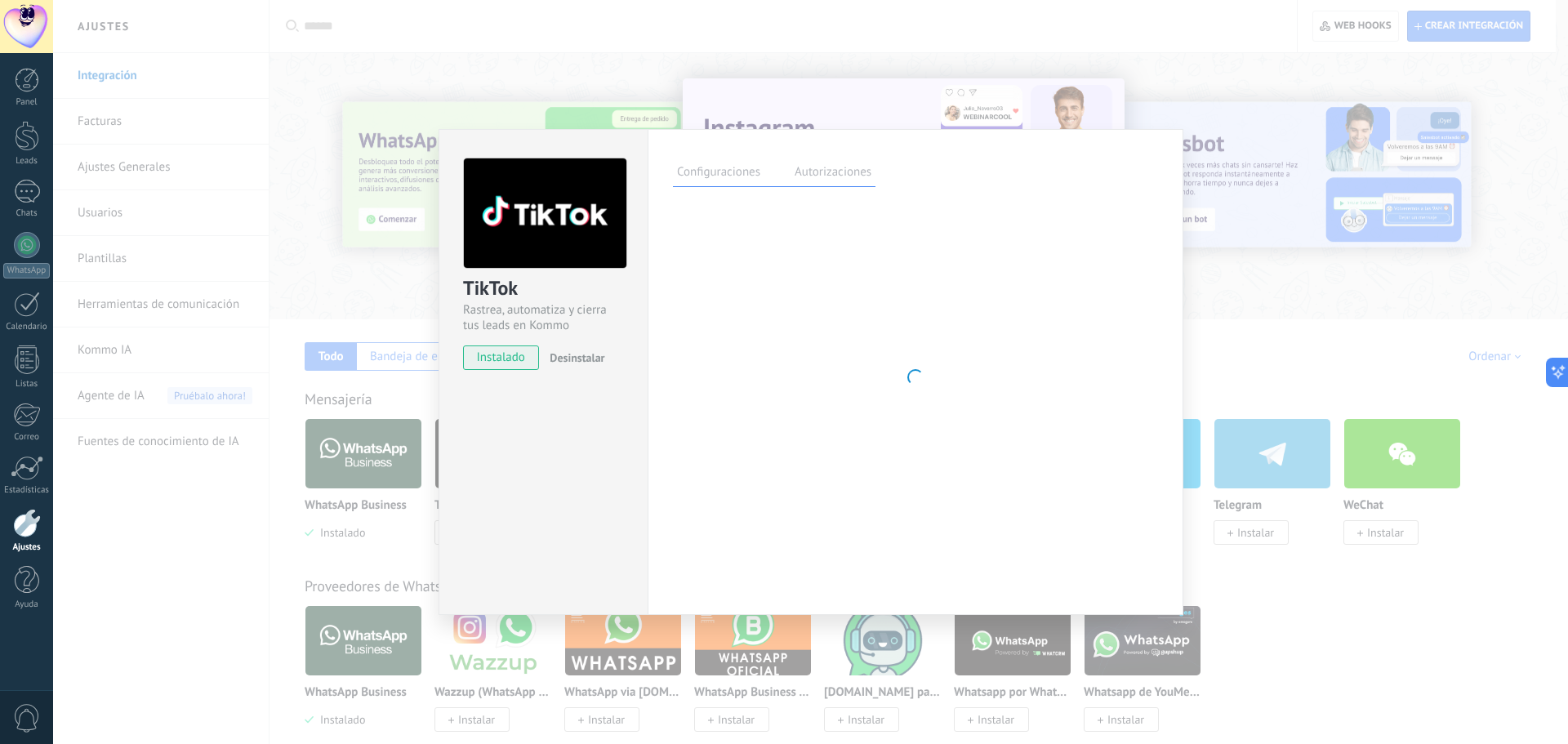
click at [838, 179] on label "Autorizaciones" at bounding box center [833, 174] width 85 height 24
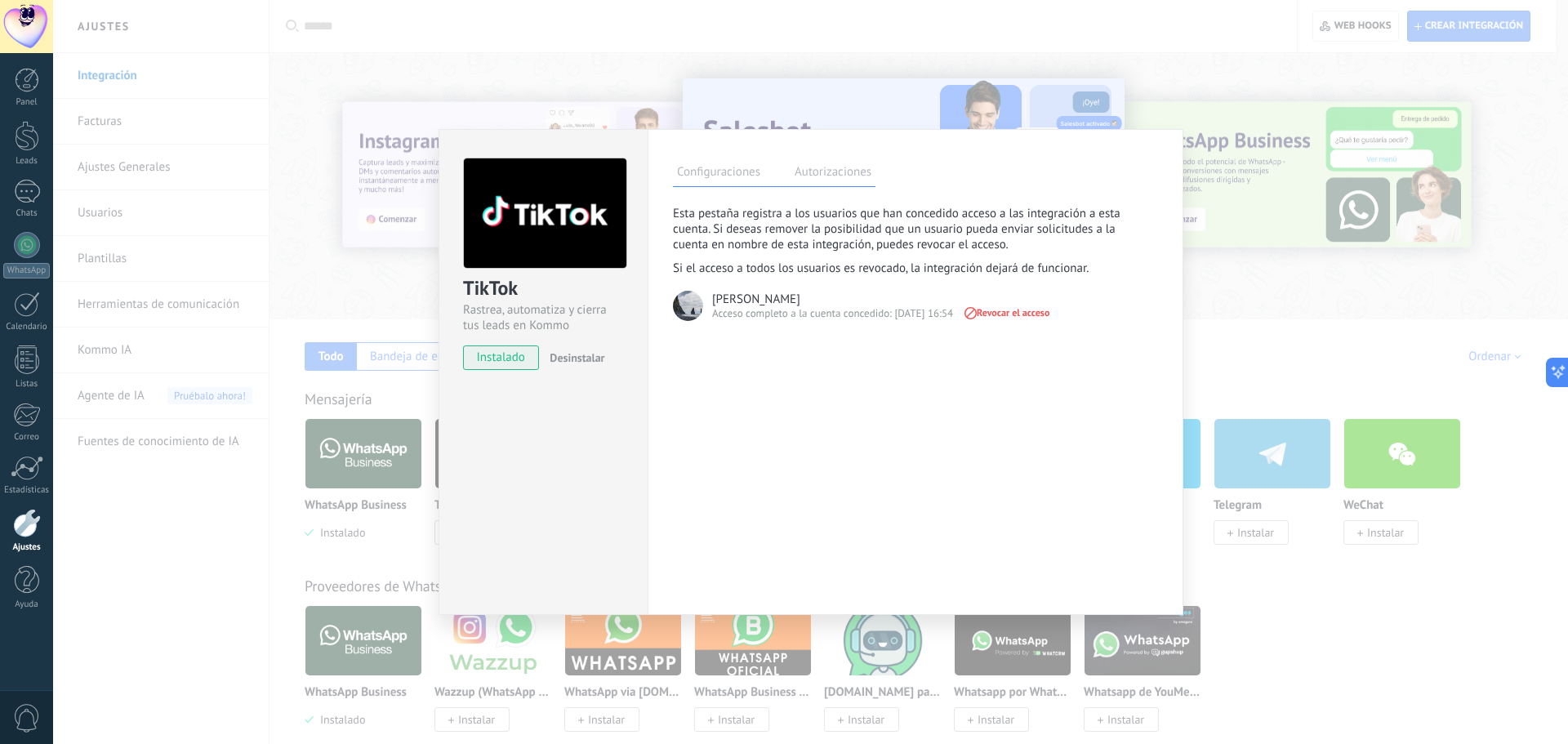
click at [726, 171] on label "Configuraciones" at bounding box center [718, 174] width 92 height 24
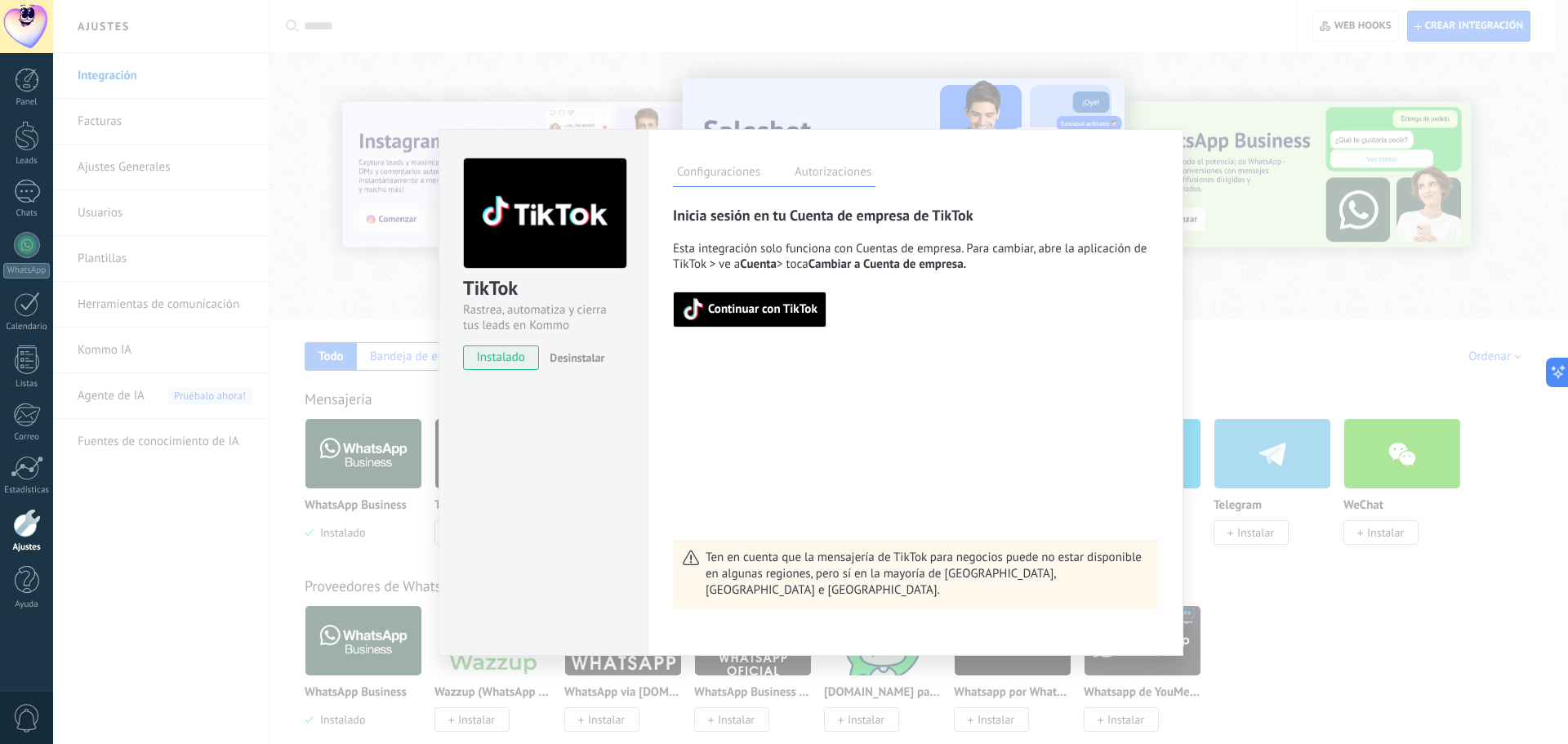
click at [1293, 345] on div "TikTok Rastrea, automatiza y cierra tus leads en Kommo instalado Desinstalar Co…" at bounding box center [810, 372] width 1515 height 744
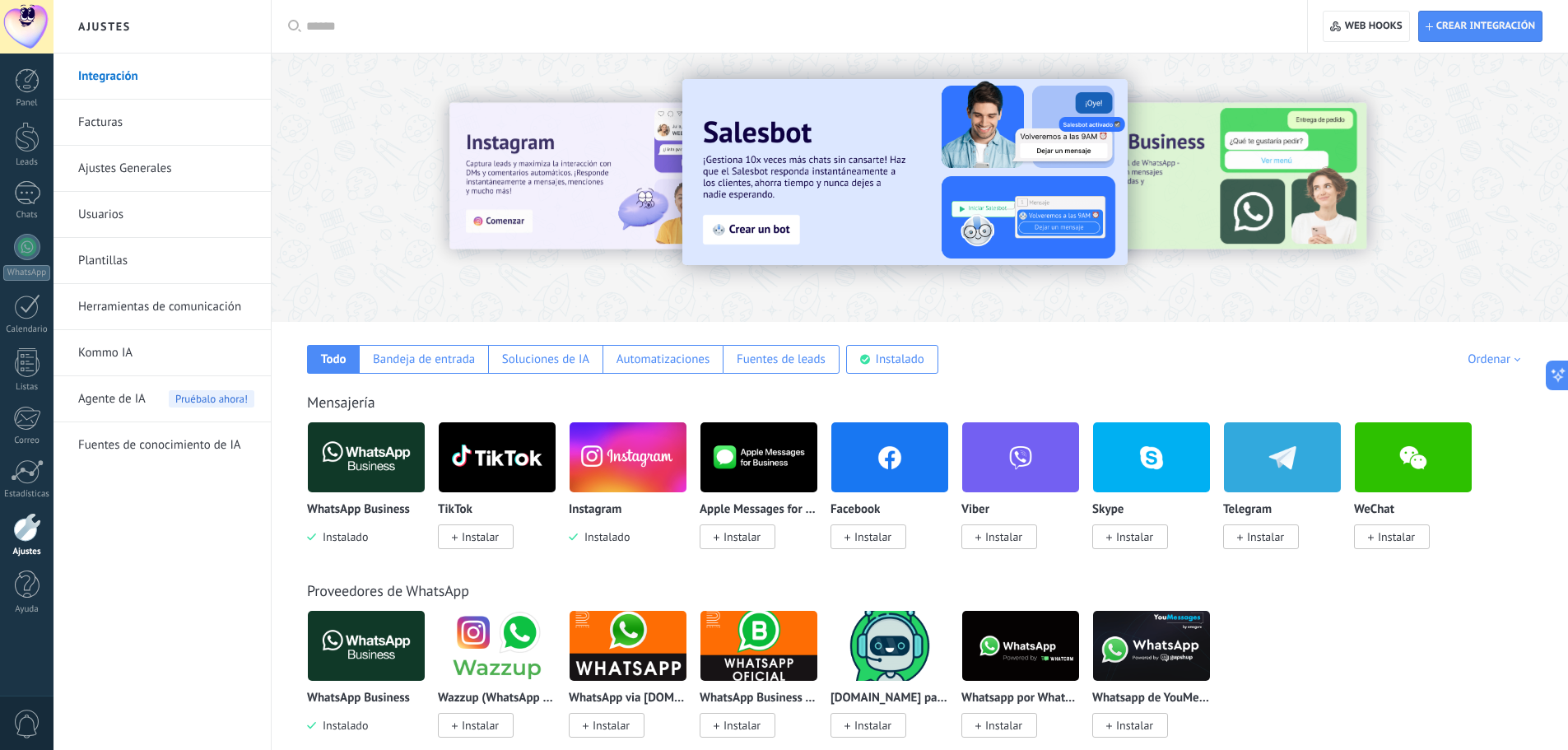
click at [480, 528] on span "Instalar" at bounding box center [476, 536] width 76 height 24
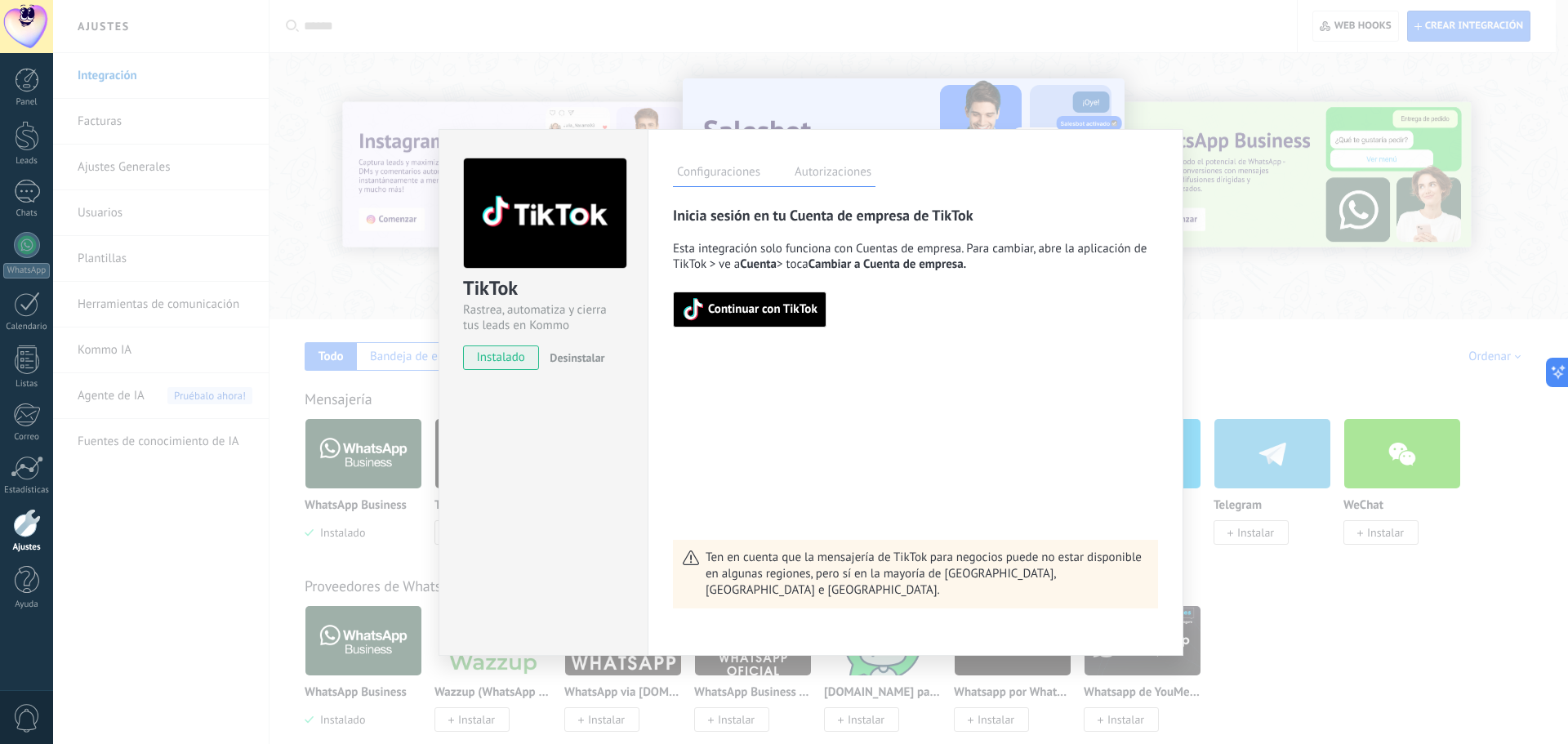
click at [1242, 287] on div "TikTok Rastrea, automatiza y cierra tus leads en Kommo instalado Desinstalar Co…" at bounding box center [810, 372] width 1515 height 744
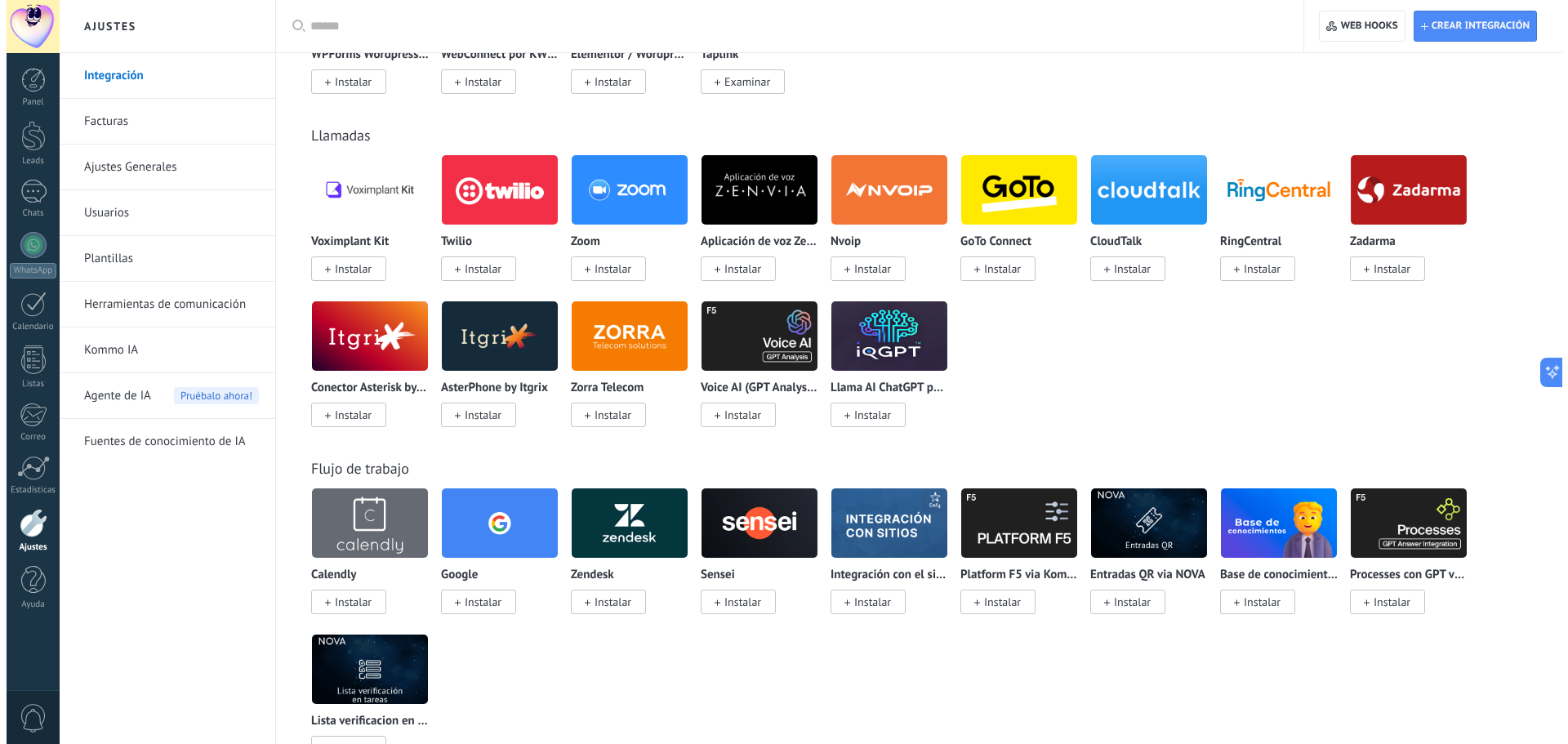
scroll to position [1388, 0]
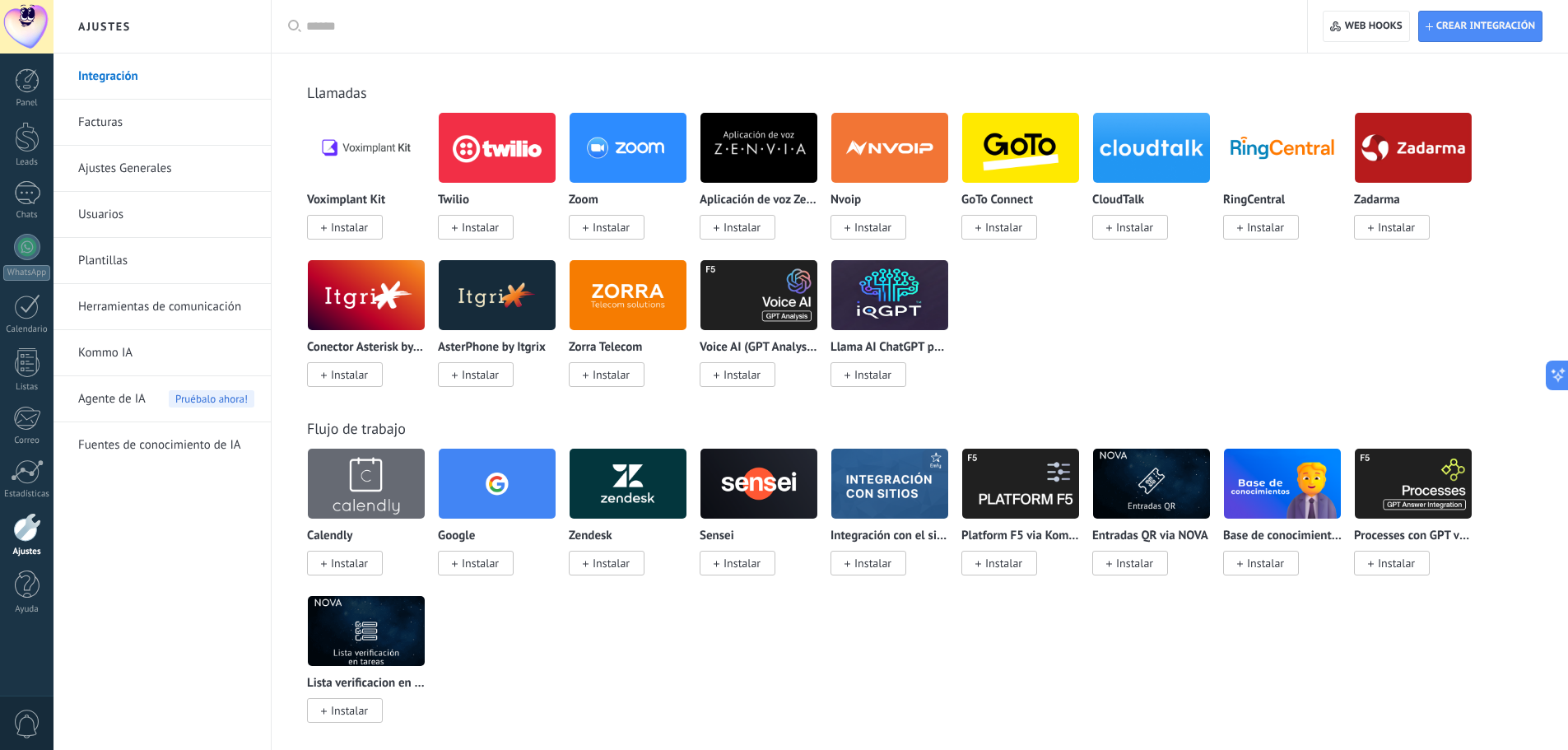
click at [359, 566] on span "Instalar" at bounding box center [350, 562] width 37 height 15
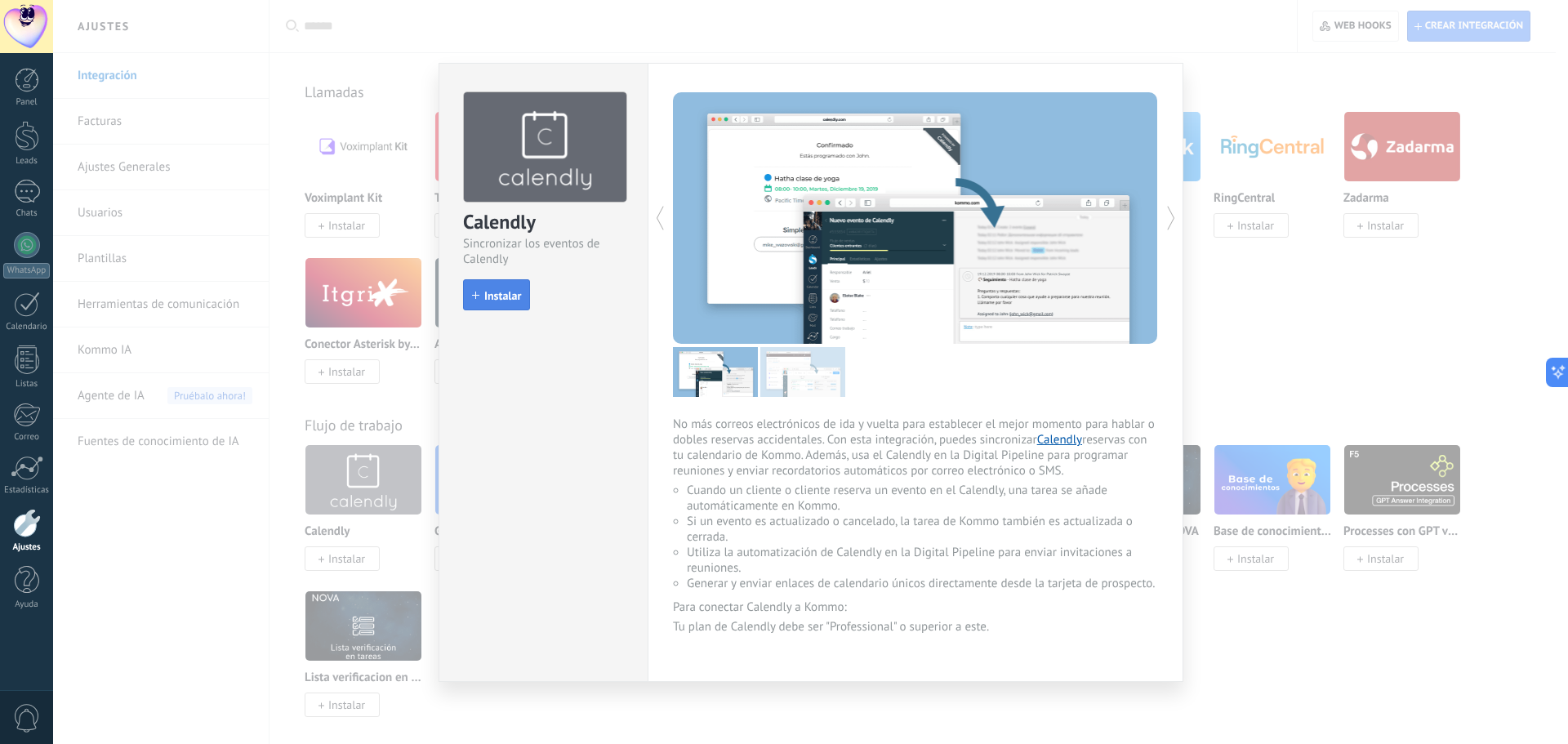
click at [500, 287] on button "Instalar" at bounding box center [496, 295] width 67 height 31
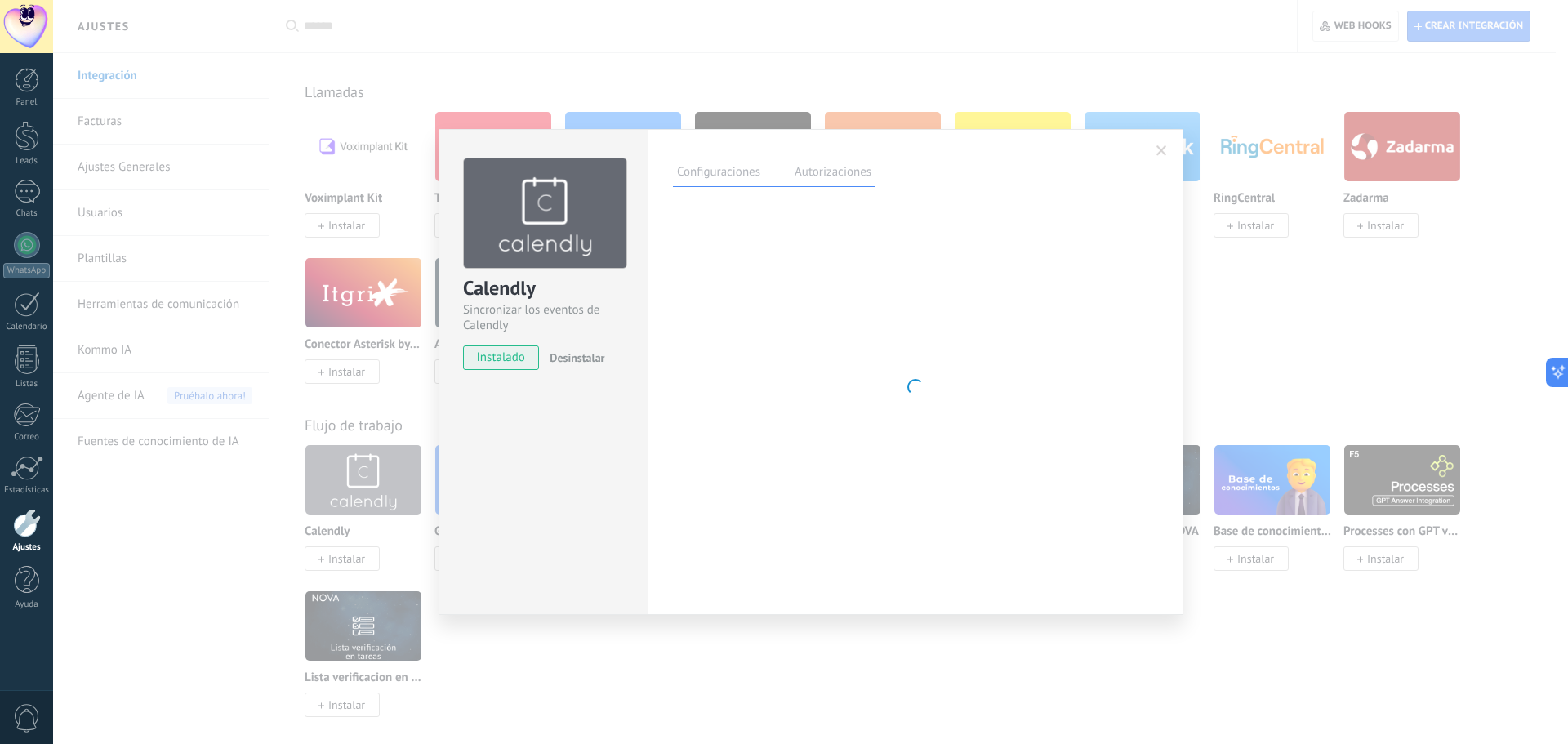
click at [829, 171] on label "Autorizaciones" at bounding box center [833, 174] width 85 height 24
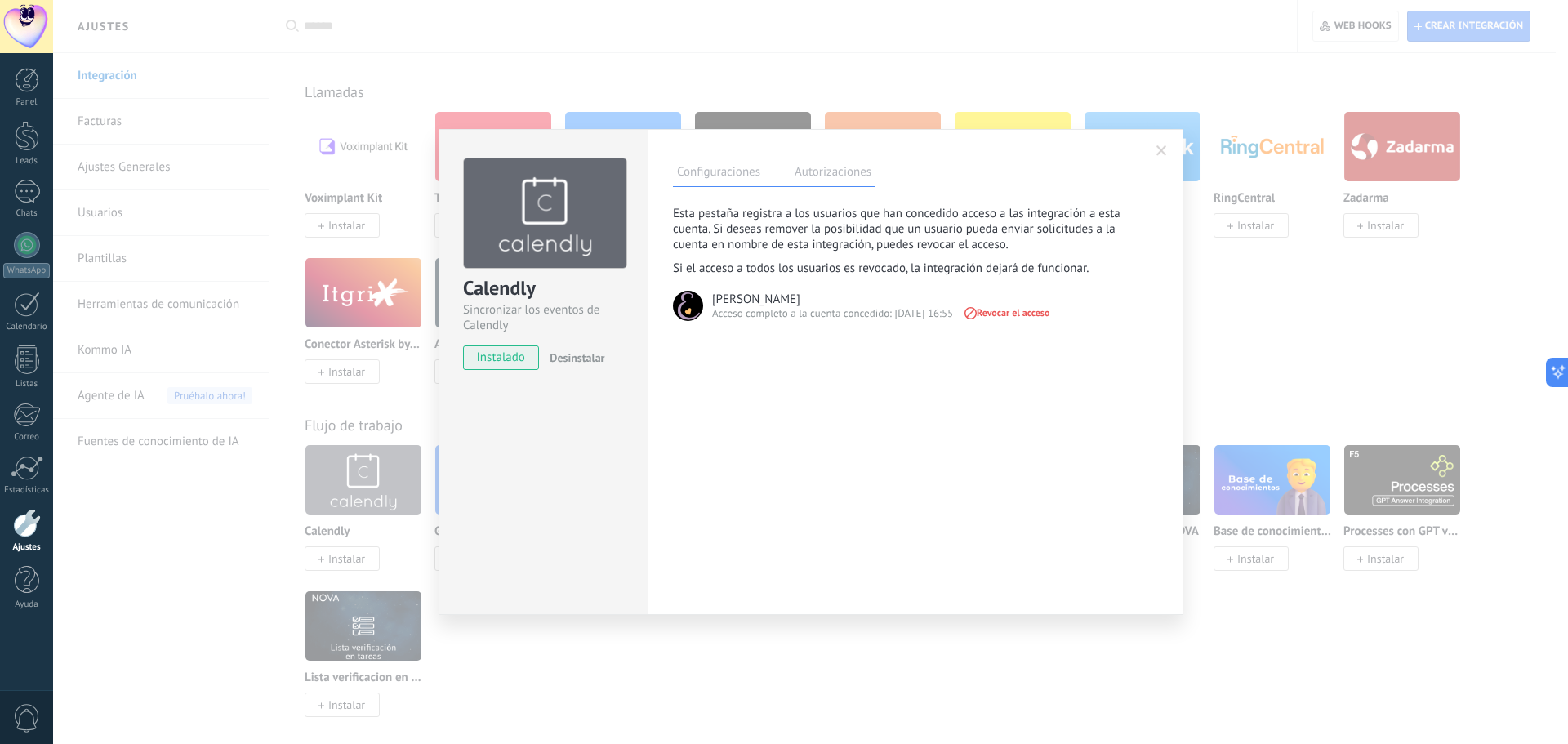
click at [720, 172] on label "Configuraciones" at bounding box center [718, 174] width 92 height 24
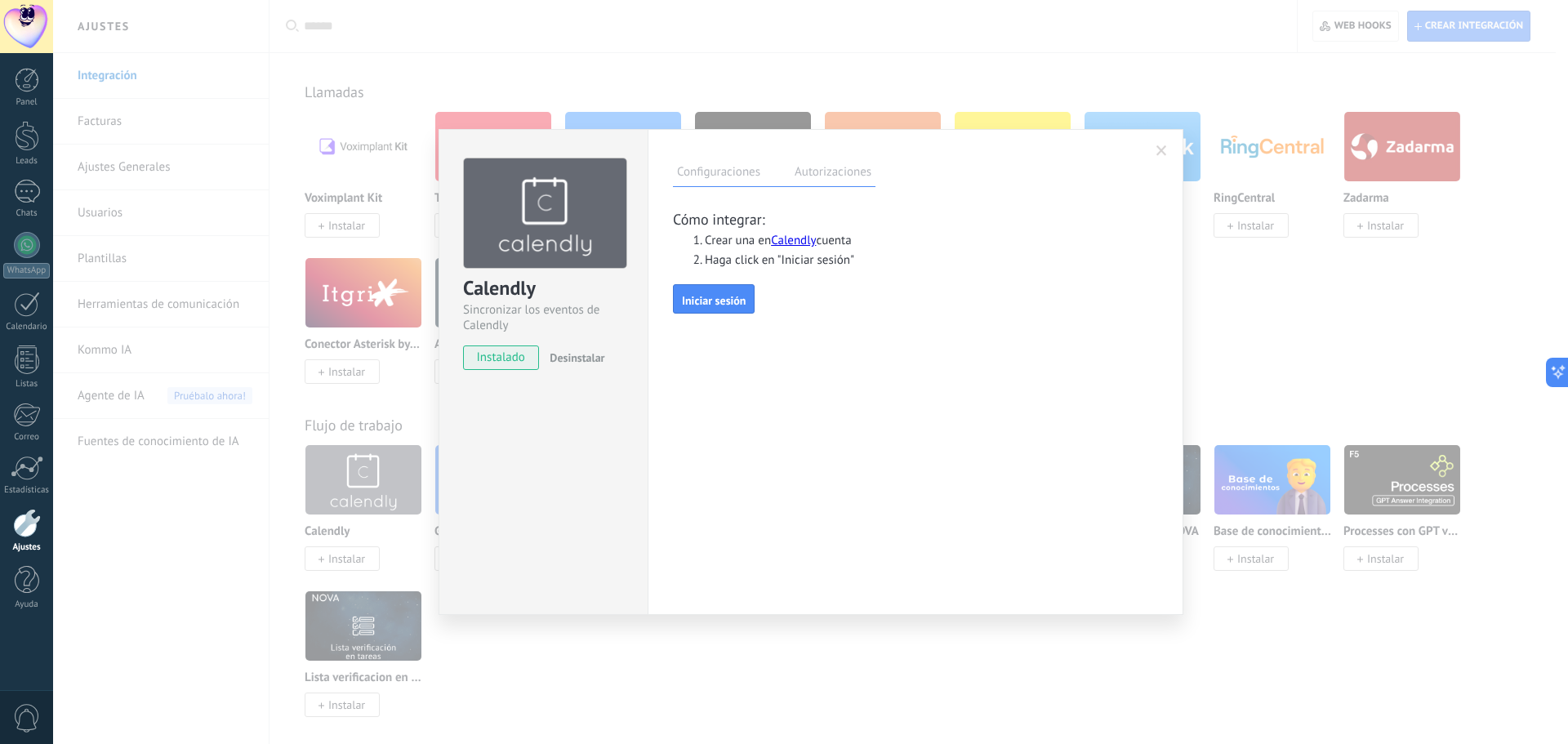
click at [808, 243] on link "Calendly" at bounding box center [794, 241] width 44 height 15
click at [1160, 148] on span at bounding box center [1161, 151] width 11 height 12
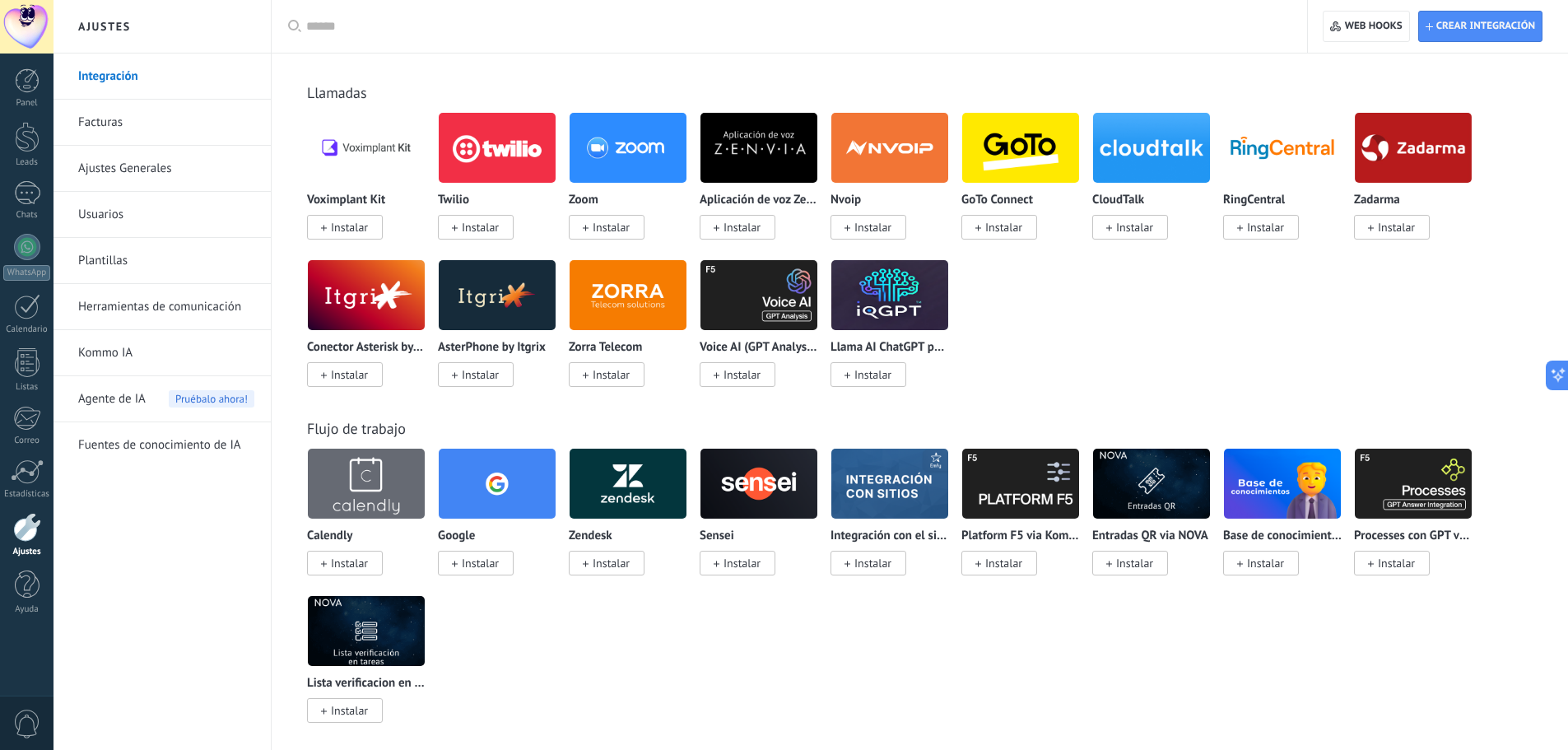
click at [336, 565] on span "Instalar" at bounding box center [350, 562] width 37 height 15
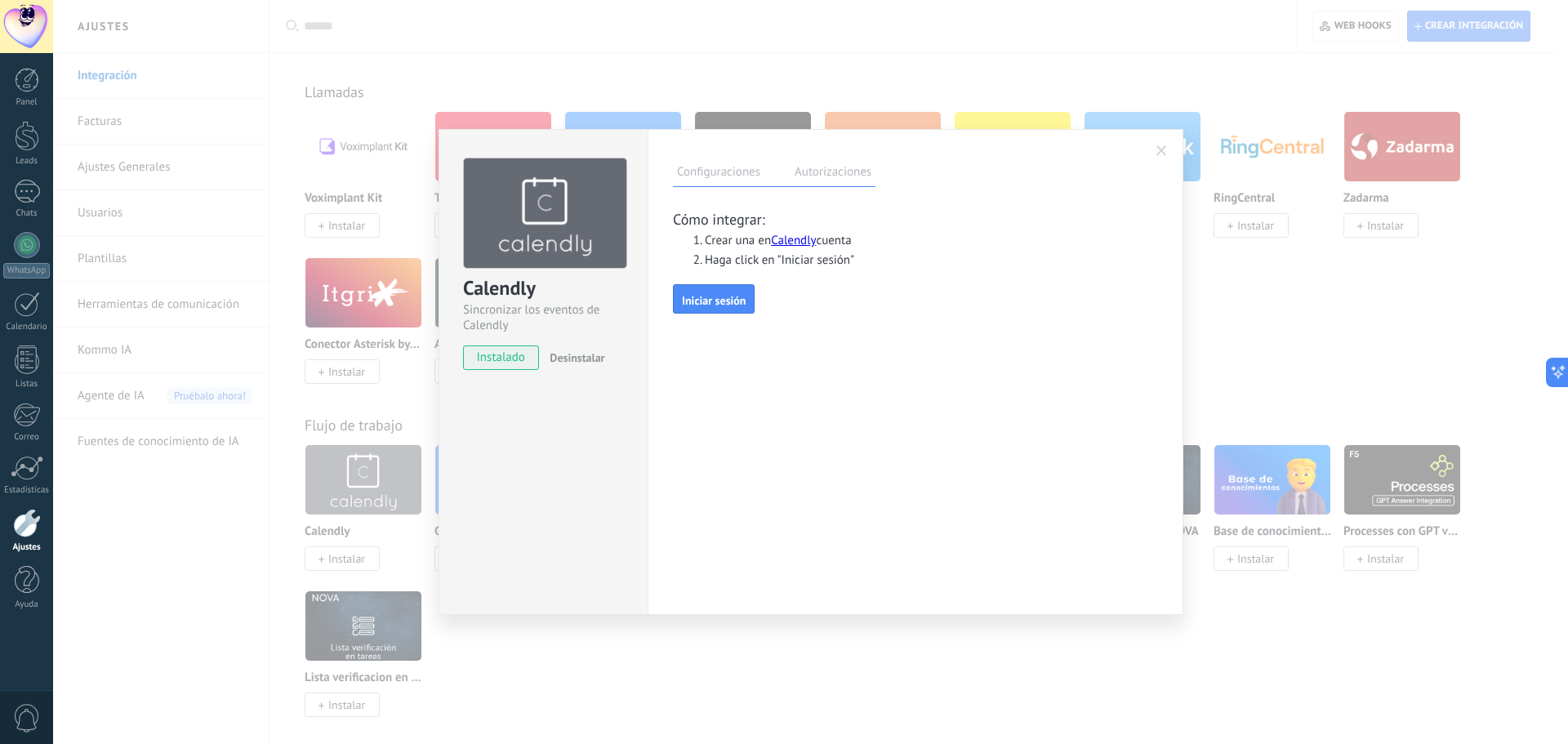
click at [1157, 150] on span at bounding box center [1161, 151] width 11 height 12
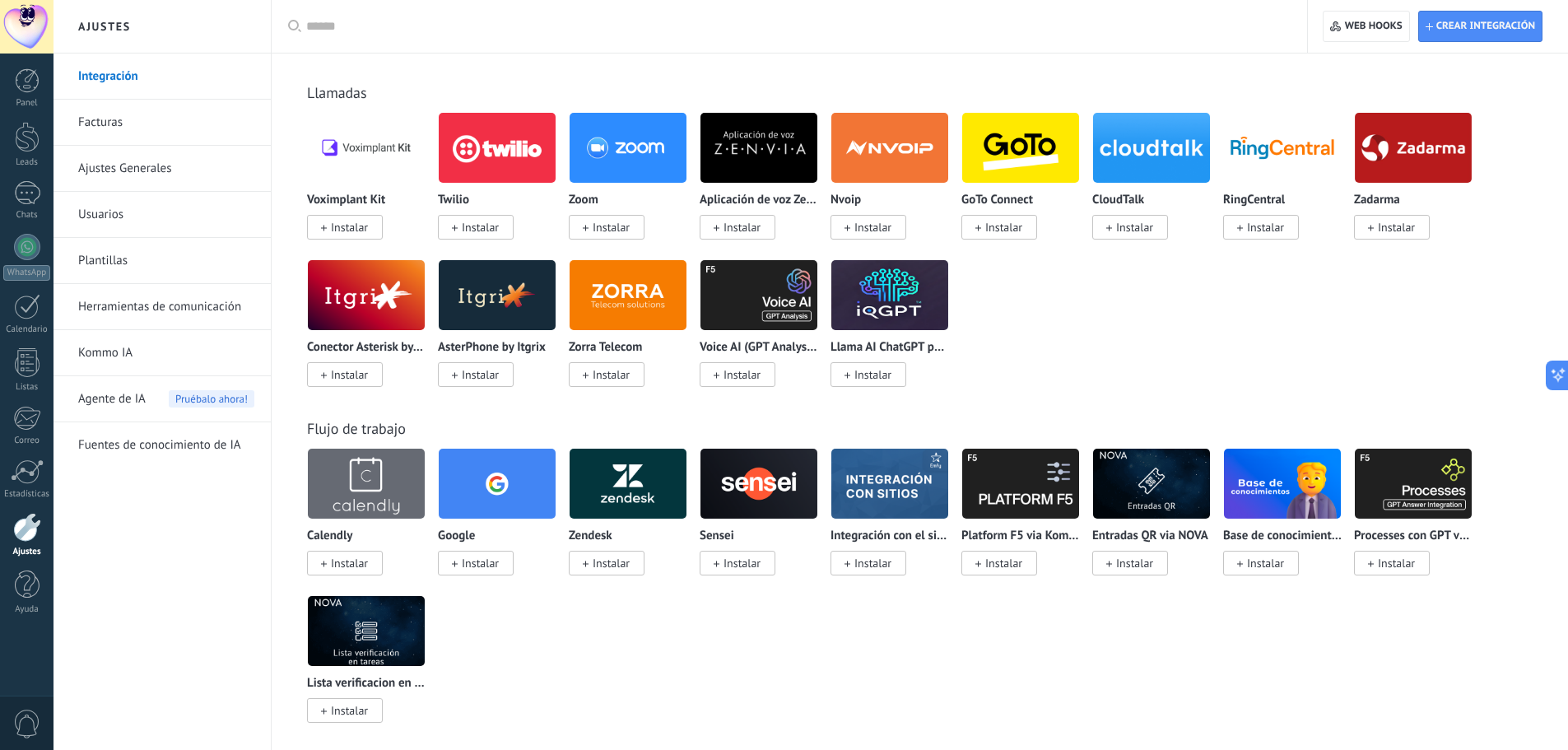
click at [607, 229] on span "Instalar" at bounding box center [611, 227] width 37 height 15
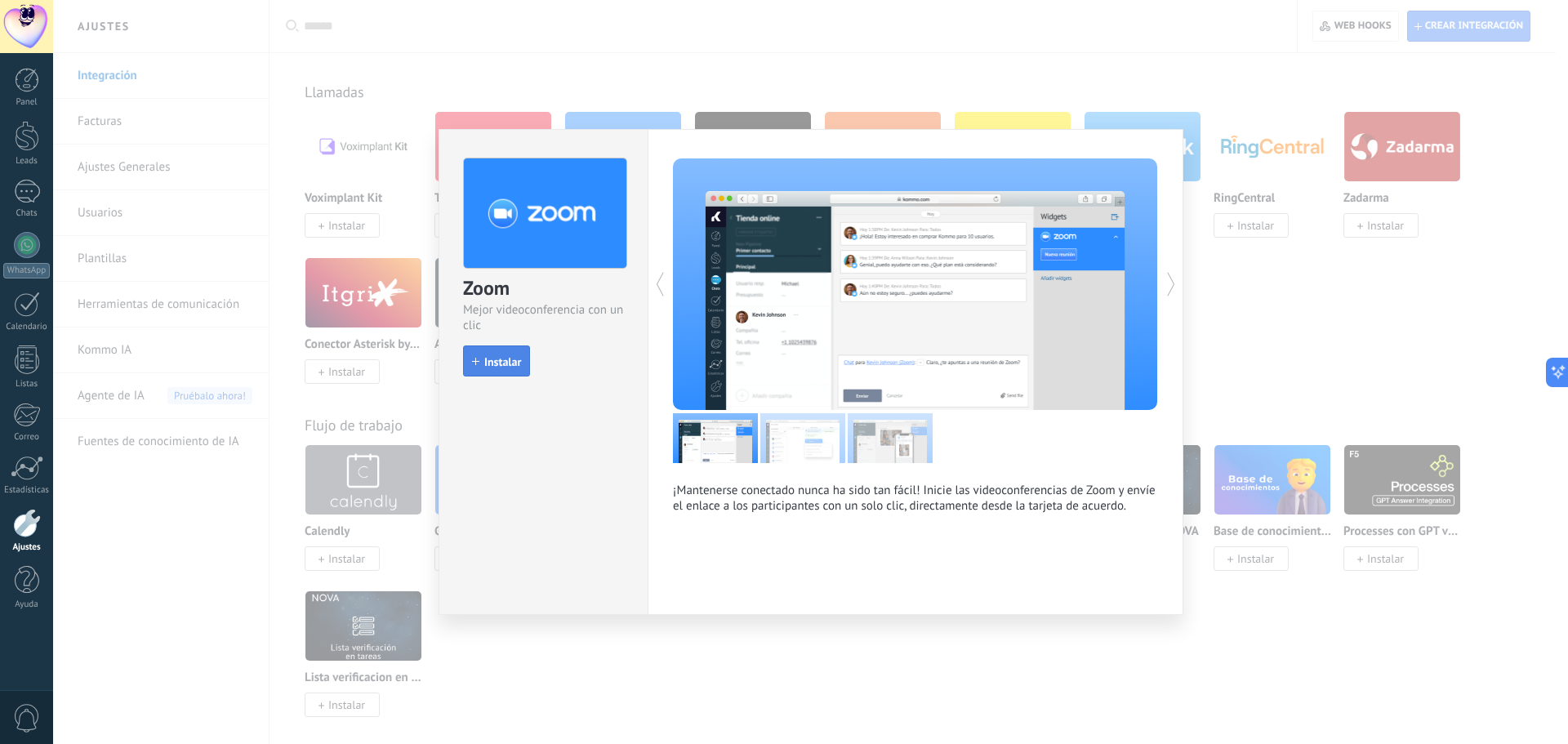
click at [498, 360] on span "Instalar" at bounding box center [503, 361] width 37 height 12
